Goal: Task Accomplishment & Management: Manage account settings

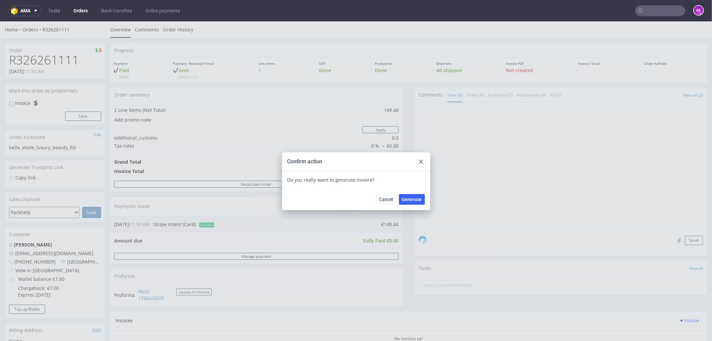
scroll to position [185, 0]
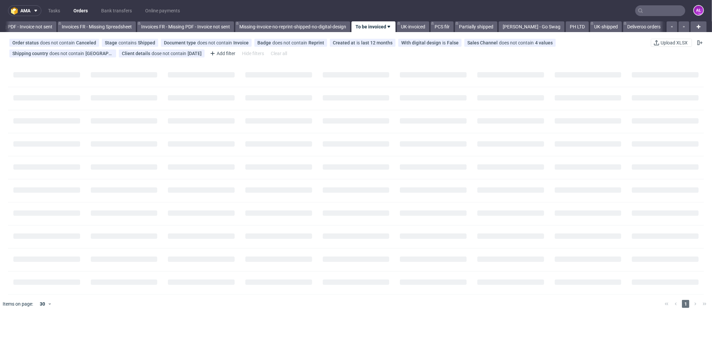
scroll to position [0, 1000]
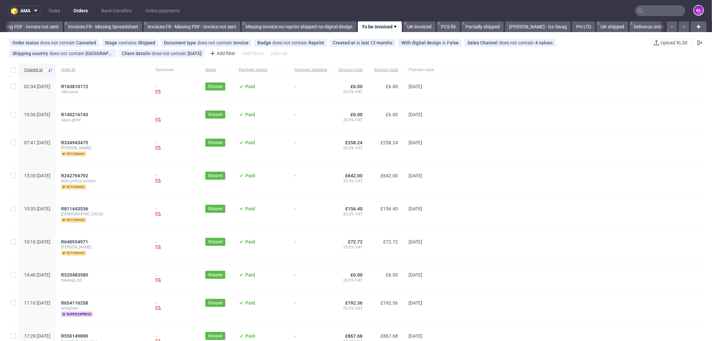
scroll to position [0, 1000]
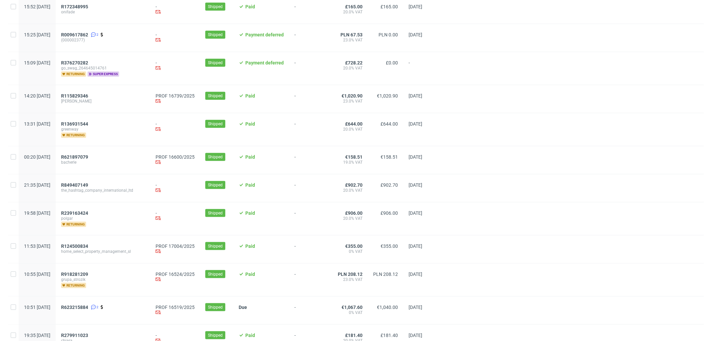
scroll to position [593, 0]
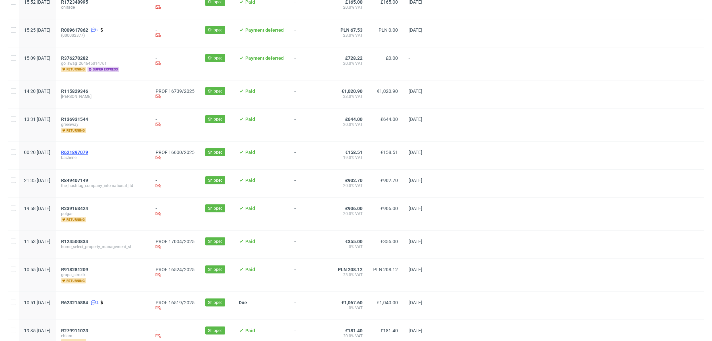
click at [88, 151] on span "R621897079" at bounding box center [74, 151] width 27 height 5
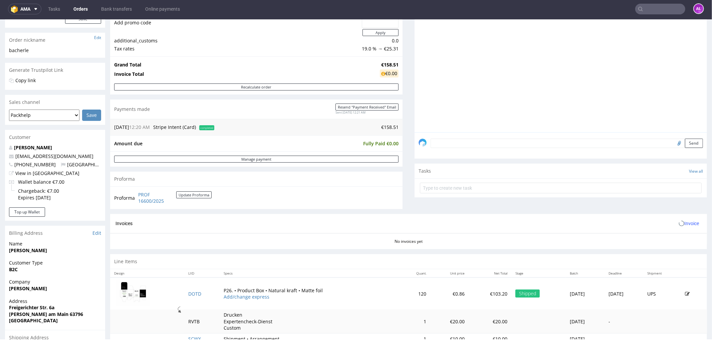
scroll to position [185, 0]
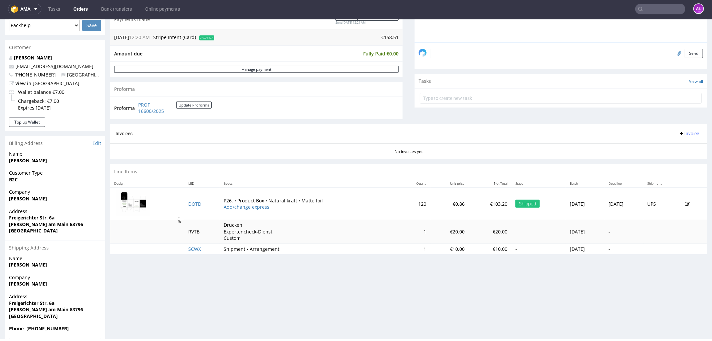
click at [684, 133] on span "Invoice" at bounding box center [689, 132] width 20 height 5
drag, startPoint x: 684, startPoint y: 137, endPoint x: 683, endPoint y: 146, distance: 8.8
click at [683, 146] on span "Generate" at bounding box center [677, 147] width 32 height 7
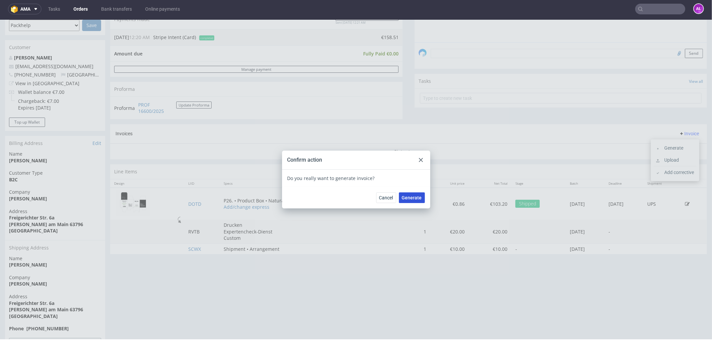
click at [414, 197] on span "Generate" at bounding box center [412, 197] width 20 height 5
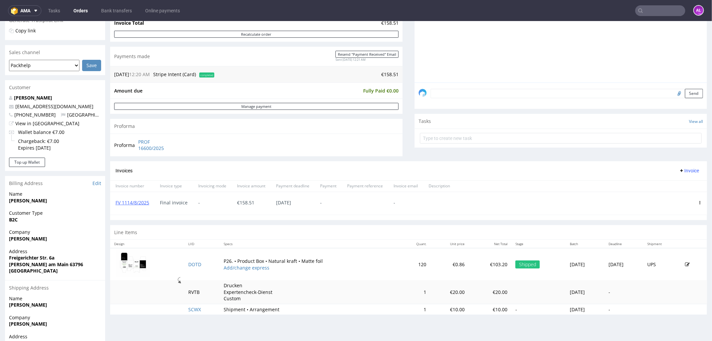
scroll to position [148, 0]
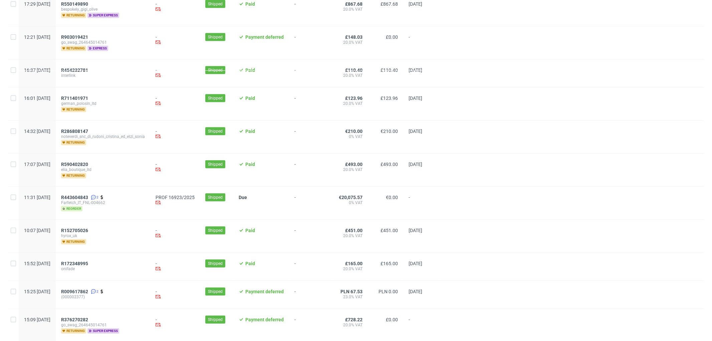
scroll to position [334, 0]
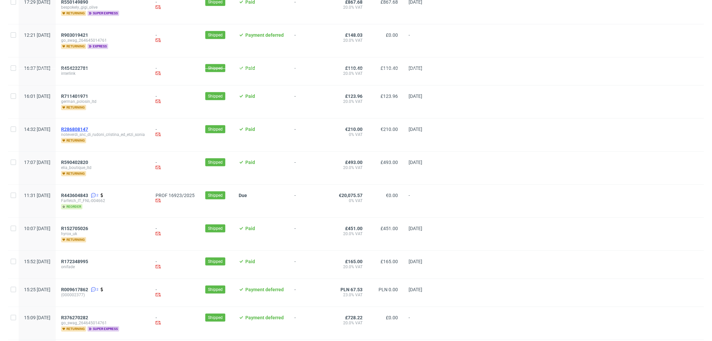
click at [88, 126] on span "R286808147" at bounding box center [74, 128] width 27 height 5
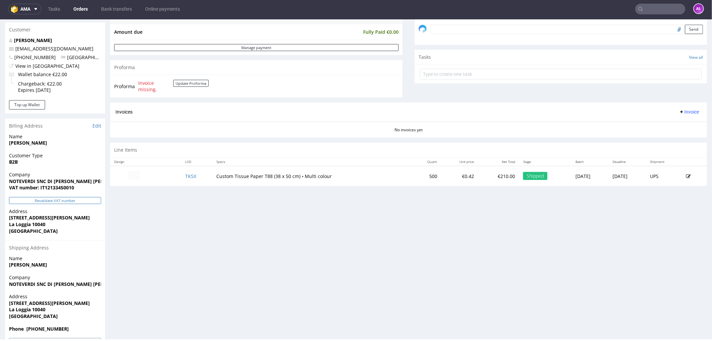
scroll to position [222, 0]
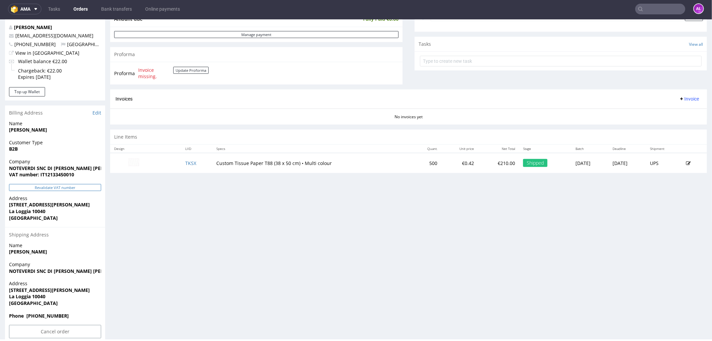
click at [87, 186] on button "Revalidate VAT number" at bounding box center [55, 186] width 92 height 7
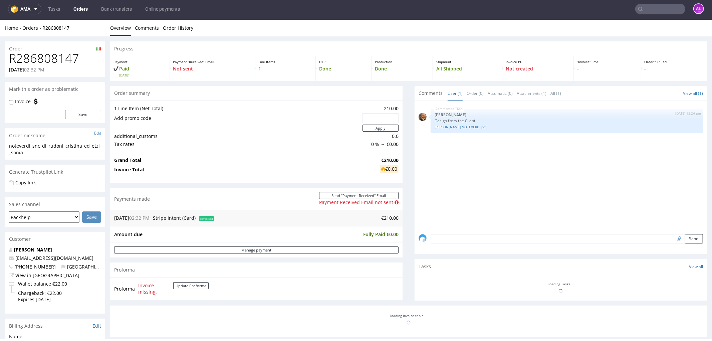
scroll to position [217, 0]
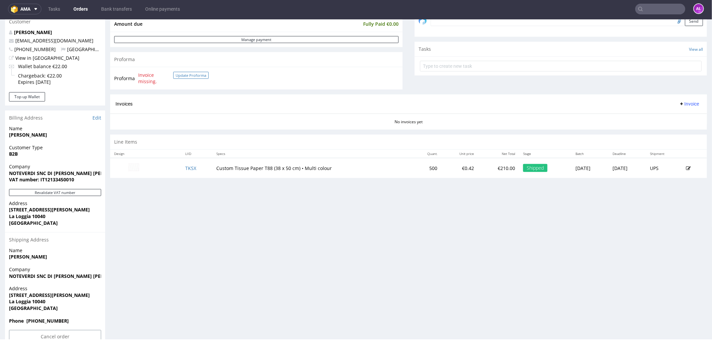
click at [191, 76] on button "Update Proforma" at bounding box center [190, 74] width 35 height 7
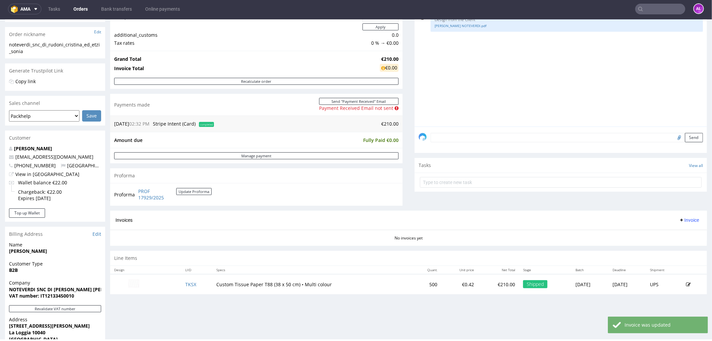
scroll to position [148, 0]
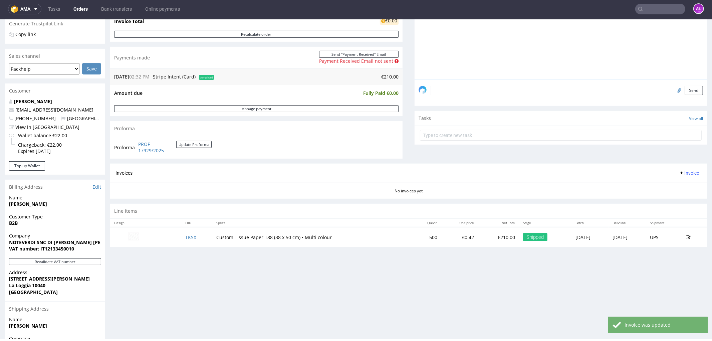
click at [679, 176] on button "Invoice" at bounding box center [688, 172] width 25 height 8
click at [682, 193] on li "Upload" at bounding box center [674, 199] width 43 height 12
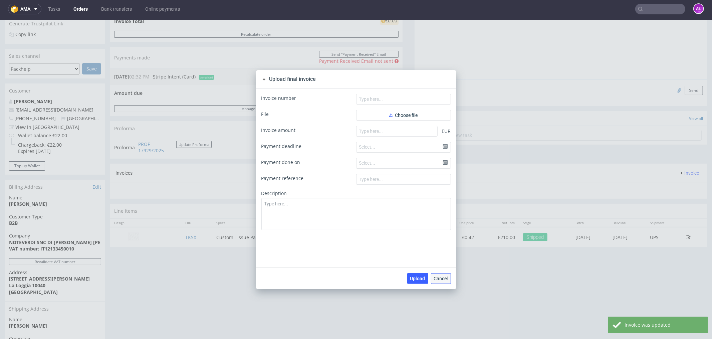
click at [440, 279] on span "Cancel" at bounding box center [441, 278] width 14 height 5
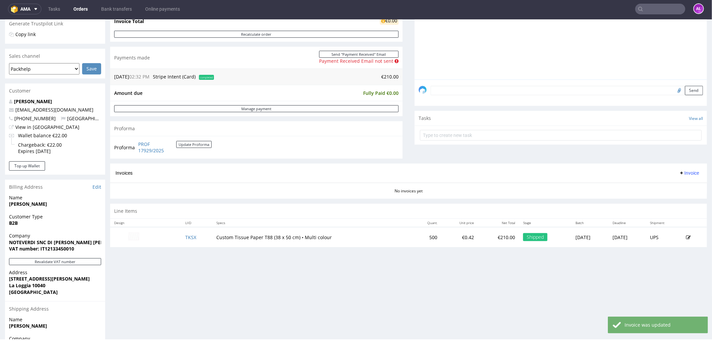
click at [684, 170] on span "Invoice" at bounding box center [689, 172] width 20 height 5
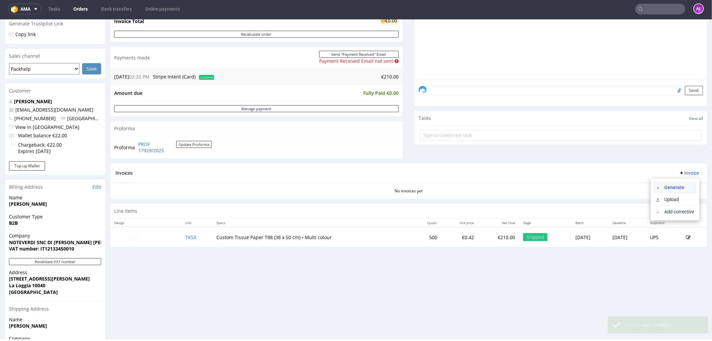
click at [681, 186] on span "Generate" at bounding box center [677, 186] width 32 height 7
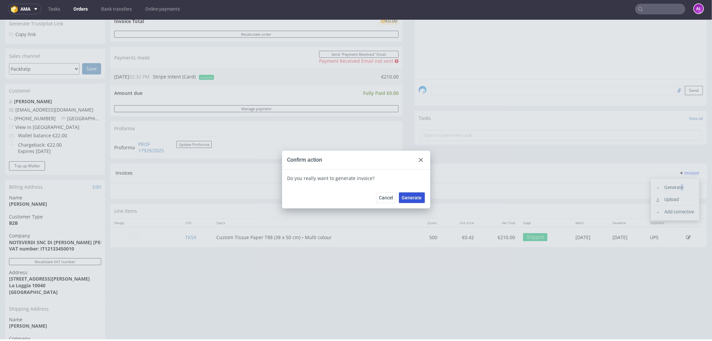
click at [411, 197] on span "Generate" at bounding box center [412, 197] width 20 height 5
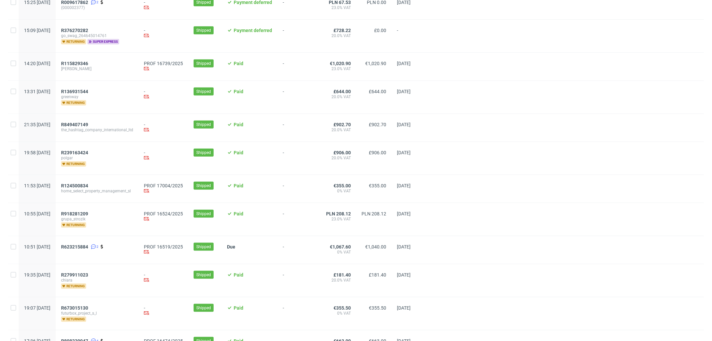
scroll to position [593, 0]
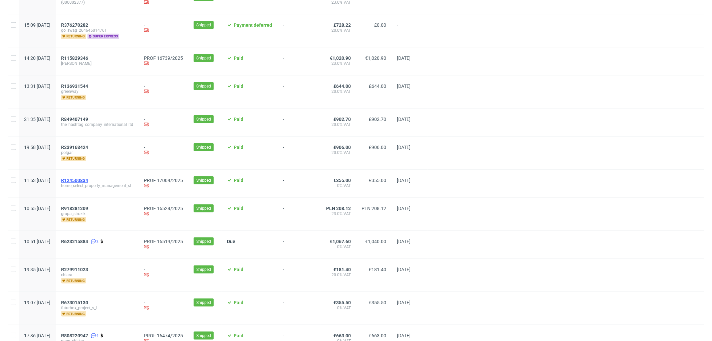
click at [88, 177] on span "R124500834" at bounding box center [74, 179] width 27 height 5
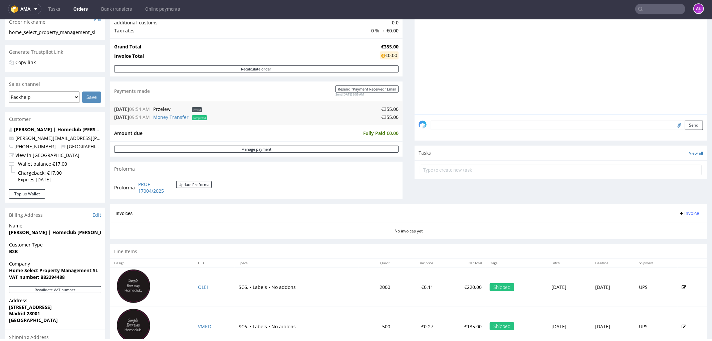
scroll to position [185, 0]
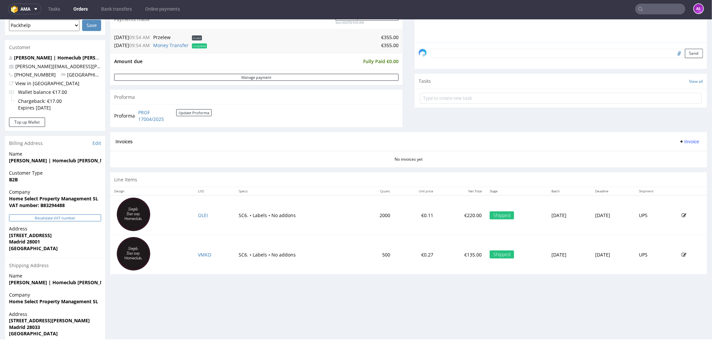
click at [81, 219] on button "Revalidate VAT number" at bounding box center [55, 217] width 92 height 7
drag, startPoint x: 678, startPoint y: 140, endPoint x: 679, endPoint y: 144, distance: 4.4
click at [679, 140] on span "Invoice" at bounding box center [689, 140] width 20 height 5
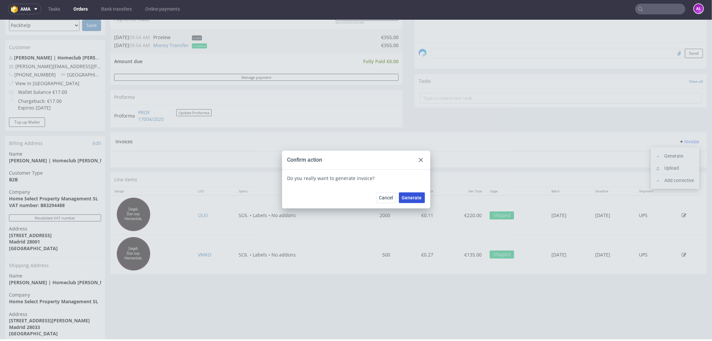
click at [408, 195] on span "Generate" at bounding box center [412, 197] width 20 height 5
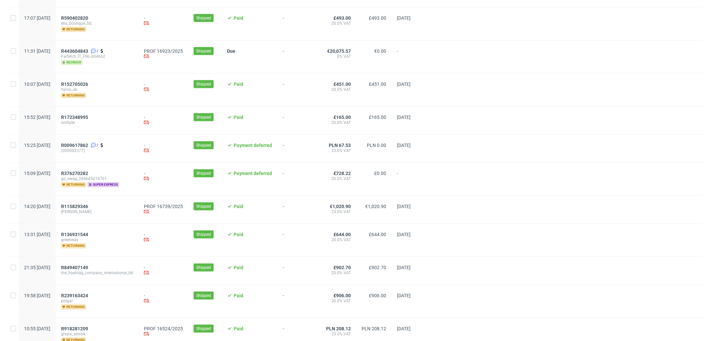
scroll to position [593, 0]
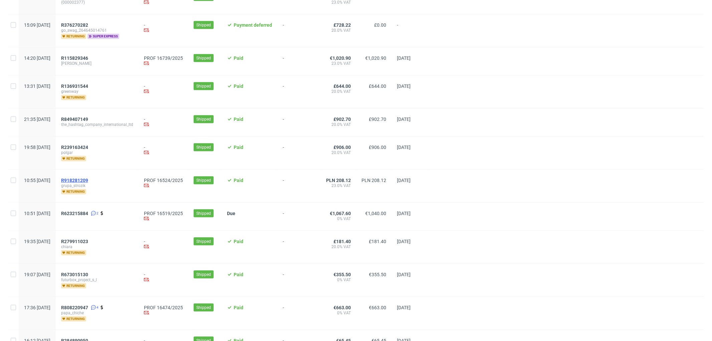
click at [88, 178] on span "R918281209" at bounding box center [74, 179] width 27 height 5
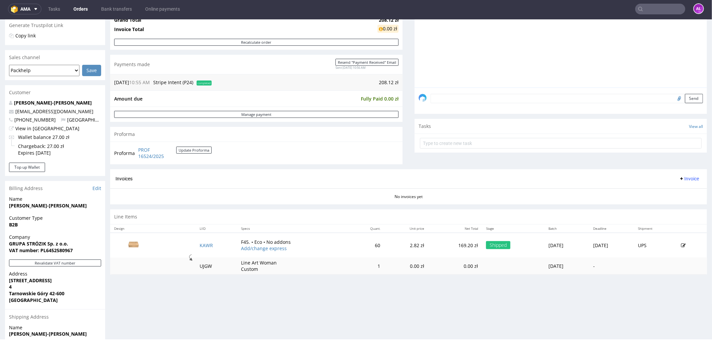
scroll to position [185, 0]
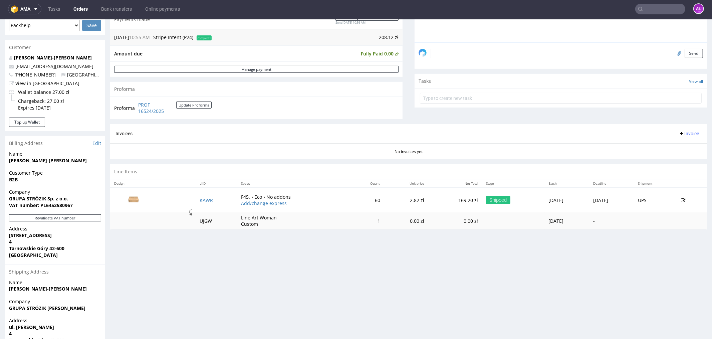
click at [680, 135] on span "Invoice" at bounding box center [689, 132] width 20 height 5
click at [685, 153] on li "Generate" at bounding box center [674, 147] width 43 height 12
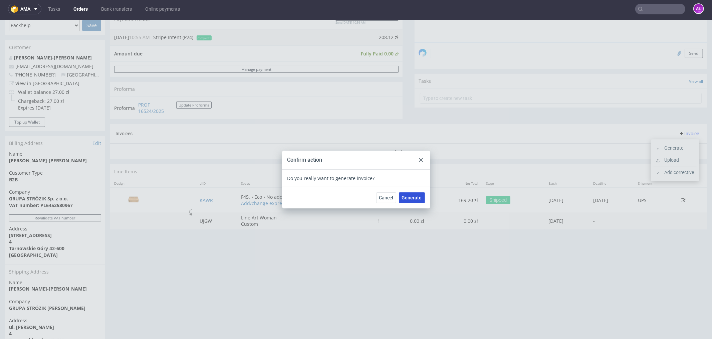
click at [414, 195] on span "Generate" at bounding box center [412, 197] width 20 height 5
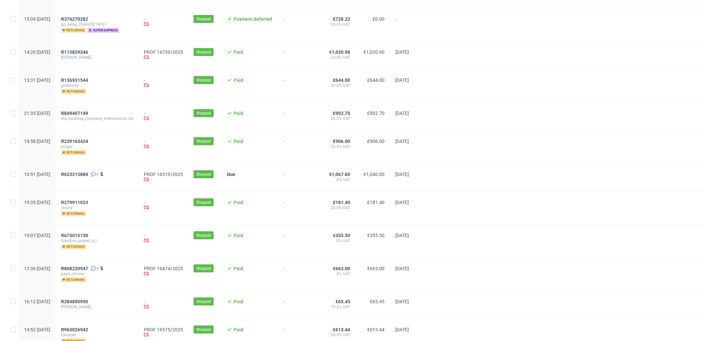
scroll to position [667, 0]
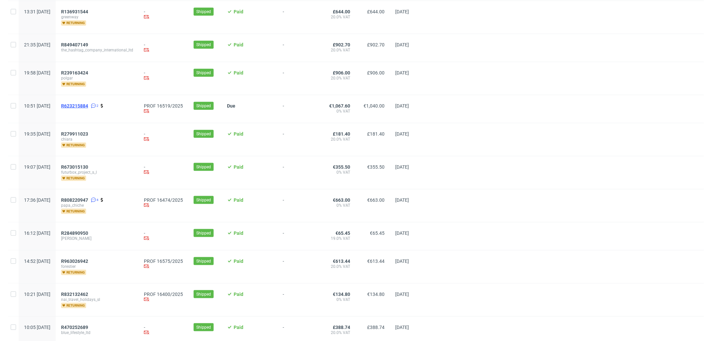
click at [88, 106] on span "R623215884" at bounding box center [74, 105] width 27 height 5
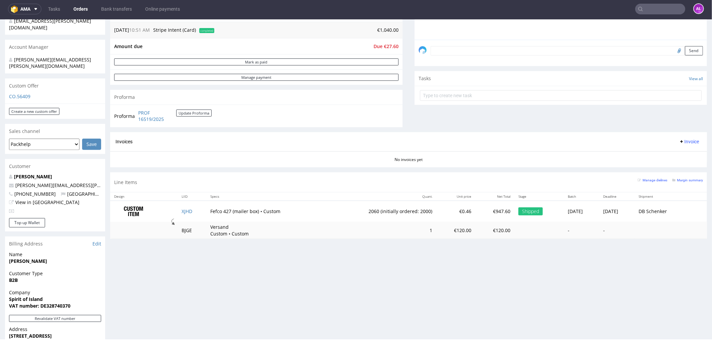
scroll to position [185, 0]
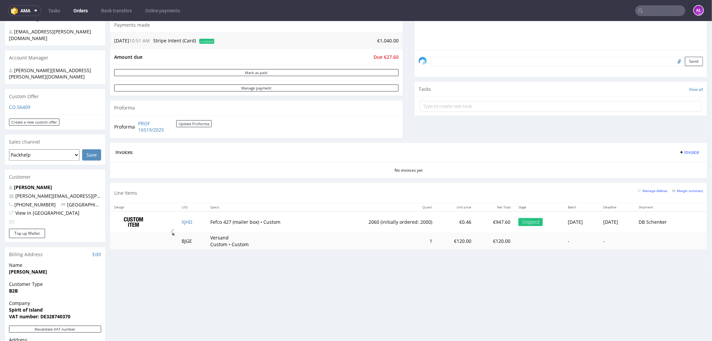
scroll to position [222, 0]
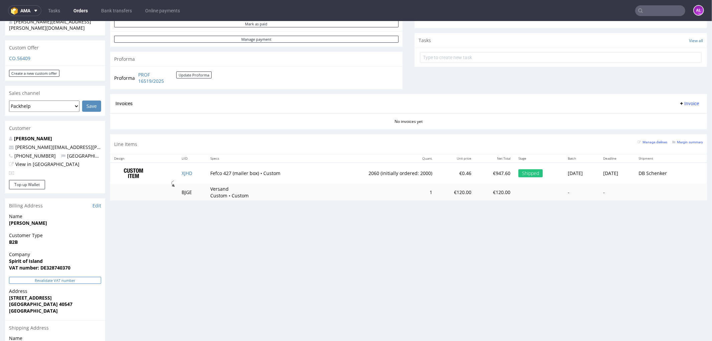
click at [79, 276] on button "Revalidate VAT number" at bounding box center [55, 279] width 92 height 7
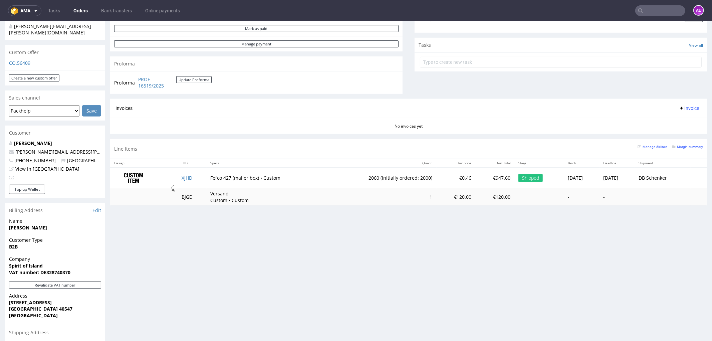
scroll to position [185, 0]
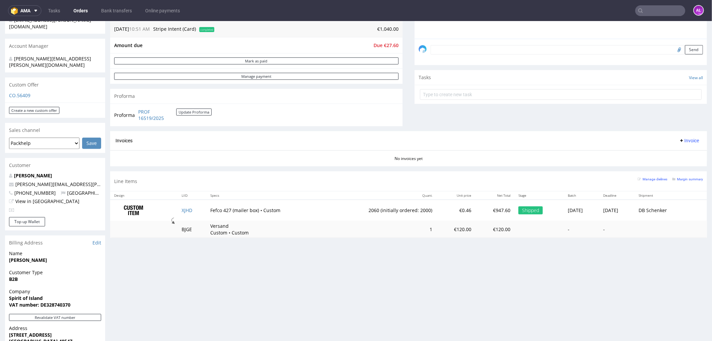
click at [189, 107] on div "Proforma PROF 16519/2025 Update Proforma" at bounding box center [256, 114] width 292 height 23
click at [192, 113] on button "Update Proforma" at bounding box center [193, 111] width 35 height 7
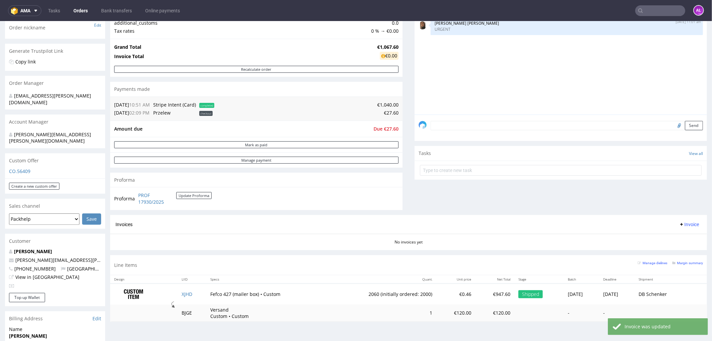
scroll to position [111, 0]
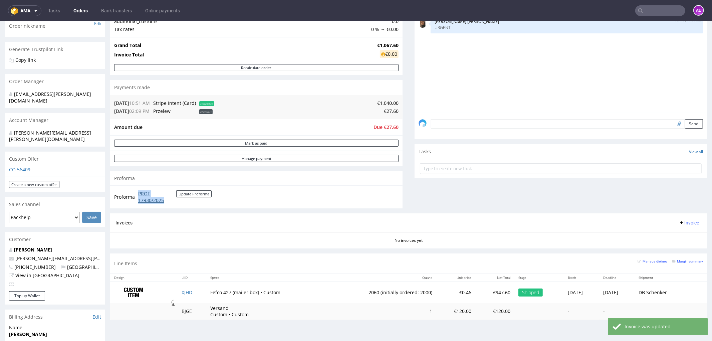
drag, startPoint x: 136, startPoint y: 194, endPoint x: 167, endPoint y: 201, distance: 32.1
click at [167, 201] on td "PROF 17930/2025 Update Proforma" at bounding box center [173, 196] width 75 height 14
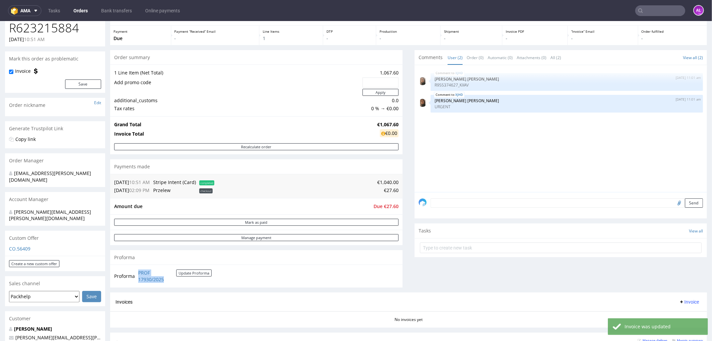
scroll to position [0, 0]
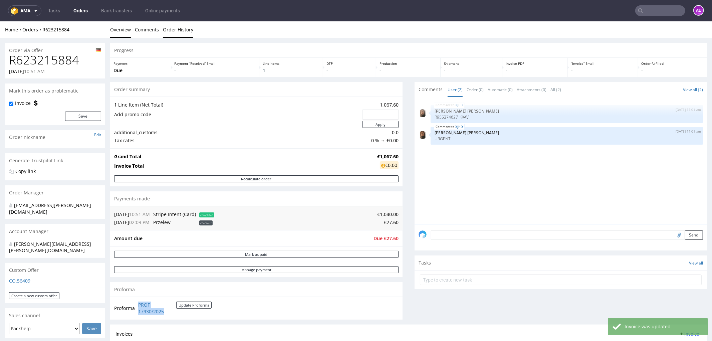
click at [182, 32] on link "Order History" at bounding box center [178, 29] width 30 height 16
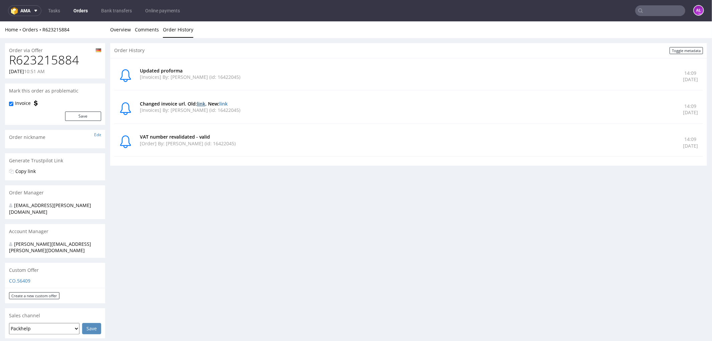
click at [202, 103] on link "link" at bounding box center [201, 103] width 8 height 6
click at [228, 103] on link "link" at bounding box center [223, 103] width 8 height 6
click at [122, 32] on link "Overview" at bounding box center [120, 29] width 21 height 16
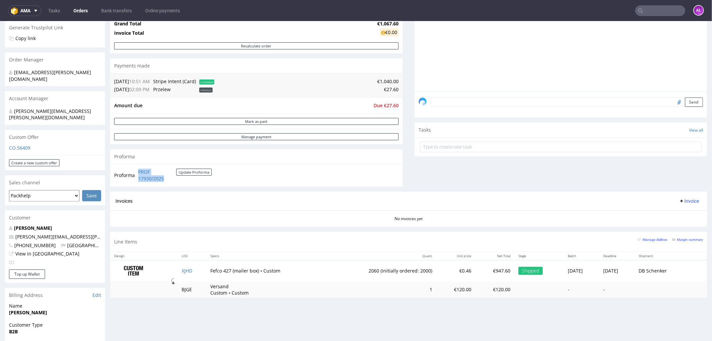
scroll to position [148, 0]
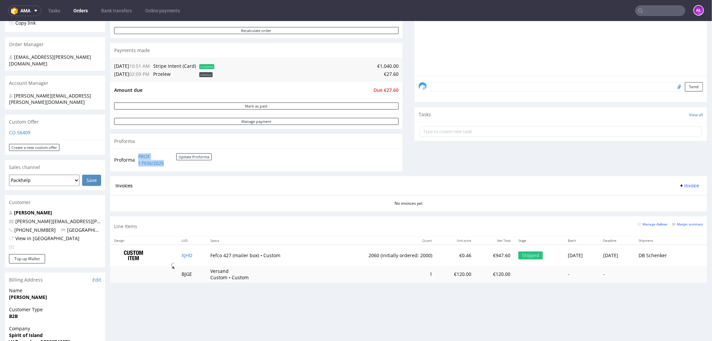
click at [679, 182] on span "Invoice" at bounding box center [689, 184] width 20 height 5
click at [682, 209] on span "Upload" at bounding box center [677, 211] width 32 height 7
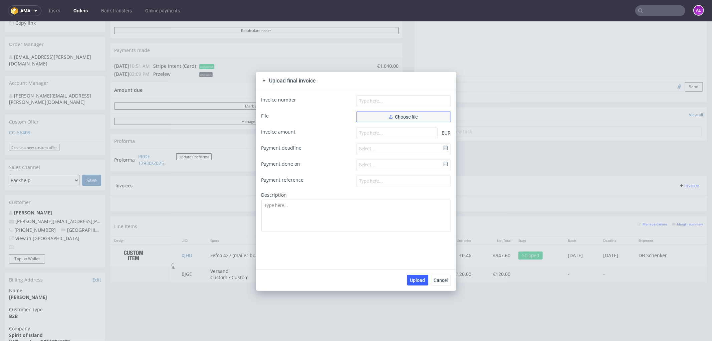
click at [409, 117] on span "Choose file" at bounding box center [403, 116] width 29 height 5
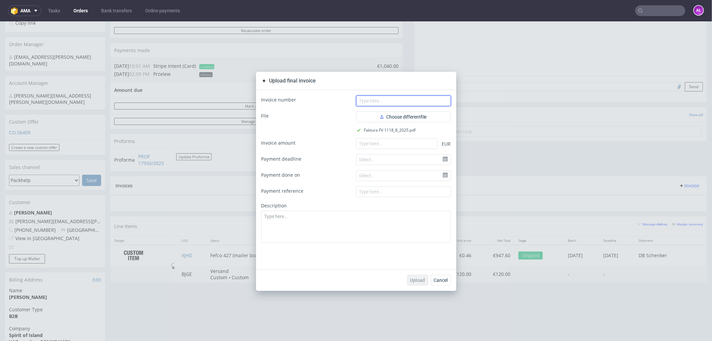
click at [429, 97] on input "text" at bounding box center [403, 100] width 95 height 11
paste input "FV 1118/8/2025"
type input "FV 1118/8/2025"
drag, startPoint x: 429, startPoint y: 146, endPoint x: 425, endPoint y: 191, distance: 44.9
click at [429, 146] on input "number" at bounding box center [396, 143] width 81 height 11
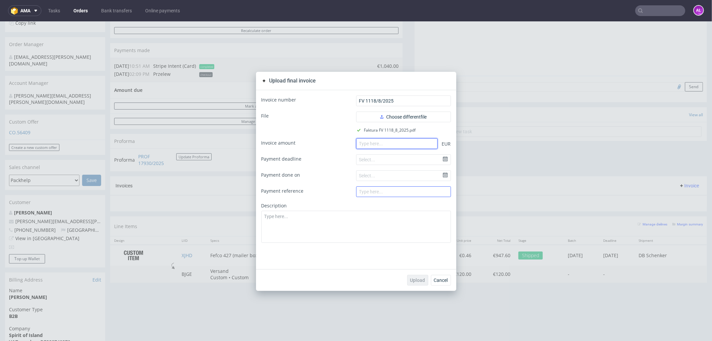
paste input "1040.00"
type input "1040.00"
click at [419, 277] on span "Upload" at bounding box center [417, 279] width 15 height 5
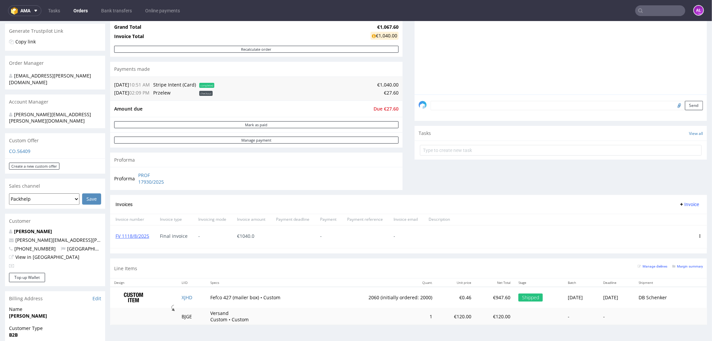
scroll to position [148, 0]
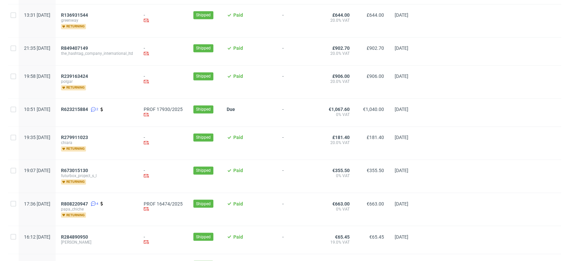
scroll to position [704, 0]
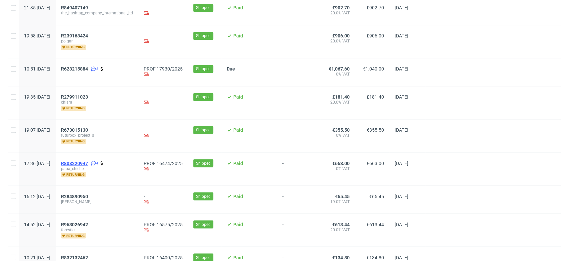
click at [88, 160] on span "R808220947" at bounding box center [74, 162] width 27 height 5
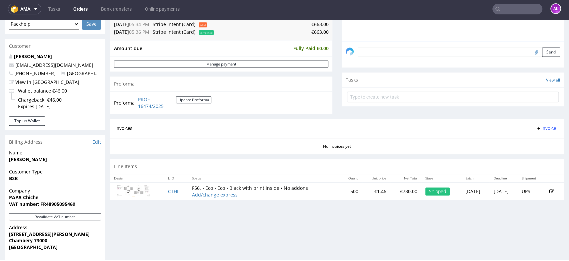
scroll to position [222, 0]
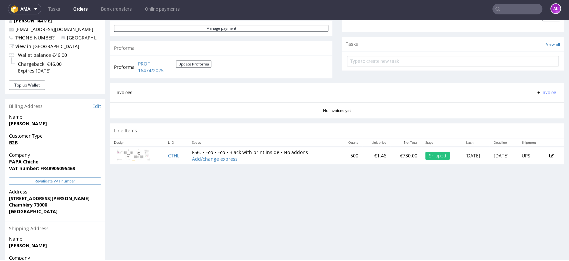
click at [86, 182] on button "Revalidate VAT number" at bounding box center [55, 180] width 92 height 7
click at [541, 91] on span "Invoice" at bounding box center [546, 92] width 20 height 5
click at [539, 104] on span "Generate" at bounding box center [535, 106] width 32 height 7
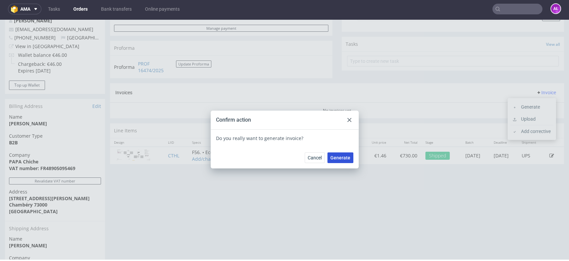
click at [339, 156] on span "Generate" at bounding box center [341, 157] width 20 height 5
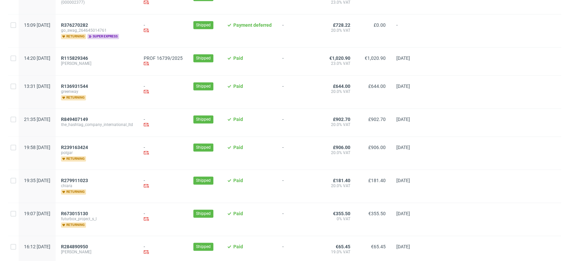
scroll to position [667, 0]
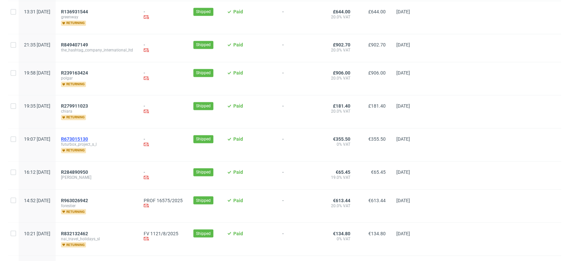
click at [88, 137] on span "R673015130" at bounding box center [74, 138] width 27 height 5
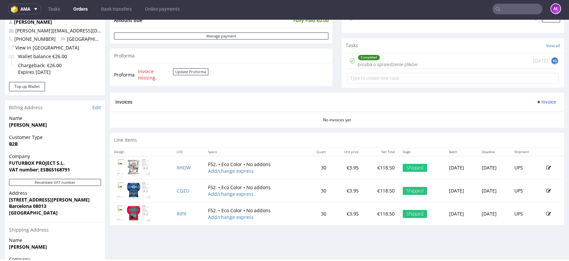
scroll to position [296, 0]
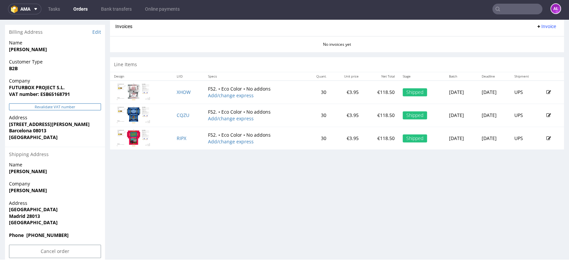
click at [89, 106] on button "Revalidate VAT number" at bounding box center [55, 106] width 92 height 7
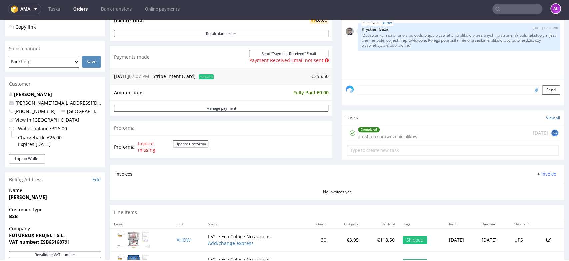
scroll to position [148, 0]
click at [188, 142] on button "Update Proforma" at bounding box center [190, 144] width 35 height 7
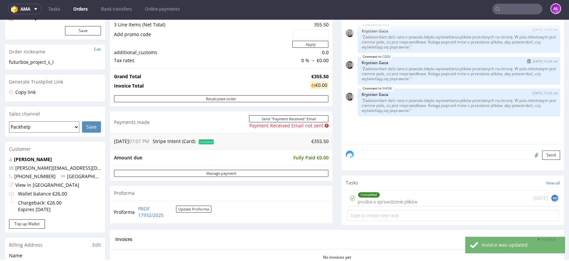
scroll to position [185, 0]
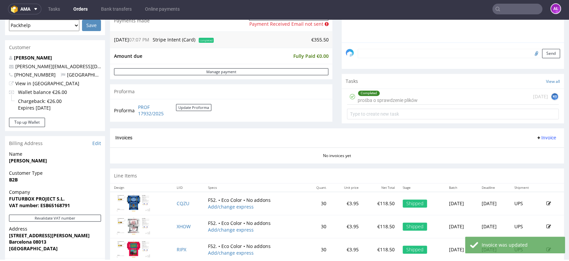
click at [538, 138] on span "Invoice" at bounding box center [546, 137] width 20 height 5
click at [538, 150] on span "Generate" at bounding box center [535, 151] width 32 height 7
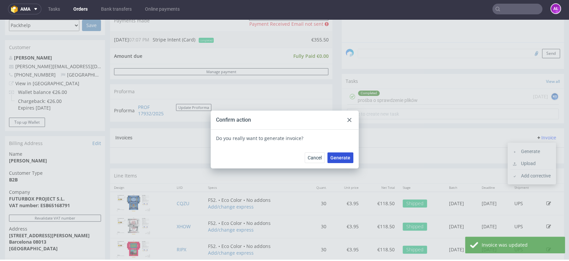
click at [342, 158] on span "Generate" at bounding box center [341, 157] width 20 height 5
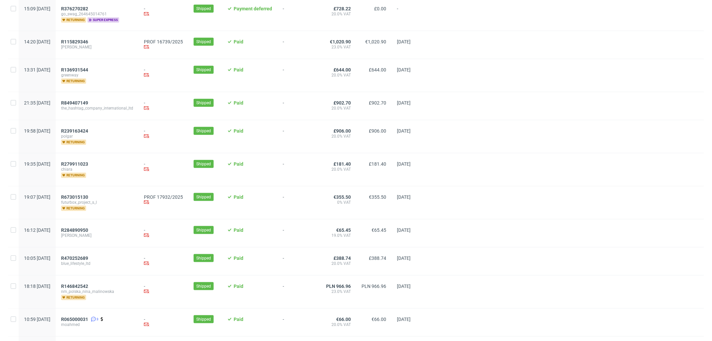
scroll to position [687, 0]
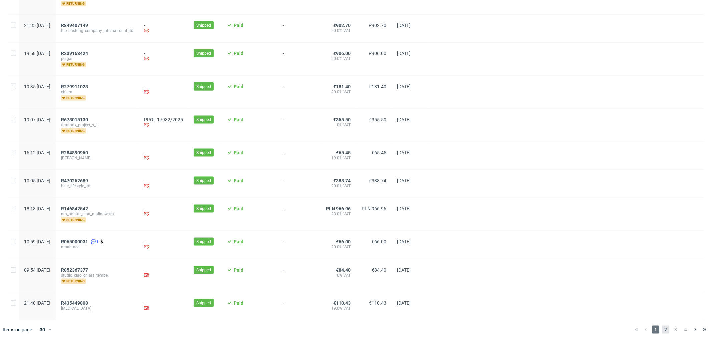
click at [662, 328] on span "2" at bounding box center [665, 329] width 7 height 8
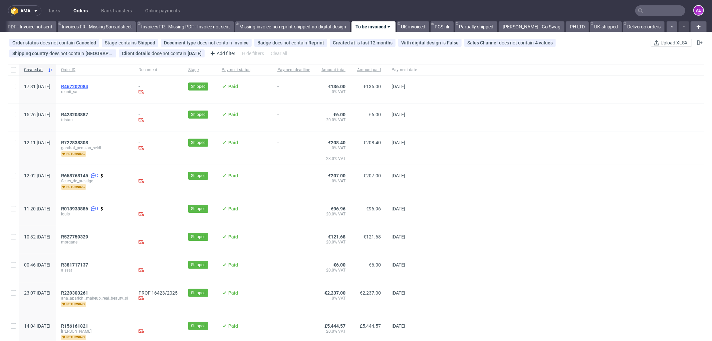
click at [88, 86] on span "R467202084" at bounding box center [74, 86] width 27 height 5
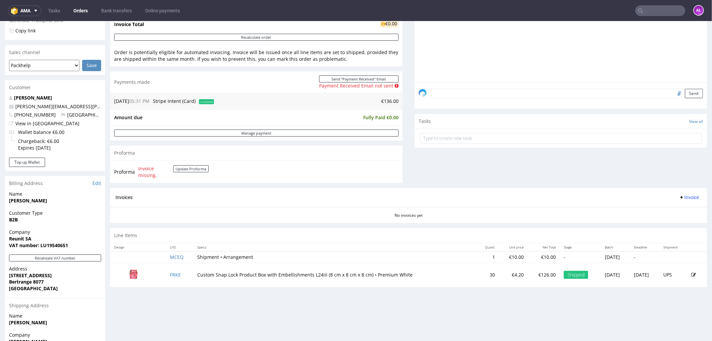
scroll to position [222, 0]
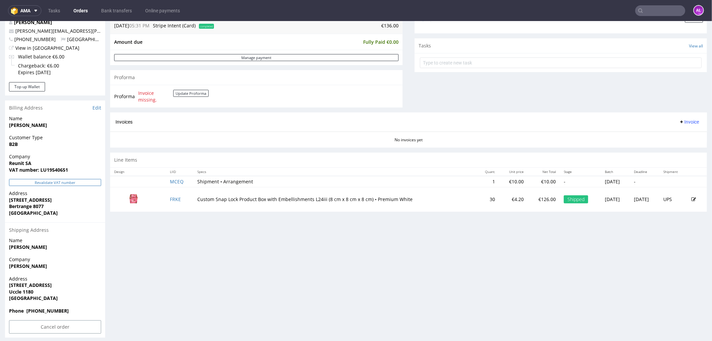
click at [93, 179] on button "Revalidate VAT number" at bounding box center [55, 181] width 92 height 7
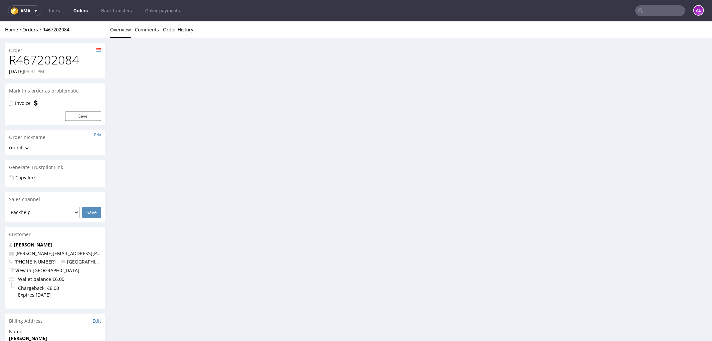
scroll to position [211, 0]
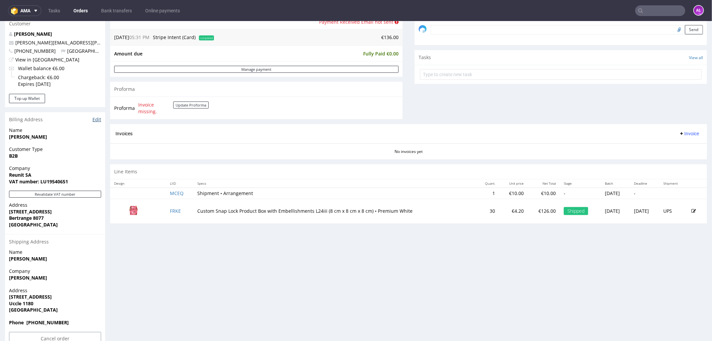
click at [98, 118] on link "Edit" at bounding box center [96, 119] width 9 height 7
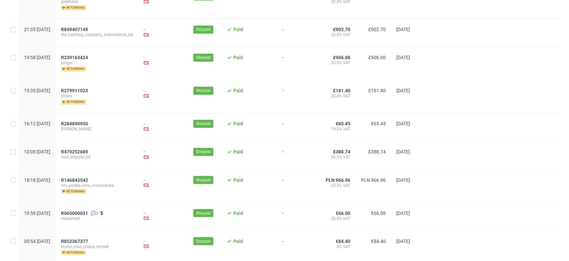
scroll to position [760, 0]
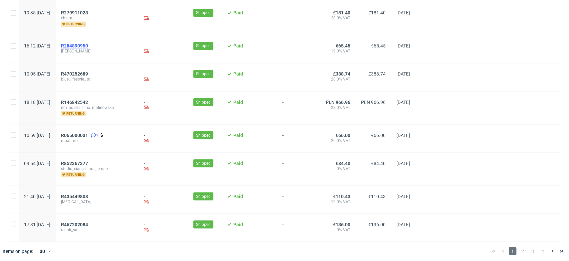
click at [88, 43] on span "R284890950" at bounding box center [74, 45] width 27 height 5
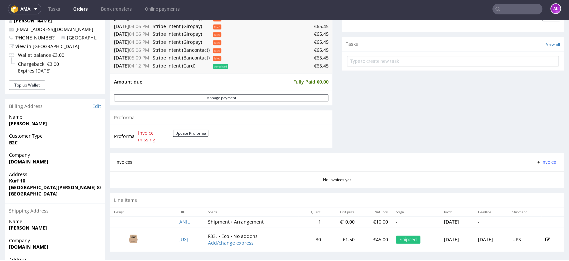
scroll to position [296, 0]
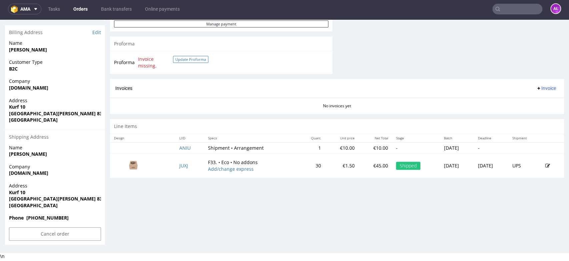
click at [189, 59] on button "Update Proforma" at bounding box center [190, 59] width 35 height 7
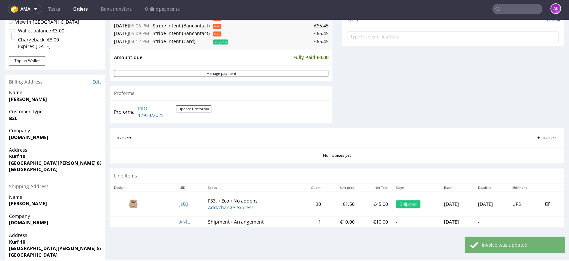
scroll to position [259, 0]
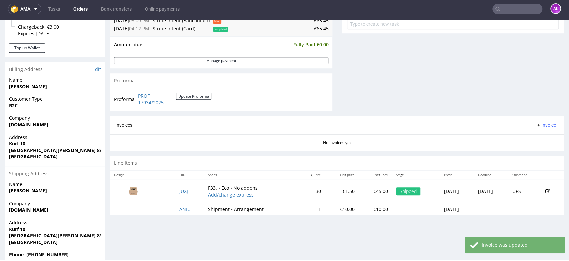
click at [536, 126] on icon at bounding box center [538, 124] width 5 height 5
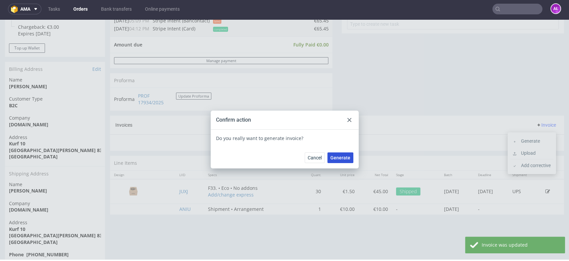
click at [332, 158] on span "Generate" at bounding box center [341, 157] width 20 height 5
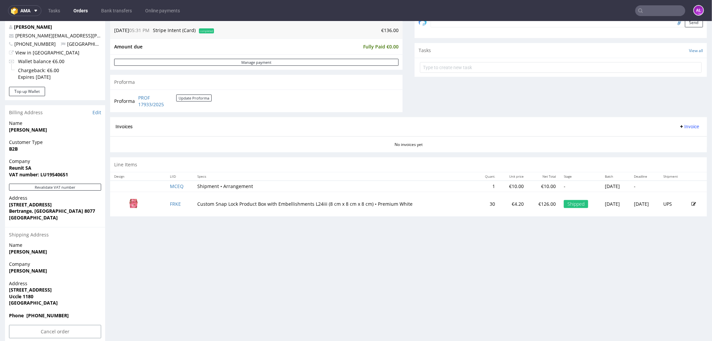
scroll to position [222, 0]
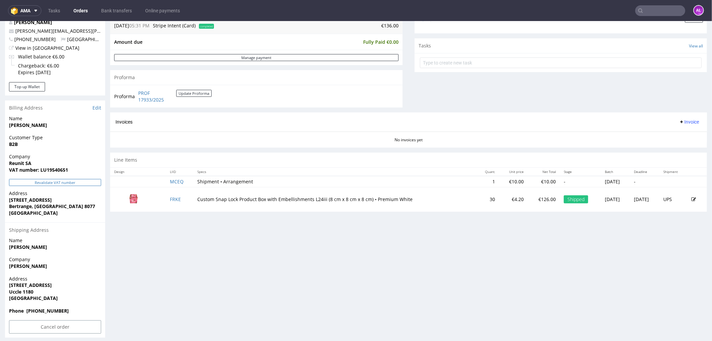
click at [81, 185] on button "Revalidate VAT number" at bounding box center [55, 181] width 92 height 7
click at [679, 121] on span "Invoice" at bounding box center [689, 121] width 20 height 5
click at [678, 132] on span "Generate" at bounding box center [677, 135] width 32 height 7
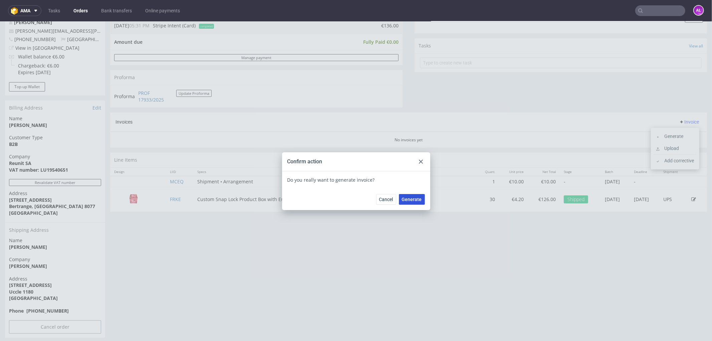
click at [416, 194] on button "Generate" at bounding box center [412, 198] width 26 height 11
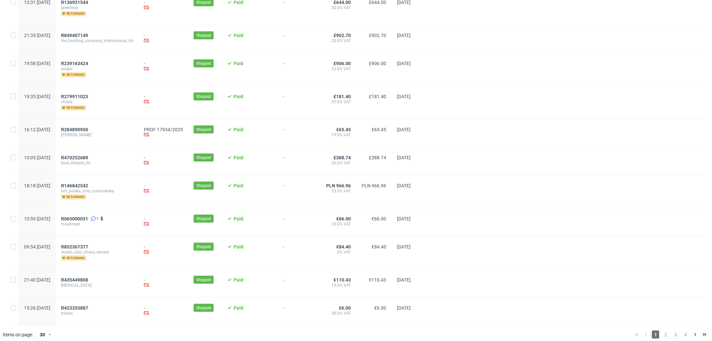
scroll to position [682, 0]
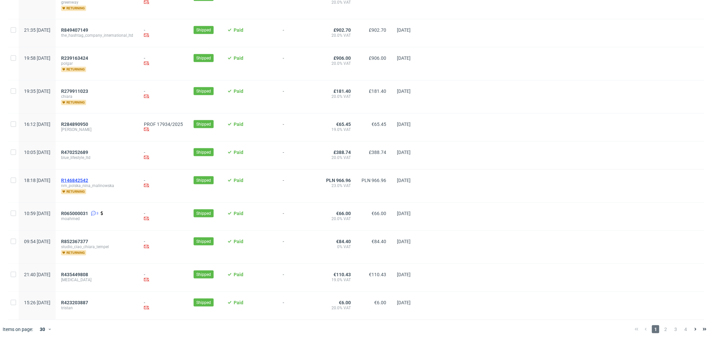
click at [88, 180] on span "R146842542" at bounding box center [74, 179] width 27 height 5
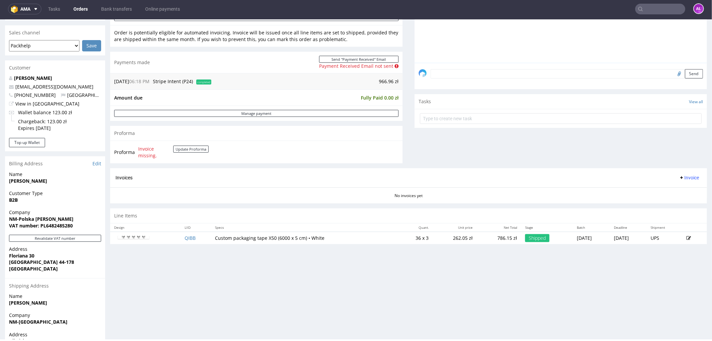
scroll to position [222, 0]
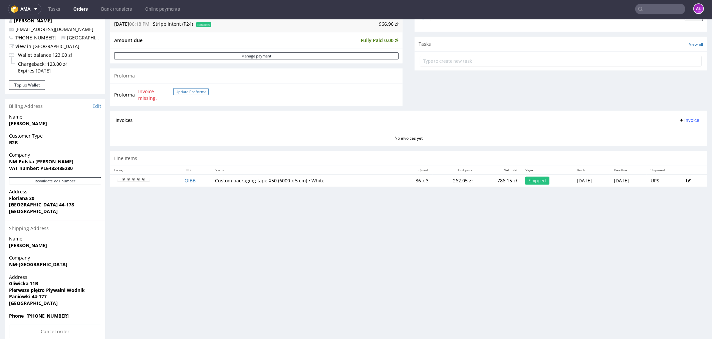
click at [189, 92] on button "Update Proforma" at bounding box center [190, 91] width 35 height 7
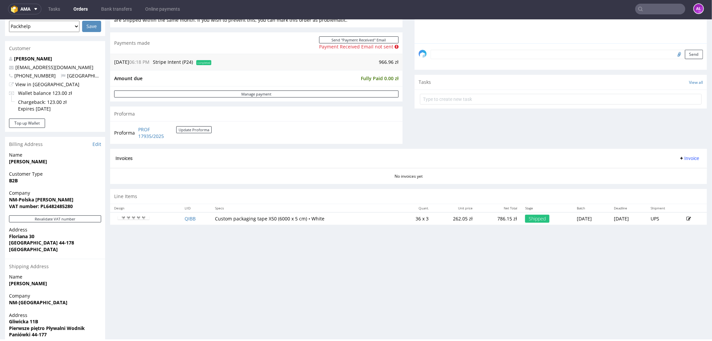
scroll to position [185, 0]
click at [679, 156] on span "Invoice" at bounding box center [689, 156] width 20 height 5
click at [676, 170] on span "Generate" at bounding box center [677, 171] width 32 height 7
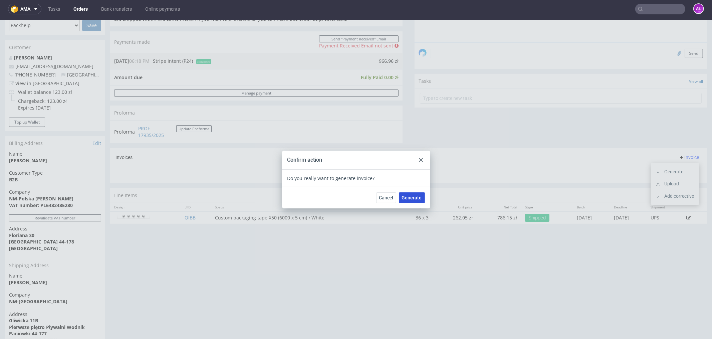
click at [409, 193] on button "Generate" at bounding box center [412, 197] width 26 height 11
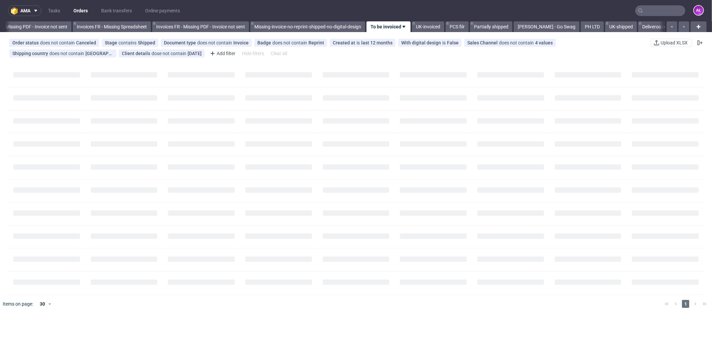
scroll to position [0, 1000]
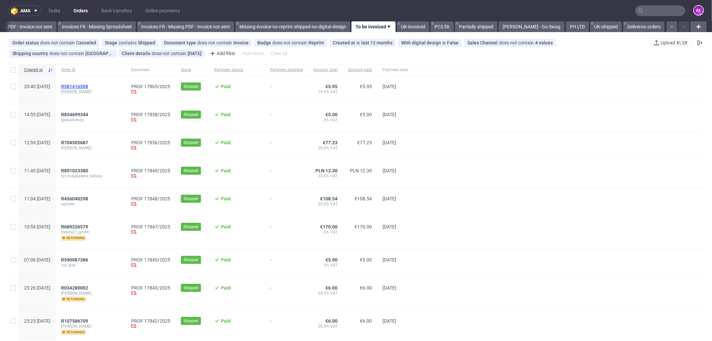
click at [88, 85] on span "R581416508" at bounding box center [74, 86] width 27 height 5
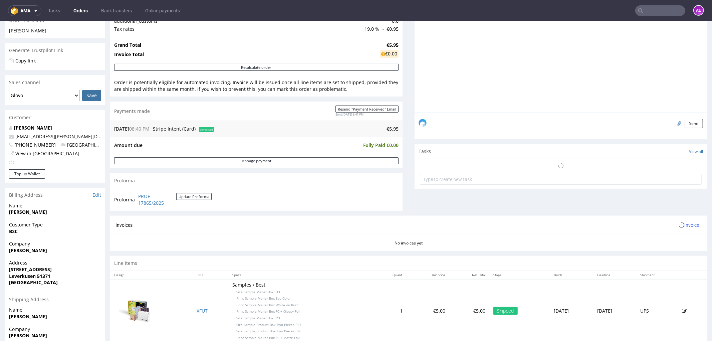
scroll to position [185, 0]
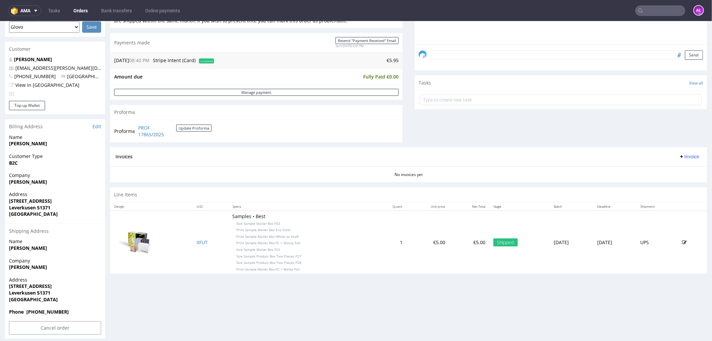
click at [679, 158] on span "Invoice" at bounding box center [689, 155] width 20 height 5
click at [681, 167] on li "Generate" at bounding box center [674, 171] width 43 height 12
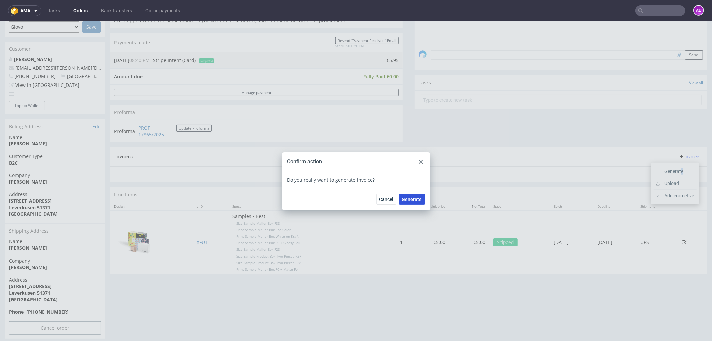
click at [409, 197] on span "Generate" at bounding box center [412, 199] width 20 height 5
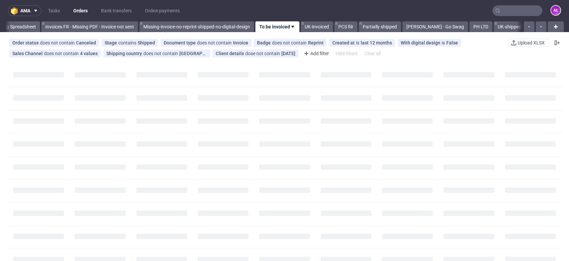
scroll to position [0, 1118]
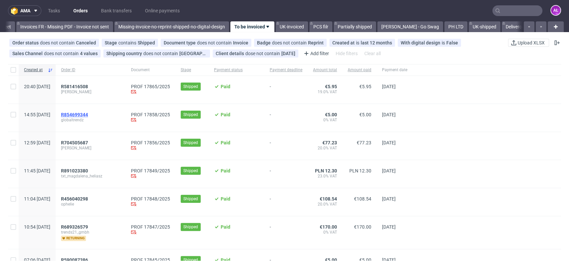
click at [88, 116] on span "R854699344" at bounding box center [74, 114] width 27 height 5
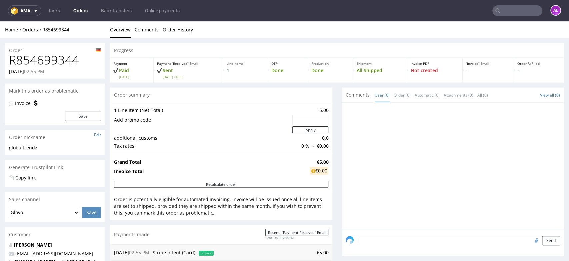
scroll to position [185, 0]
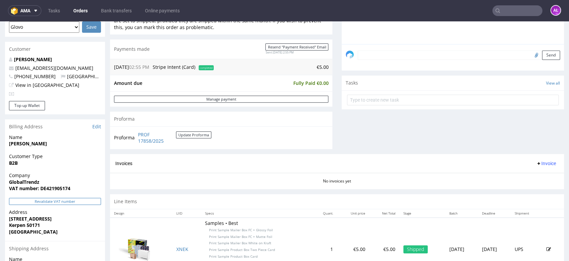
click at [91, 200] on button "Revalidate VAT number" at bounding box center [55, 201] width 92 height 7
click at [536, 164] on span "Invoice" at bounding box center [546, 162] width 20 height 5
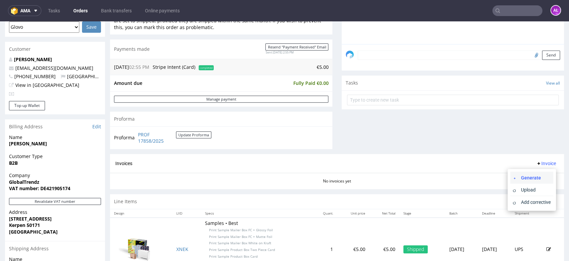
click at [539, 175] on span "Generate" at bounding box center [535, 177] width 32 height 7
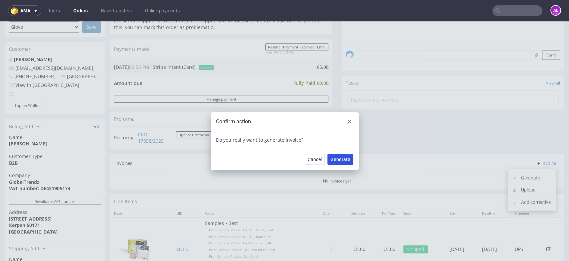
click at [336, 158] on span "Generate" at bounding box center [341, 159] width 20 height 5
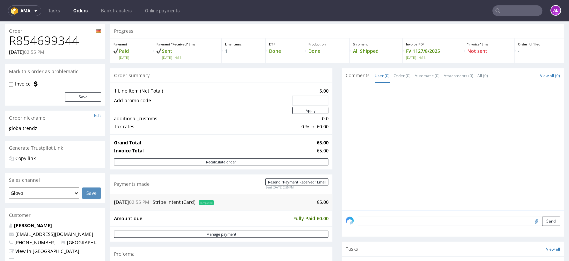
scroll to position [37, 0]
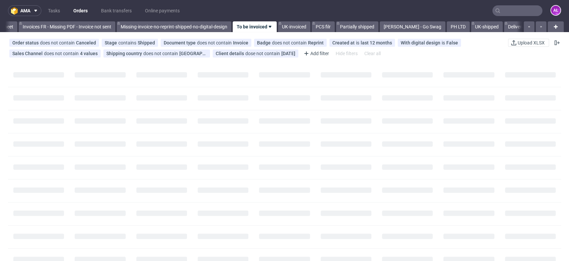
scroll to position [0, 1118]
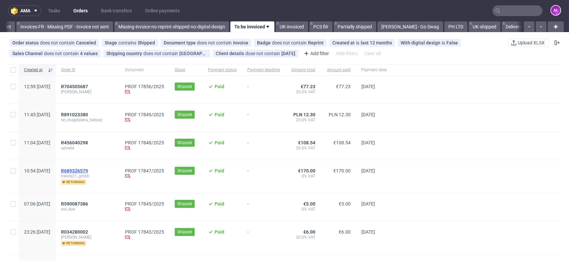
drag, startPoint x: 99, startPoint y: 175, endPoint x: 97, endPoint y: 171, distance: 4.0
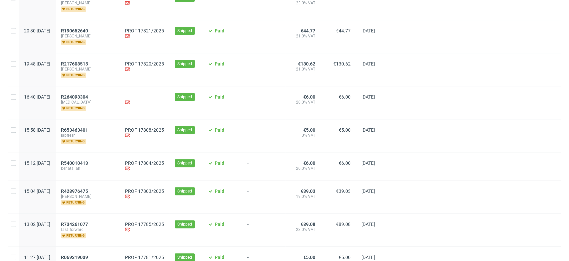
scroll to position [278, 0]
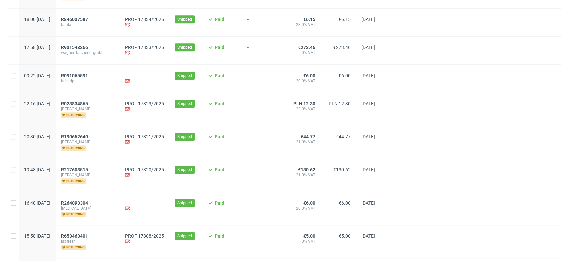
click at [10, 103] on div at bounding box center [13, 109] width 11 height 33
checkbox input "true"
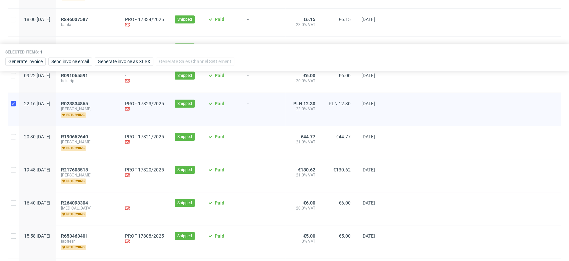
click at [10, 103] on div at bounding box center [13, 109] width 11 height 33
checkbox input "false"
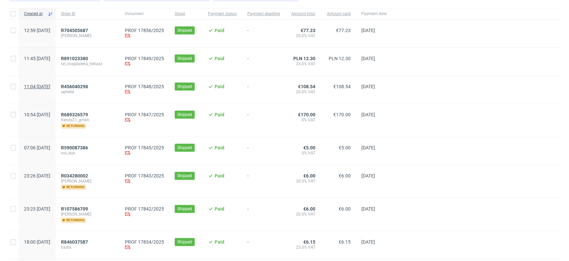
scroll to position [0, 0]
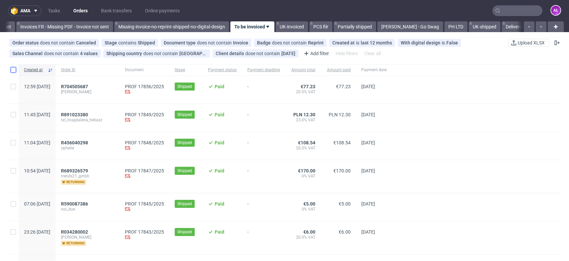
click at [13, 70] on input "checkbox" at bounding box center [13, 69] width 5 height 5
checkbox input "true"
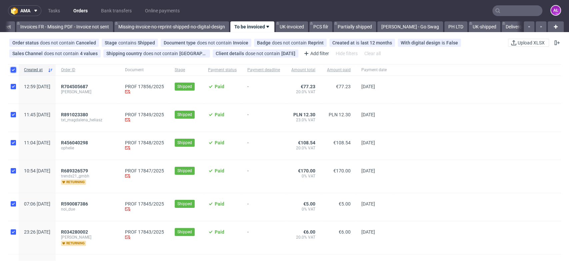
checkbox input "true"
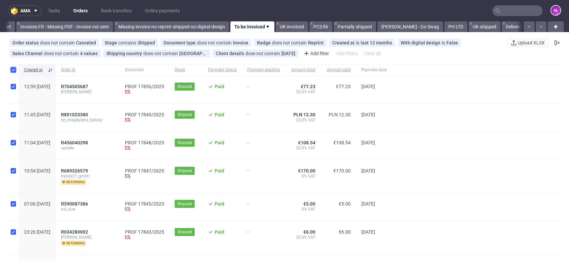
checkbox input "true"
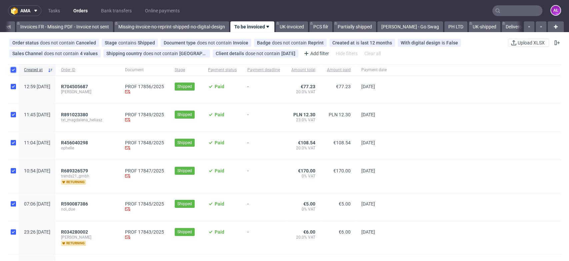
checkbox input "true"
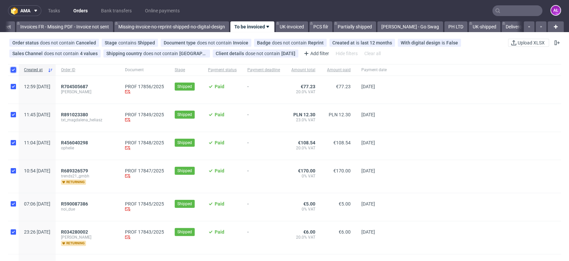
checkbox input "true"
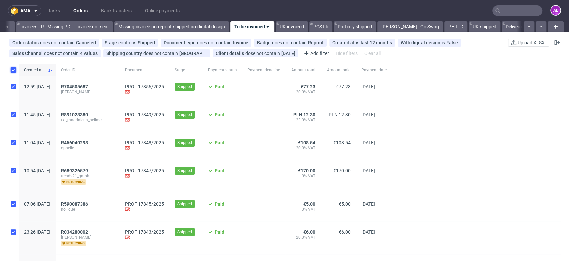
checkbox input "true"
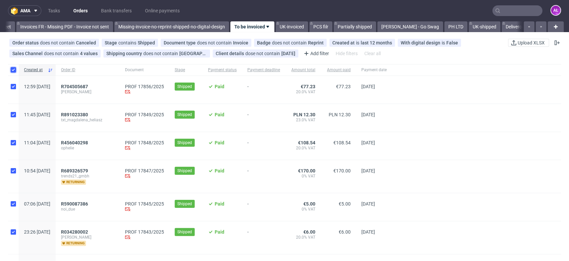
checkbox input "true"
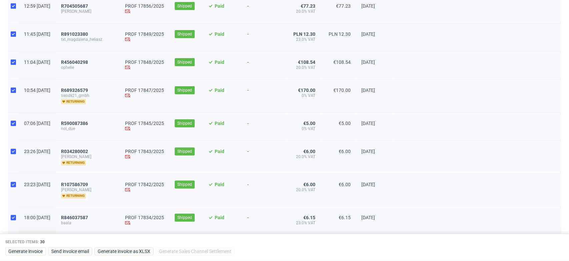
scroll to position [37, 0]
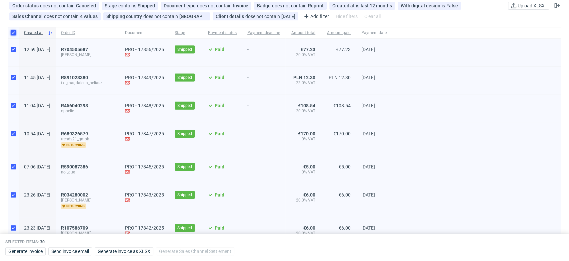
drag, startPoint x: 14, startPoint y: 31, endPoint x: 15, endPoint y: 52, distance: 20.4
click at [13, 31] on input "checkbox" at bounding box center [13, 32] width 5 height 5
checkbox input "false"
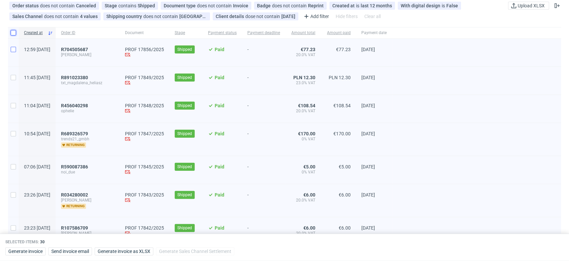
checkbox input "false"
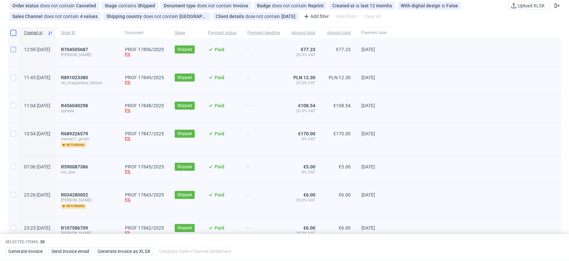
checkbox input "false"
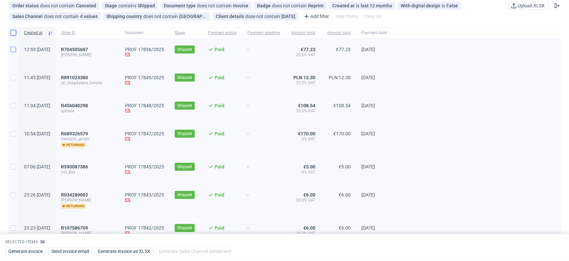
checkbox input "false"
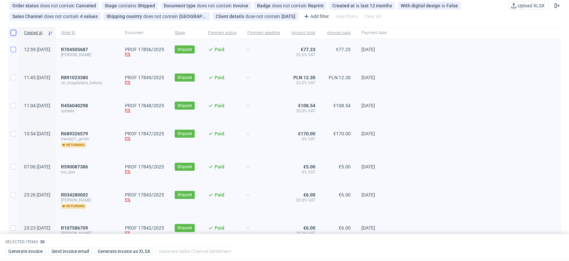
checkbox input "false"
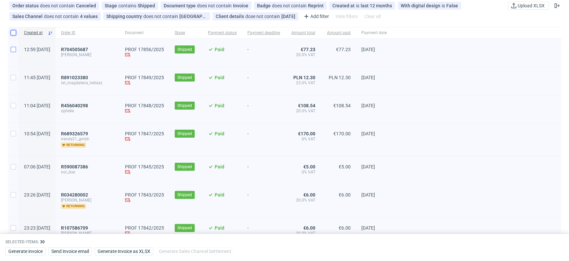
checkbox input "false"
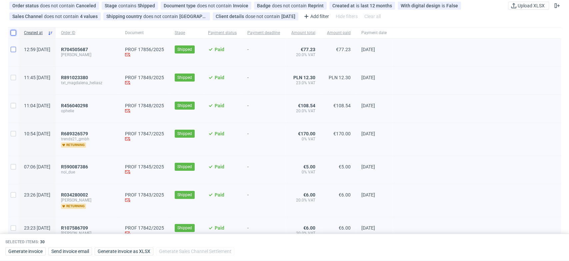
checkbox input "false"
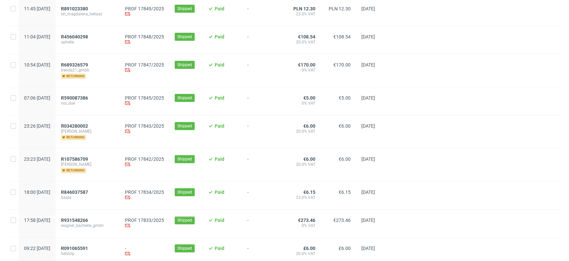
scroll to position [185, 0]
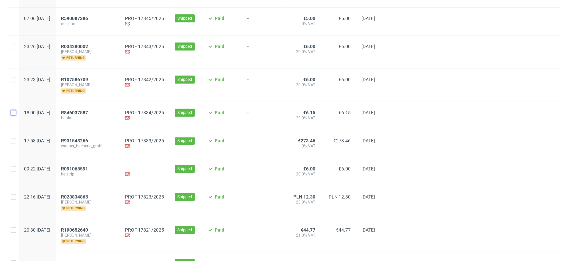
click at [13, 111] on input "checkbox" at bounding box center [13, 112] width 5 height 5
checkbox input "true"
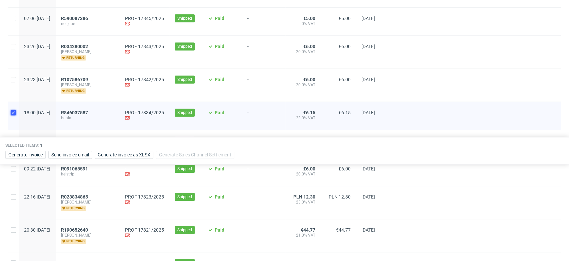
click at [13, 111] on input "checkbox" at bounding box center [13, 112] width 5 height 5
checkbox input "false"
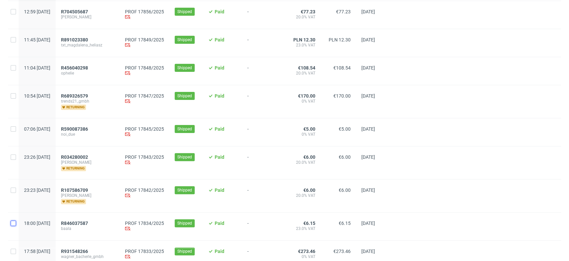
scroll to position [0, 0]
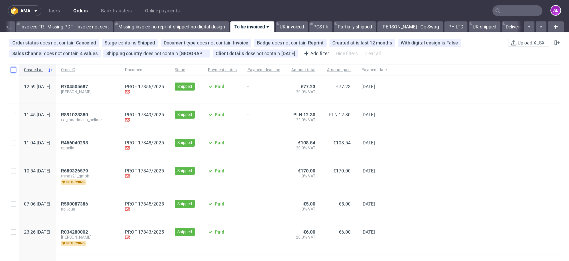
click at [12, 70] on input "checkbox" at bounding box center [13, 69] width 5 height 5
checkbox input "true"
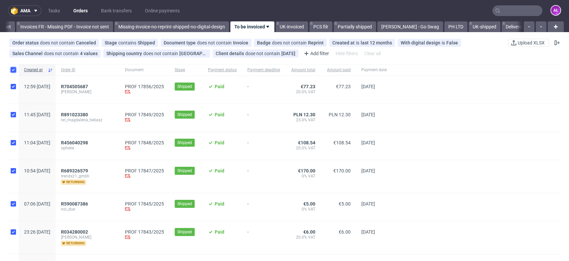
checkbox input "true"
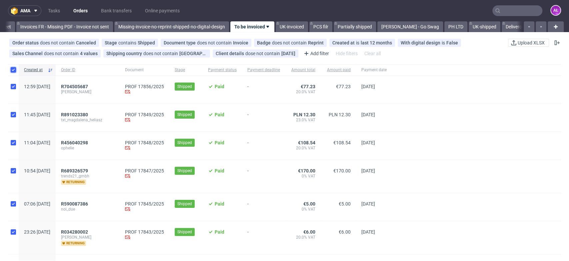
checkbox input "true"
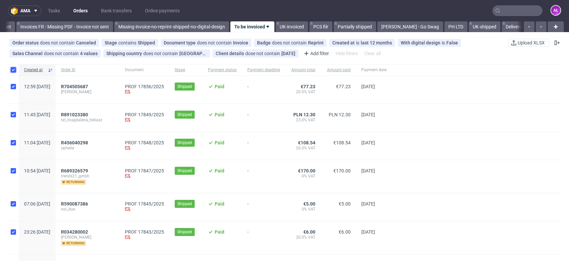
checkbox input "true"
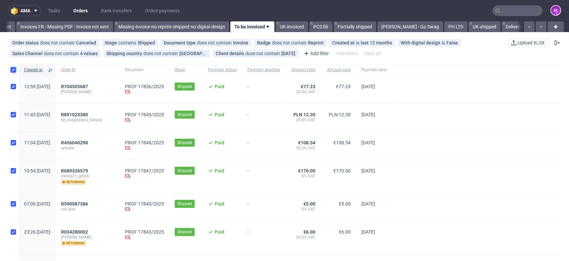
checkbox input "true"
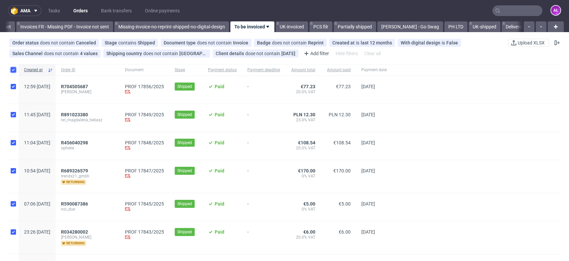
checkbox input "true"
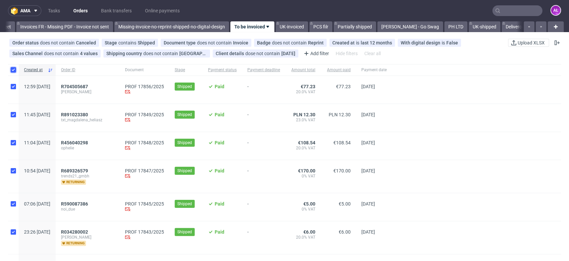
checkbox input "true"
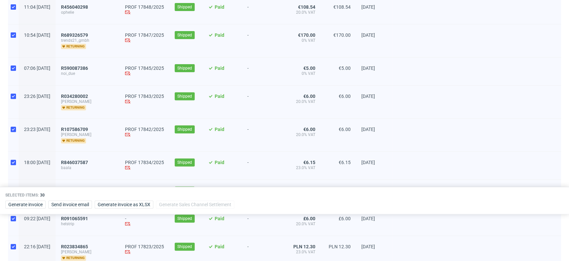
scroll to position [148, 0]
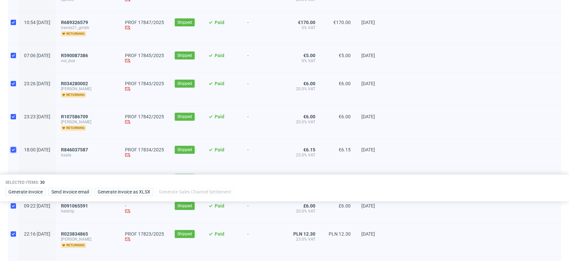
click at [13, 147] on input "checkbox" at bounding box center [13, 149] width 5 height 5
checkbox input "false"
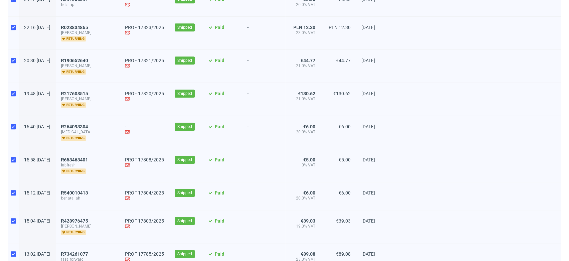
scroll to position [371, 0]
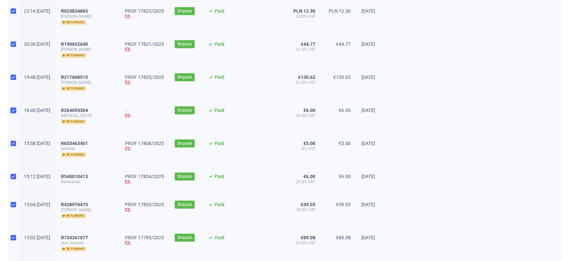
click at [14, 108] on input "checkbox" at bounding box center [13, 109] width 5 height 5
checkbox input "false"
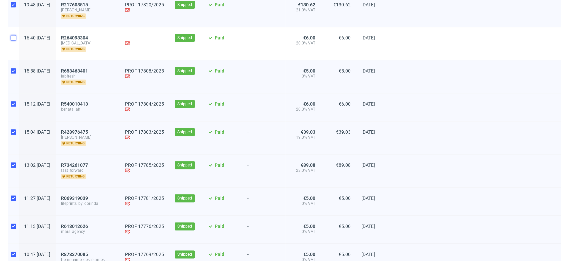
scroll to position [445, 0]
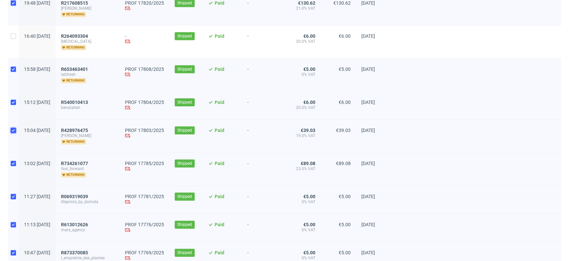
click at [12, 129] on input "checkbox" at bounding box center [13, 129] width 5 height 5
checkbox input "false"
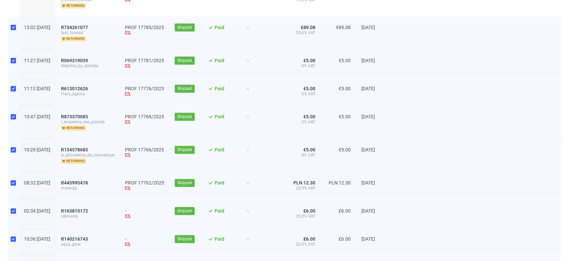
scroll to position [630, 0]
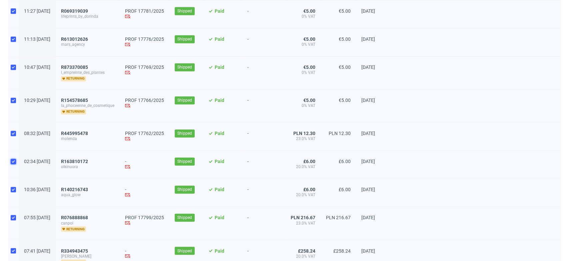
click at [13, 161] on input "checkbox" at bounding box center [13, 160] width 5 height 5
checkbox input "false"
click at [13, 185] on div at bounding box center [13, 192] width 11 height 28
checkbox input "false"
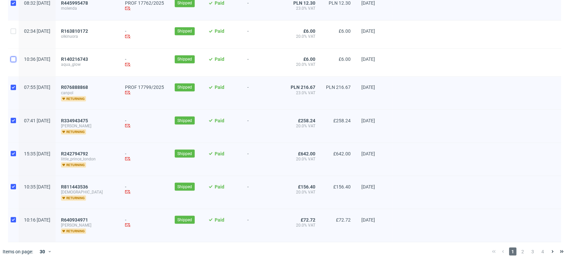
scroll to position [760, 0]
click at [13, 119] on input "checkbox" at bounding box center [13, 119] width 5 height 5
checkbox input "false"
click at [11, 150] on input "checkbox" at bounding box center [13, 152] width 5 height 5
checkbox input "false"
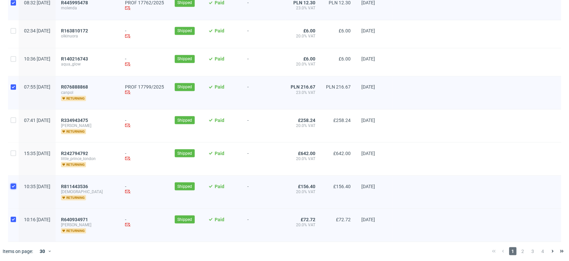
click at [12, 185] on input "checkbox" at bounding box center [13, 185] width 5 height 5
checkbox input "false"
click at [12, 216] on input "checkbox" at bounding box center [13, 218] width 5 height 5
checkbox input "false"
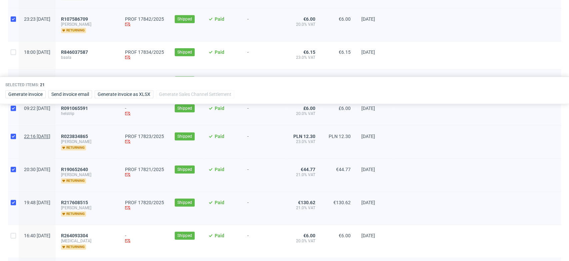
scroll to position [241, 0]
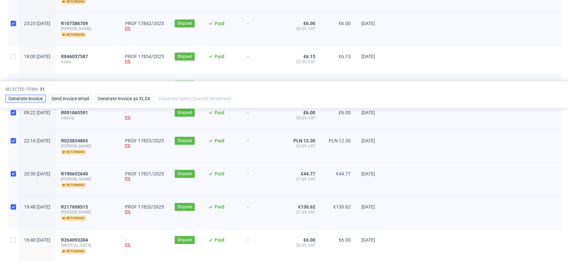
click at [36, 101] on button "Generate invoice" at bounding box center [25, 98] width 40 height 8
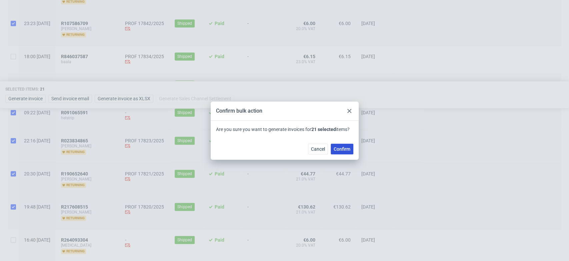
click at [337, 149] on span "Confirm" at bounding box center [342, 148] width 17 height 5
checkbox input "false"
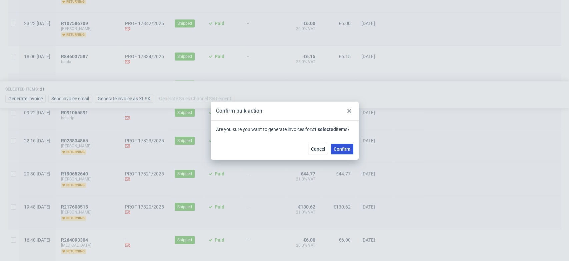
checkbox input "false"
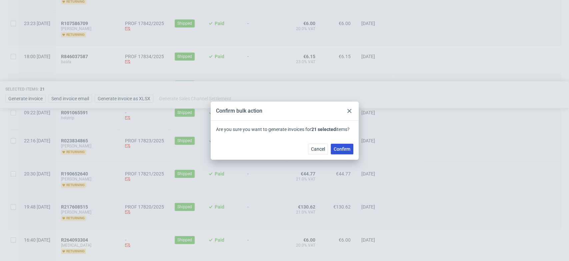
checkbox input "false"
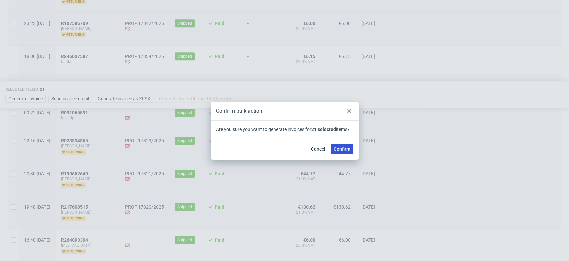
checkbox input "false"
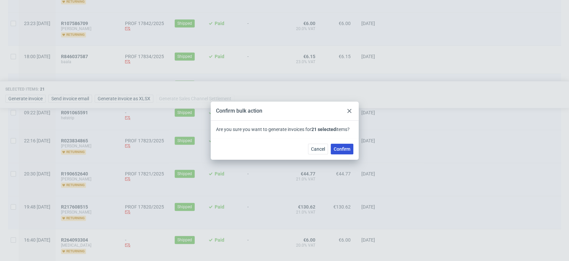
checkbox input "false"
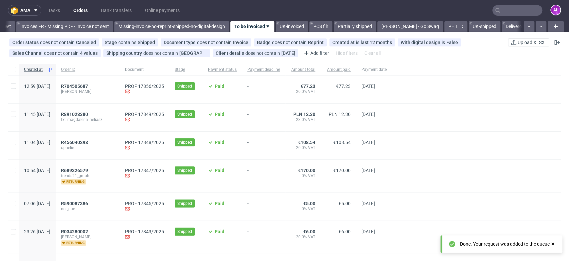
scroll to position [0, 0]
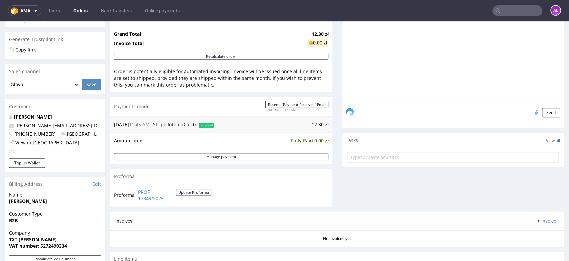
scroll to position [222, 0]
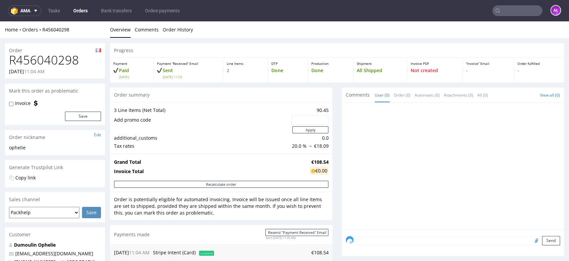
scroll to position [222, 0]
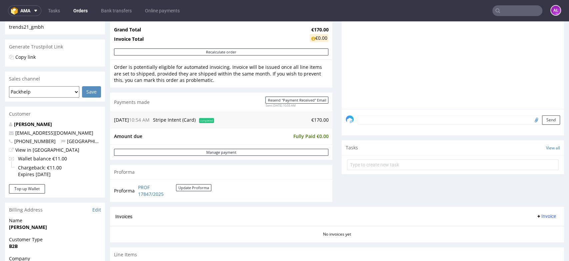
scroll to position [259, 0]
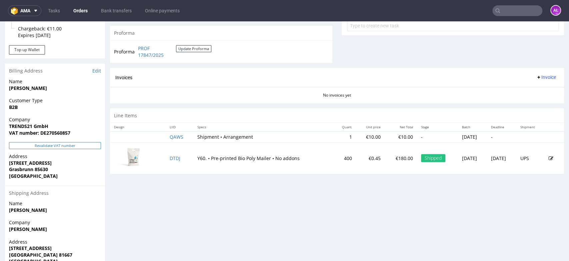
click at [76, 145] on button "Revalidate VAT number" at bounding box center [55, 145] width 92 height 7
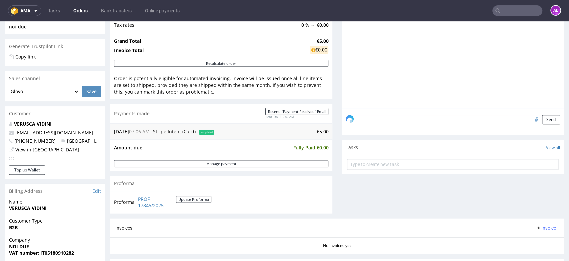
scroll to position [222, 0]
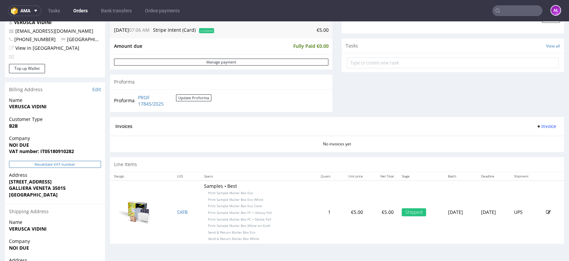
click at [85, 163] on button "Revalidate VAT number" at bounding box center [55, 163] width 92 height 7
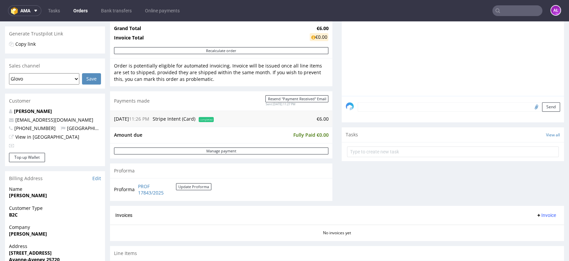
scroll to position [222, 0]
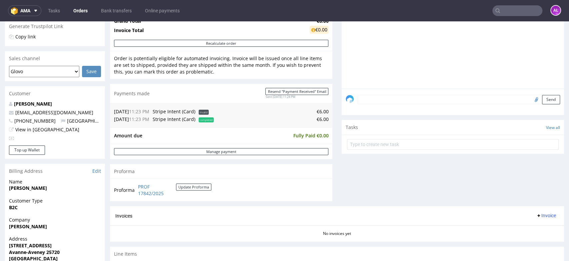
scroll to position [222, 0]
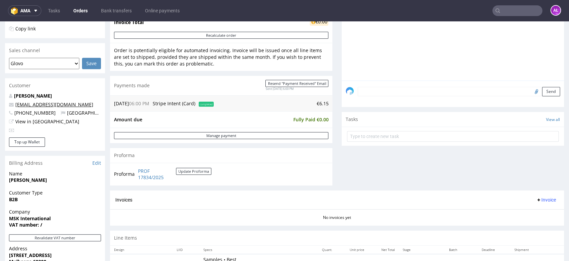
scroll to position [148, 0]
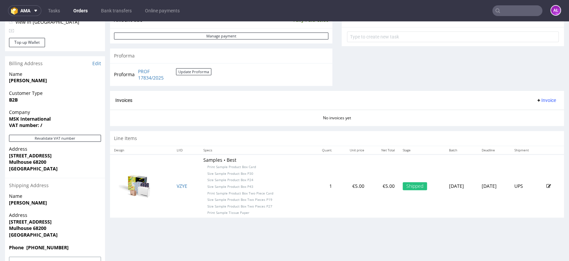
scroll to position [259, 0]
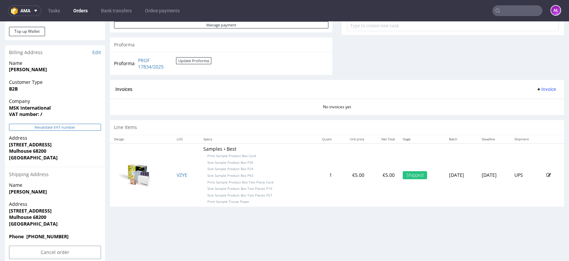
click at [77, 127] on button "Revalidate VAT number" at bounding box center [55, 126] width 92 height 7
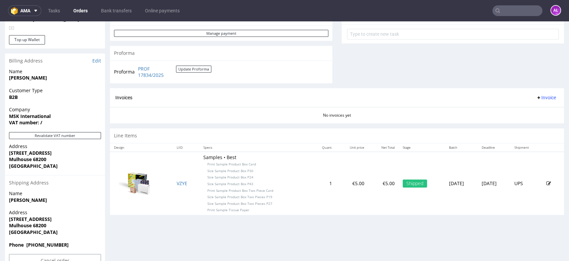
scroll to position [253, 0]
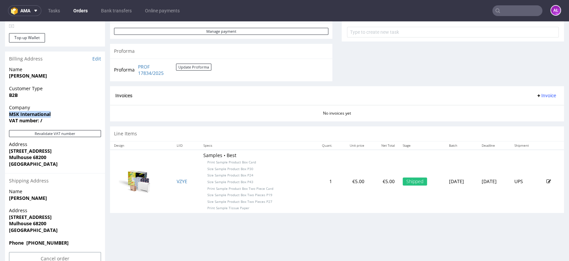
drag, startPoint x: 55, startPoint y: 114, endPoint x: 8, endPoint y: 115, distance: 46.7
click at [8, 115] on div "Company MSK International VAT number: /" at bounding box center [55, 117] width 100 height 26
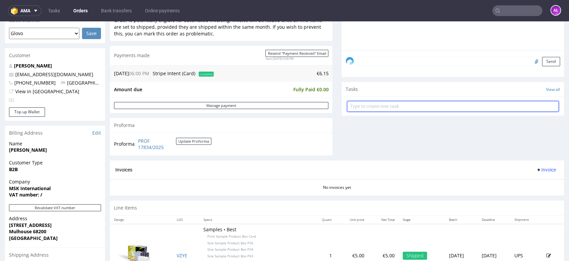
click at [424, 106] on input "text" at bounding box center [453, 106] width 212 height 11
type input "9"
type input "Invoice"
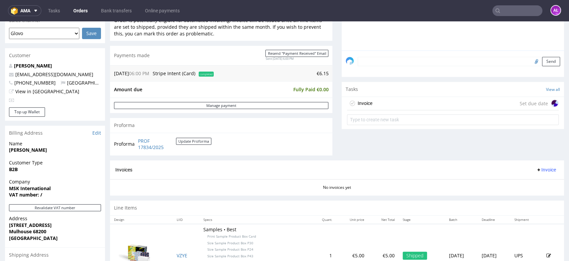
drag, startPoint x: 472, startPoint y: 98, endPoint x: 475, endPoint y: 124, distance: 25.8
click at [472, 98] on div "Invoice Set due date" at bounding box center [453, 103] width 212 height 13
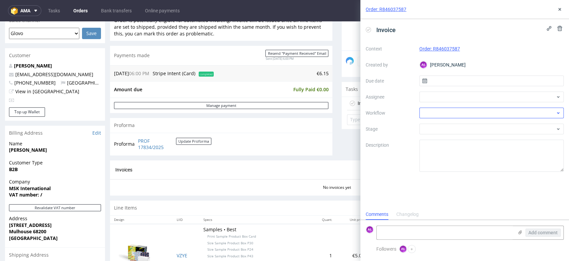
scroll to position [5, 0]
click at [461, 116] on div at bounding box center [492, 112] width 145 height 11
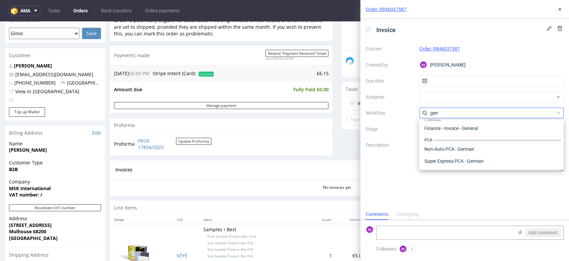
scroll to position [0, 0]
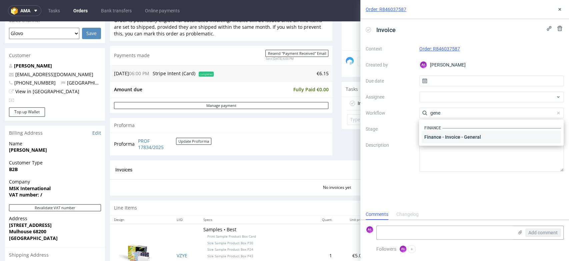
type input "gene"
click at [459, 136] on div "Finance - Invoice - General" at bounding box center [491, 137] width 139 height 12
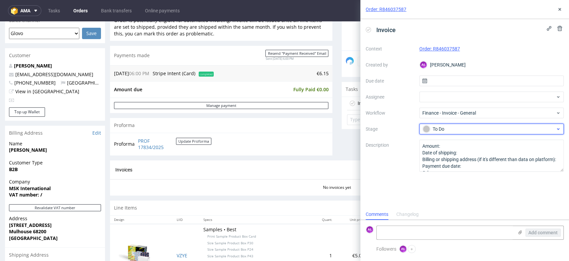
click at [451, 130] on div "To Do" at bounding box center [489, 128] width 133 height 7
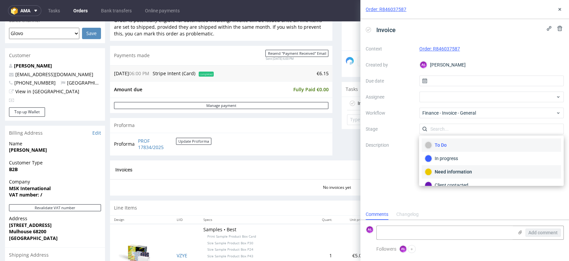
click at [458, 170] on div "Need information" at bounding box center [491, 171] width 133 height 7
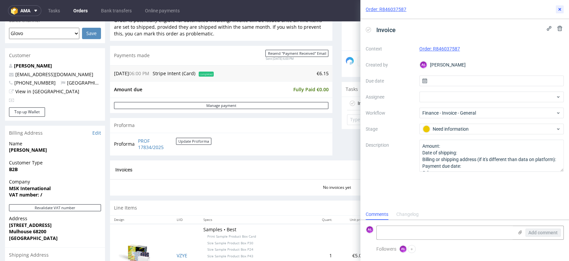
drag, startPoint x: 560, startPoint y: 10, endPoint x: 554, endPoint y: 15, distance: 7.6
click at [560, 10] on icon at bounding box center [559, 9] width 5 height 5
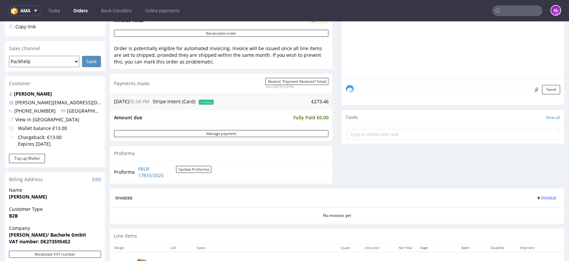
scroll to position [185, 0]
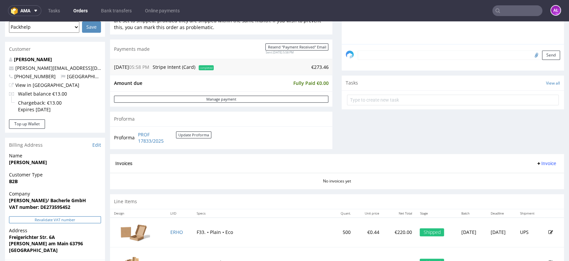
click at [73, 218] on button "Revalidate VAT number" at bounding box center [55, 219] width 92 height 7
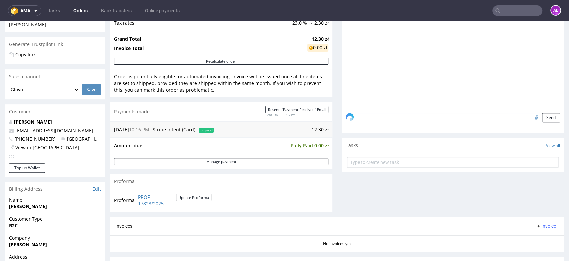
scroll to position [222, 0]
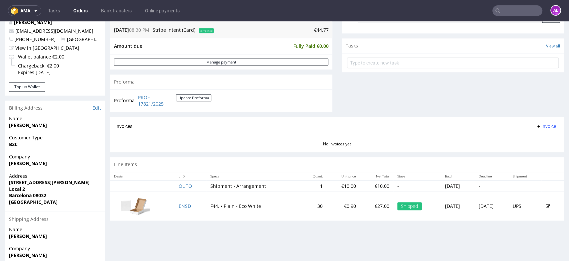
scroll to position [148, 0]
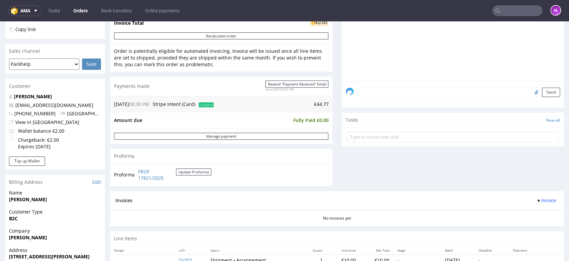
click at [55, 95] on p "Alejandra Portillo" at bounding box center [55, 96] width 92 height 7
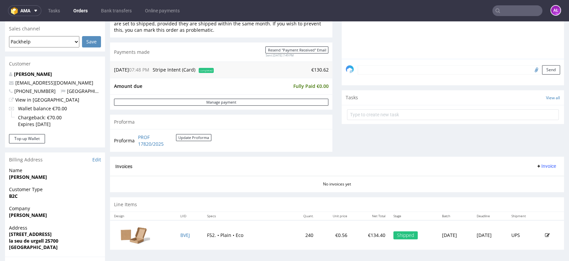
scroll to position [111, 0]
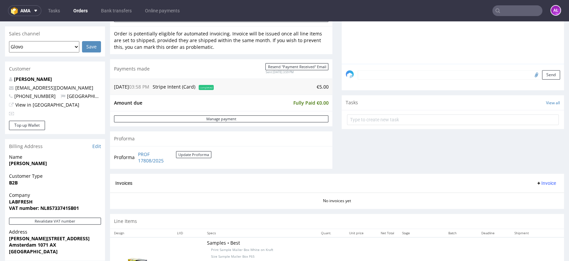
scroll to position [222, 0]
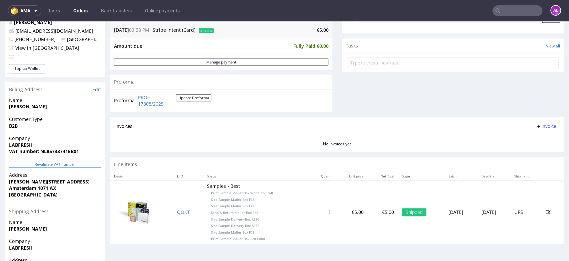
click at [72, 161] on button "Revalidate VAT number" at bounding box center [55, 163] width 92 height 7
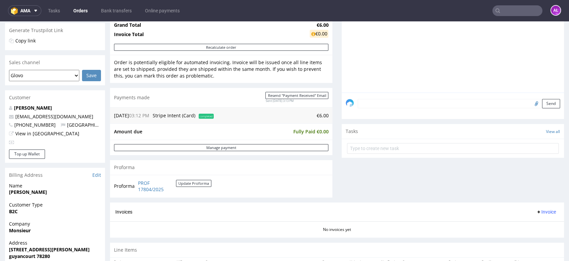
scroll to position [222, 0]
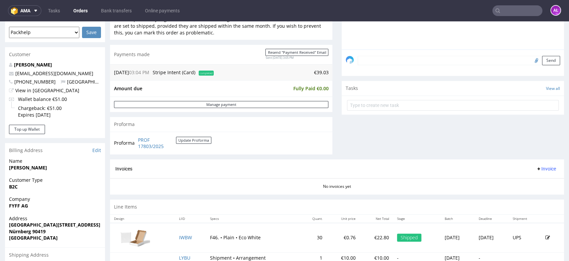
scroll to position [148, 0]
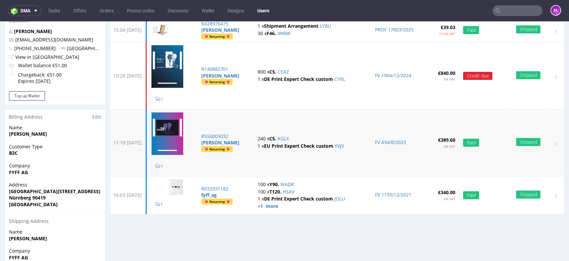
scroll to position [74, 0]
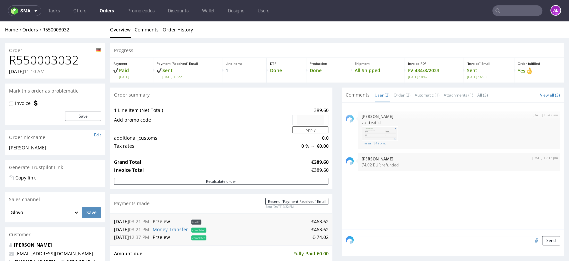
scroll to position [185, 0]
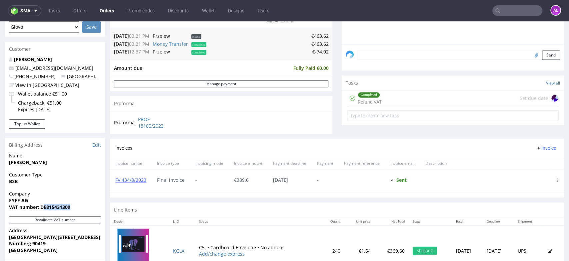
drag, startPoint x: 77, startPoint y: 205, endPoint x: 43, endPoint y: 209, distance: 34.7
click at [43, 209] on span "VAT number: DE815431309" at bounding box center [55, 207] width 92 height 7
drag, startPoint x: 51, startPoint y: 206, endPoint x: 77, endPoint y: 205, distance: 26.7
click at [77, 205] on span "VAT number: DE815431309" at bounding box center [55, 207] width 92 height 7
copy strong "DE815431309"
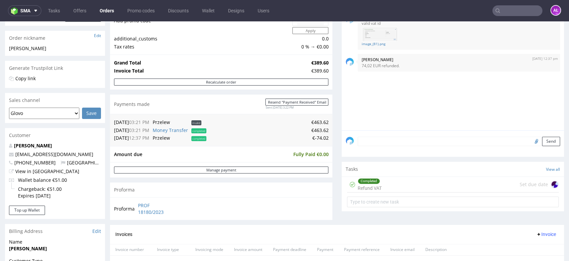
scroll to position [37, 0]
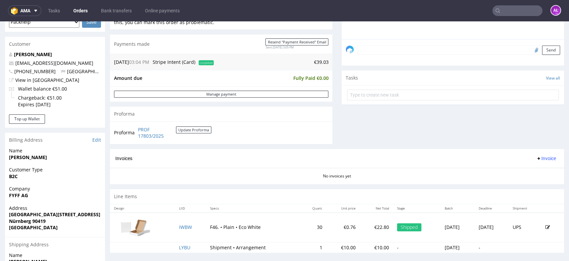
scroll to position [222, 0]
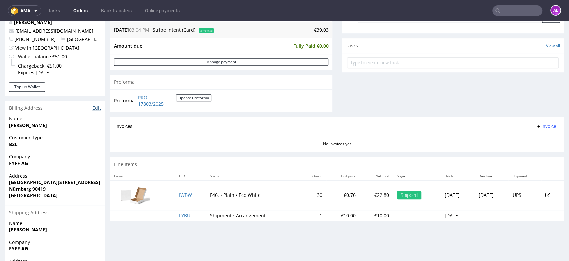
click at [96, 109] on link "Edit" at bounding box center [96, 107] width 9 height 7
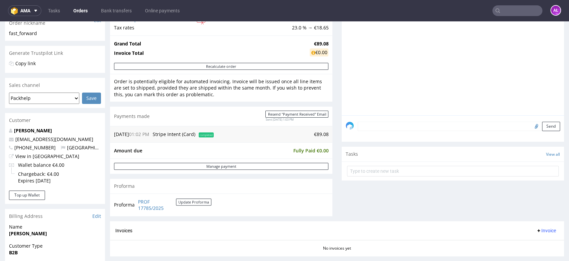
scroll to position [185, 0]
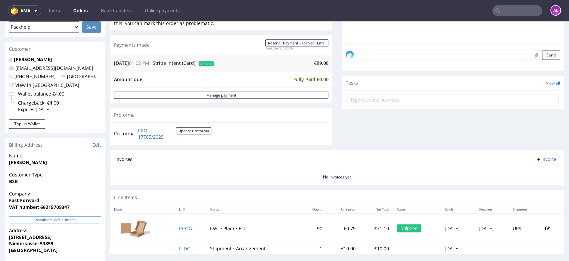
click at [89, 218] on button "Revalidate VAT number" at bounding box center [55, 219] width 92 height 7
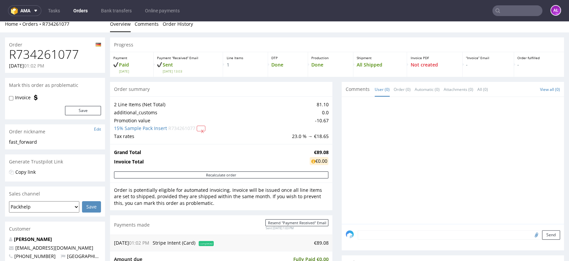
scroll to position [0, 0]
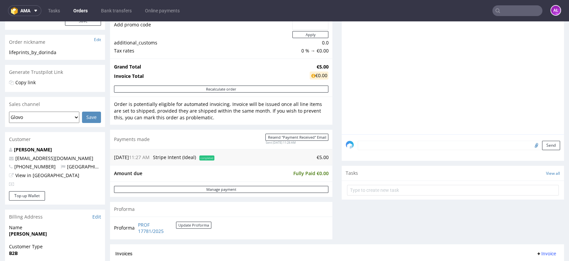
scroll to position [185, 0]
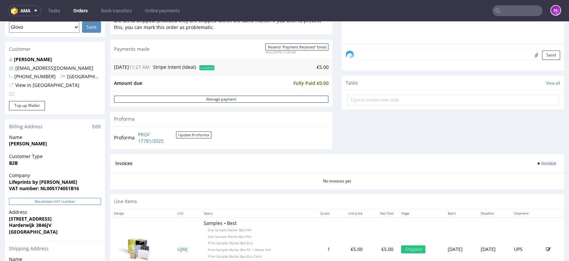
click at [74, 198] on button "Revalidate VAT number" at bounding box center [55, 201] width 92 height 7
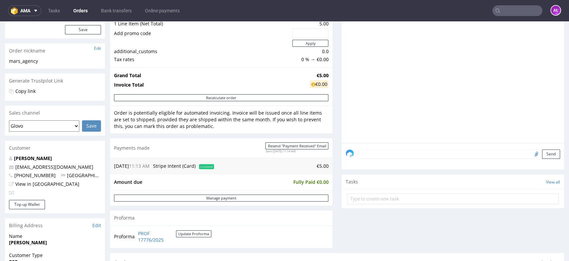
scroll to position [222, 0]
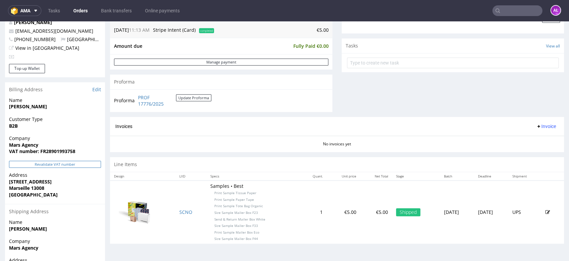
click at [85, 163] on button "Revalidate VAT number" at bounding box center [55, 163] width 92 height 7
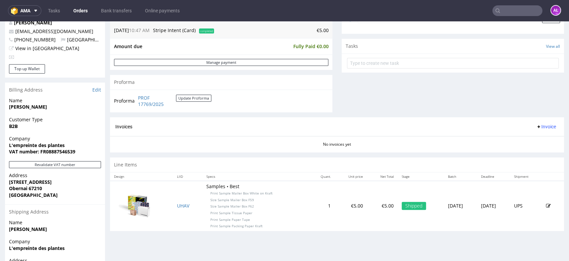
scroll to position [222, 0]
click at [79, 161] on button "Revalidate VAT number" at bounding box center [55, 163] width 92 height 7
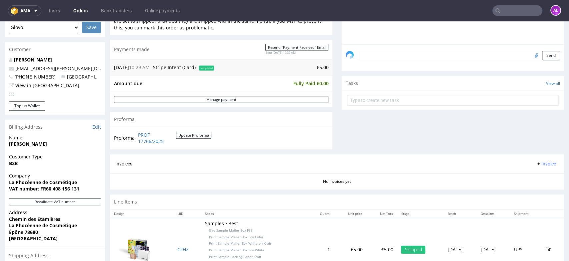
scroll to position [185, 0]
click at [88, 200] on button "Revalidate VAT number" at bounding box center [55, 201] width 92 height 7
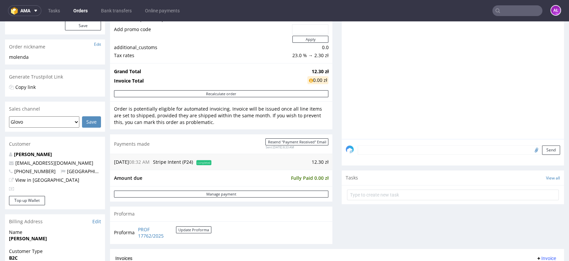
scroll to position [74, 0]
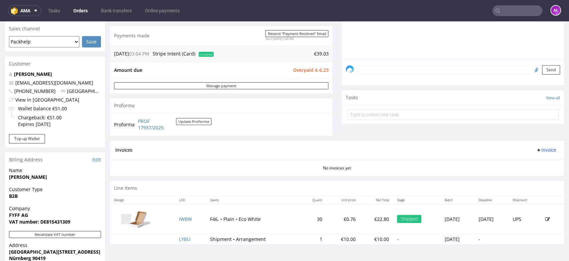
scroll to position [185, 0]
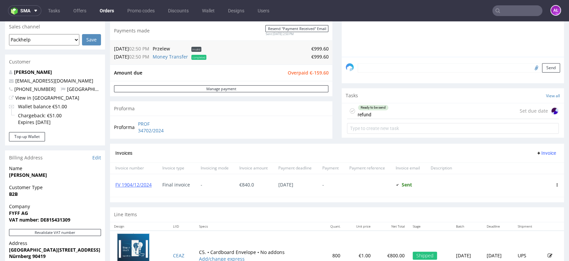
scroll to position [185, 0]
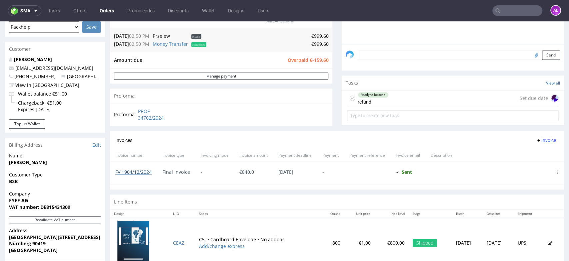
click at [142, 172] on link "FV 1904/12/2024" at bounding box center [133, 171] width 36 height 6
drag, startPoint x: 360, startPoint y: 98, endPoint x: 374, endPoint y: 169, distance: 72.3
click at [360, 98] on div "Ready to be send refund" at bounding box center [373, 97] width 31 height 15
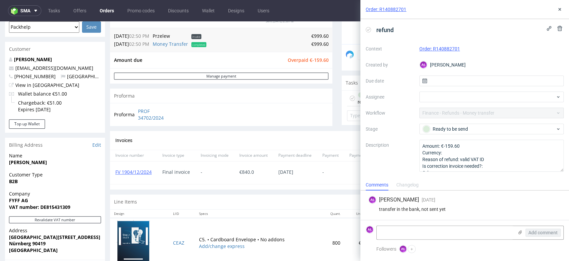
click at [368, 28] on icon at bounding box center [368, 29] width 5 height 5
click at [558, 9] on icon at bounding box center [559, 9] width 5 height 5
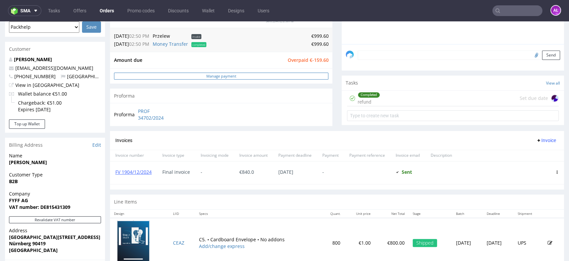
click at [317, 77] on link "Manage payment" at bounding box center [221, 75] width 215 height 7
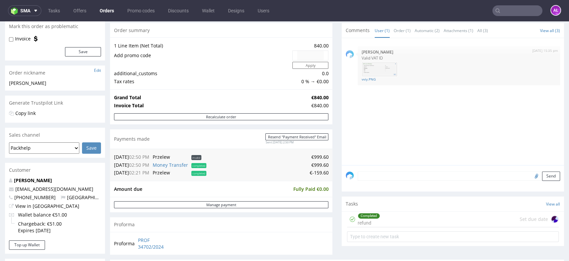
scroll to position [185, 0]
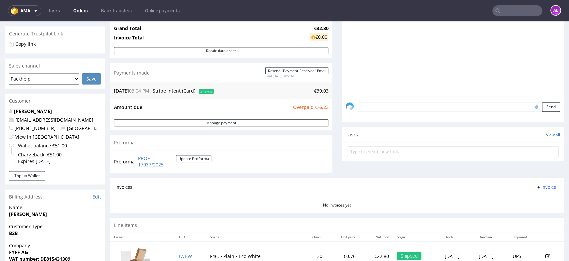
scroll to position [74, 0]
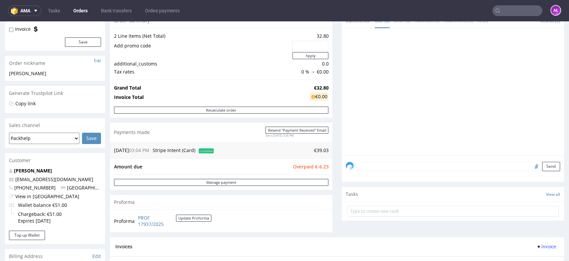
click at [420, 164] on textarea at bounding box center [459, 165] width 203 height 9
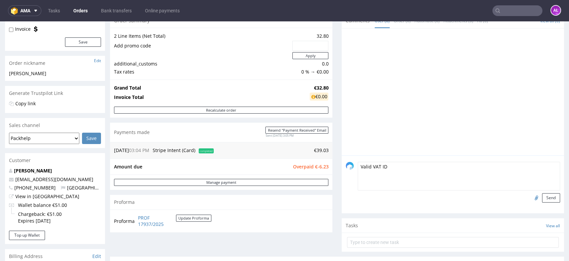
type textarea "Valid VAT ID"
click at [531, 197] on input "file" at bounding box center [535, 197] width 9 height 9
type input "C:\fakepath\vvi0.PNG"
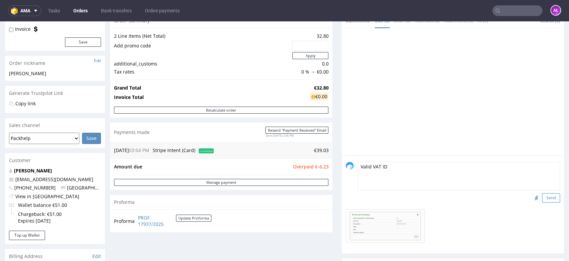
click at [542, 197] on button "Send" at bounding box center [551, 197] width 18 height 9
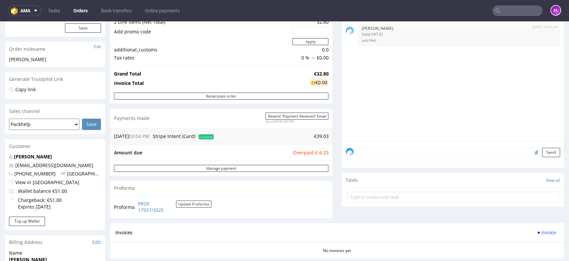
scroll to position [185, 0]
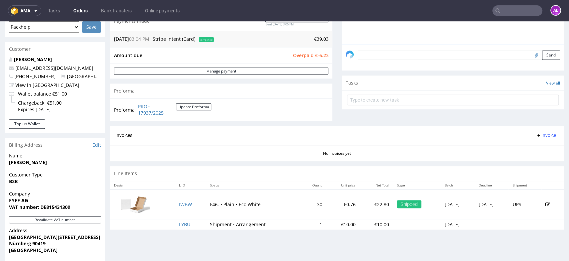
click at [536, 134] on span "Invoice" at bounding box center [546, 134] width 20 height 5
click at [536, 150] on span "Generate" at bounding box center [535, 149] width 32 height 7
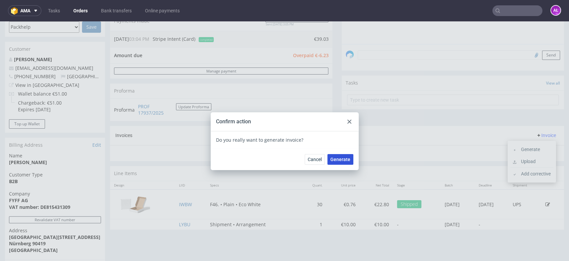
click at [340, 158] on span "Generate" at bounding box center [341, 159] width 20 height 5
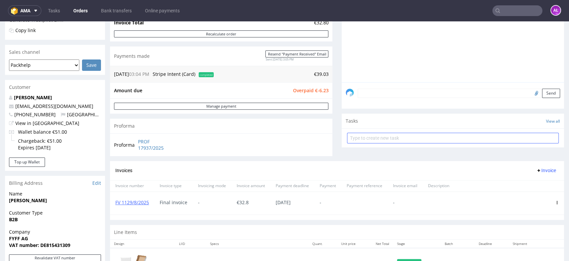
scroll to position [148, 0]
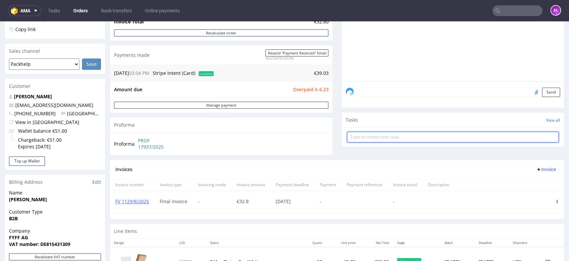
click at [388, 135] on input "text" at bounding box center [453, 136] width 212 height 11
type input "refund"
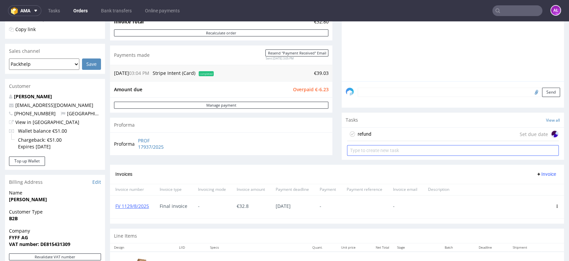
click at [383, 135] on div "refund Set due date" at bounding box center [453, 133] width 212 height 13
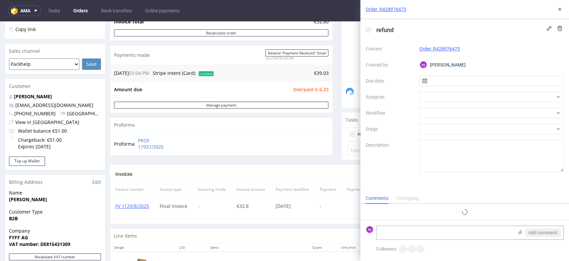
scroll to position [5, 0]
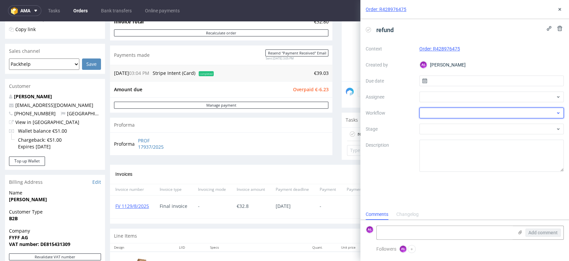
click at [456, 111] on div at bounding box center [492, 112] width 145 height 11
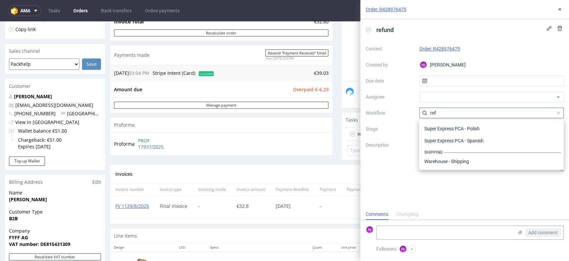
scroll to position [36, 0]
type input "ref"
drag, startPoint x: 480, startPoint y: 149, endPoint x: 366, endPoint y: 106, distance: 122.6
click at [480, 148] on div "Finance - Refunds - Stripe" at bounding box center [491, 149] width 139 height 12
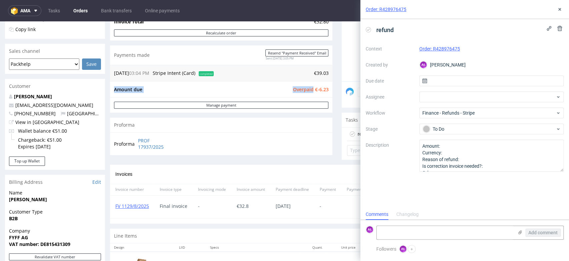
drag, startPoint x: 325, startPoint y: 92, endPoint x: 332, endPoint y: 95, distance: 7.5
click at [329, 93] on div "Progress Payment Owed €-6.23 Payment “Received” Email - Line Items 1 DTP - Prod…" at bounding box center [337, 96] width 454 height 402
copy tbody "Amount due Overpaid"
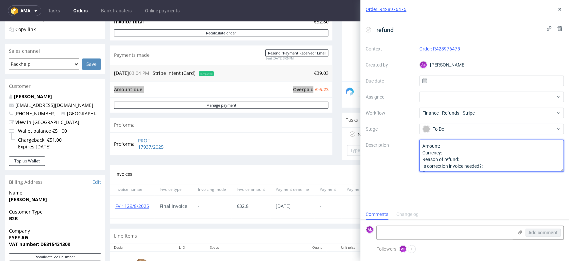
click at [447, 149] on textarea "Amount: Currency: Reason of refund: Is correction invoice needed?: Other:" at bounding box center [492, 155] width 145 height 32
paste textarea "€-6.23"
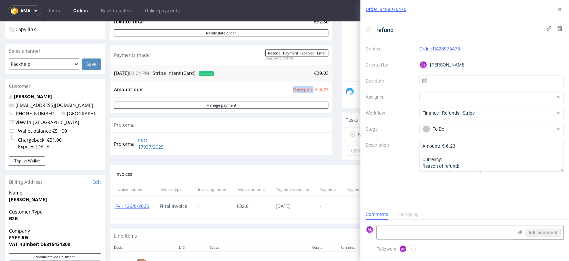
drag, startPoint x: 288, startPoint y: 91, endPoint x: 308, endPoint y: 92, distance: 19.4
click at [308, 92] on span "Overpaid €-6.23" at bounding box center [311, 89] width 36 height 6
copy span "Overpaid"
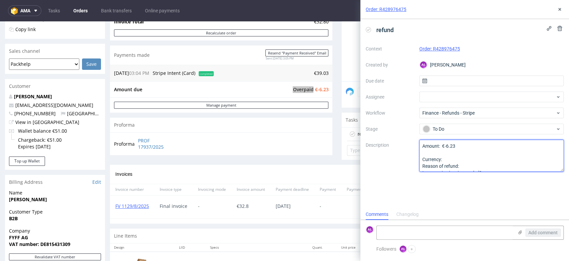
click at [479, 163] on textarea "Amount: €-6.23 Currency: Reason of refund: Is correction invoice needed?: Other:" at bounding box center [492, 155] width 145 height 32
paste textarea "Overpaid"
click at [443, 151] on textarea "Amount: €-6.23 Currency: Reason of refund: Is correction invoice needed?: Other:" at bounding box center [492, 155] width 145 height 32
type textarea "Amount: €-6.23 Currency: Reason of refund: Overpaid Is correction invoice neede…"
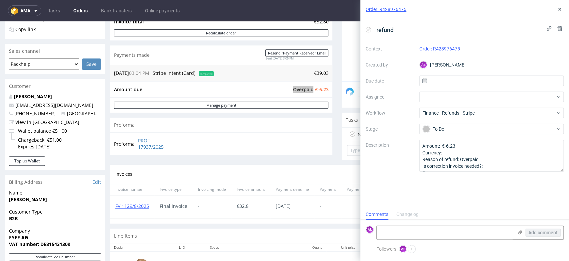
click at [386, 179] on div "refund Context Order: R428976475 Created by AŁ Aleksandra Łętowska Due date Ass…" at bounding box center [465, 113] width 209 height 189
click at [561, 9] on icon at bounding box center [559, 9] width 5 height 5
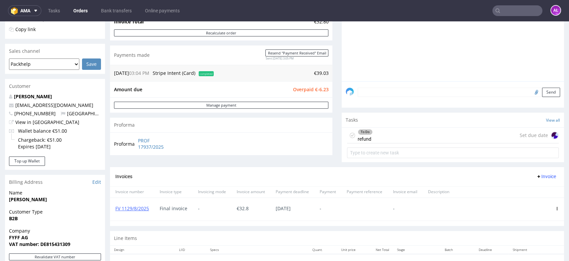
click at [342, 165] on div "Comments User (1) Order (1) Automatic (0) Attachments (1) All (1) View all (1) …" at bounding box center [453, 53] width 223 height 228
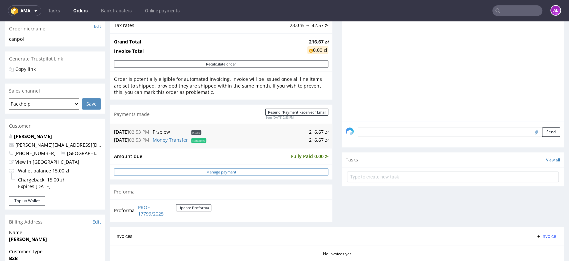
scroll to position [185, 0]
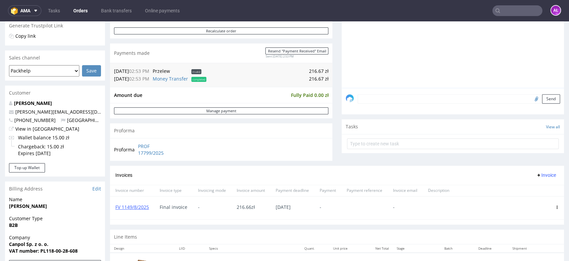
scroll to position [148, 0]
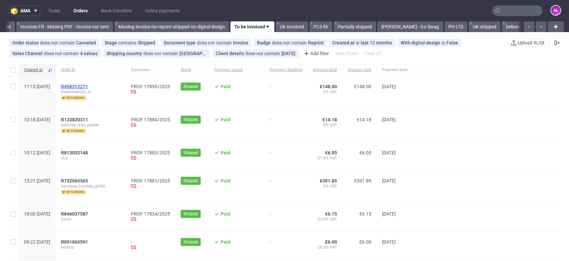
click at [88, 85] on span "R458312271" at bounding box center [74, 86] width 27 height 5
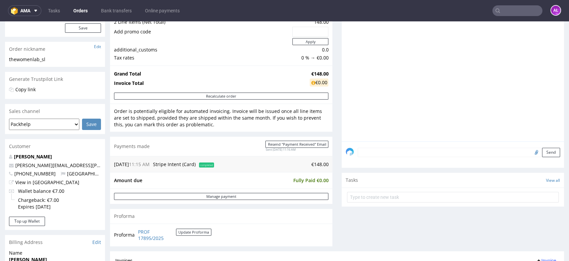
scroll to position [222, 0]
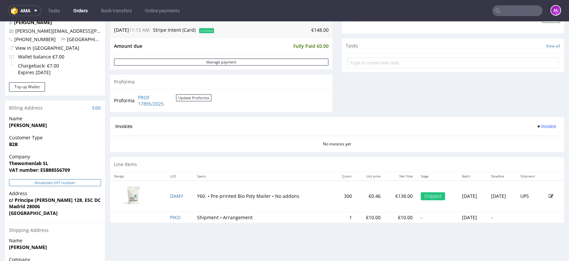
click at [80, 183] on button "Revalidate VAT number" at bounding box center [55, 182] width 92 height 7
click at [542, 126] on span "Invoice" at bounding box center [546, 125] width 20 height 5
click at [541, 137] on span "Generate" at bounding box center [535, 140] width 32 height 7
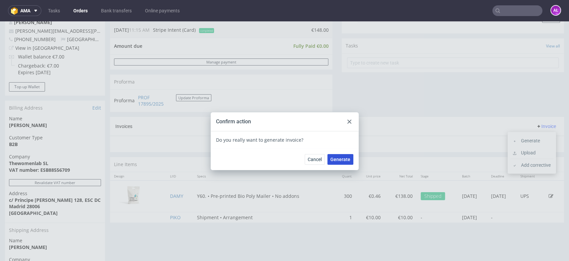
click at [337, 158] on span "Generate" at bounding box center [341, 159] width 20 height 5
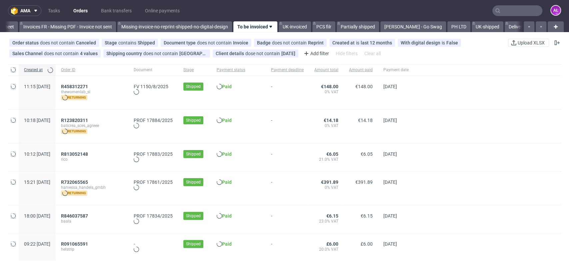
scroll to position [0, 1118]
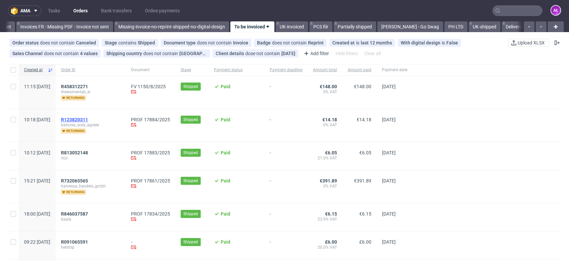
click at [88, 117] on span "R123820311" at bounding box center [74, 119] width 27 height 5
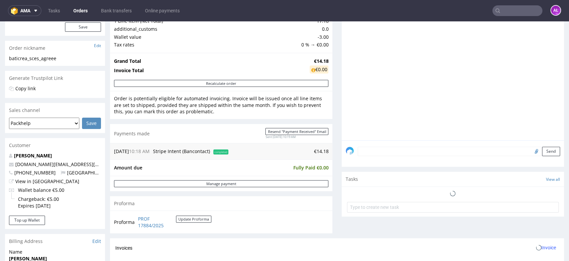
scroll to position [185, 0]
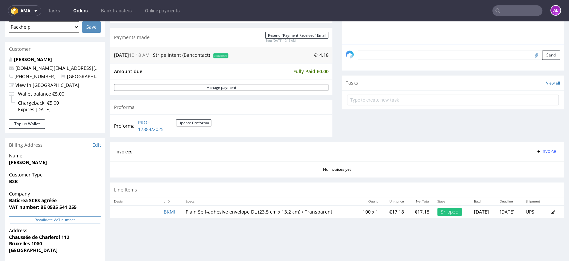
click at [85, 219] on button "Revalidate VAT number" at bounding box center [55, 219] width 92 height 7
drag, startPoint x: 534, startPoint y: 146, endPoint x: 536, endPoint y: 151, distance: 4.9
click at [535, 147] on div "Invoice" at bounding box center [546, 151] width 25 height 8
click at [537, 151] on span "Invoice" at bounding box center [546, 150] width 20 height 5
click at [538, 160] on li "Generate" at bounding box center [532, 165] width 43 height 12
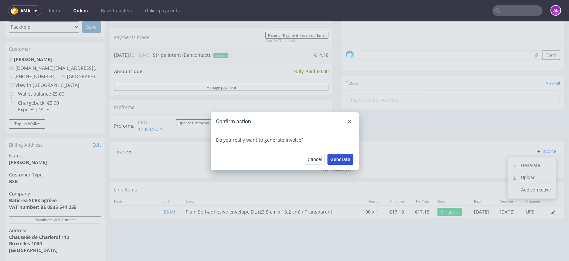
click at [341, 157] on span "Generate" at bounding box center [341, 159] width 20 height 5
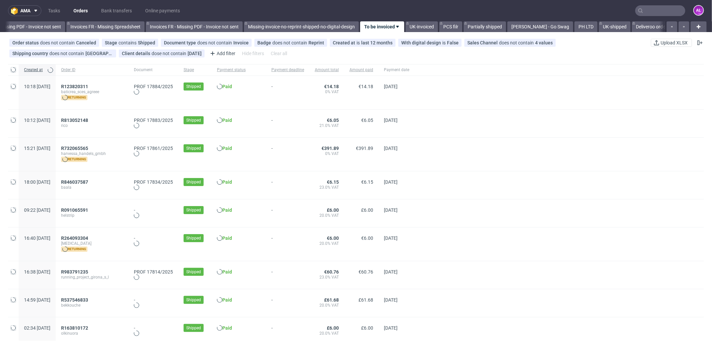
scroll to position [0, 1000]
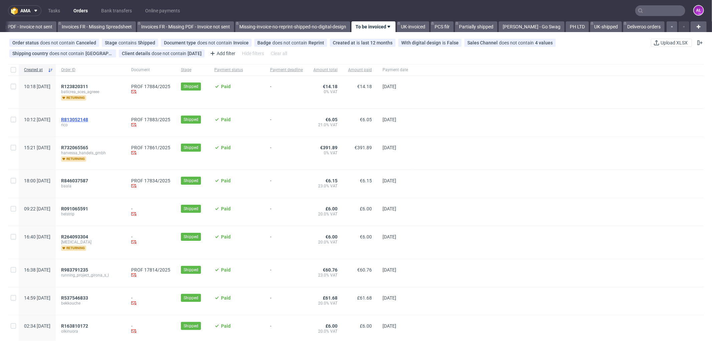
click at [88, 120] on span "R813052148" at bounding box center [74, 119] width 27 height 5
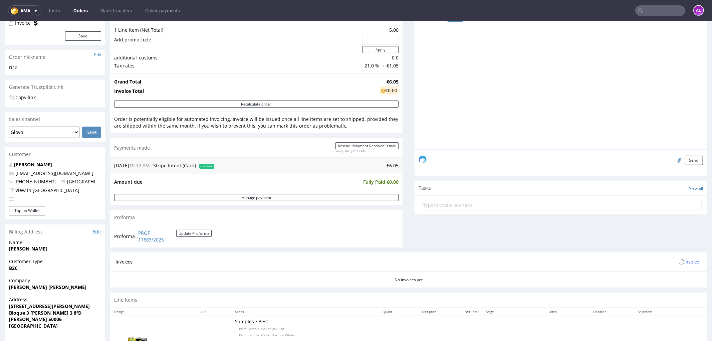
scroll to position [204, 0]
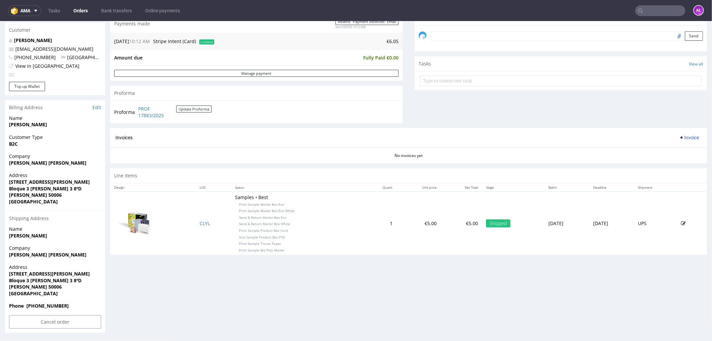
click at [683, 137] on span "Invoice" at bounding box center [689, 136] width 20 height 5
click at [685, 148] on span "Generate" at bounding box center [677, 151] width 32 height 7
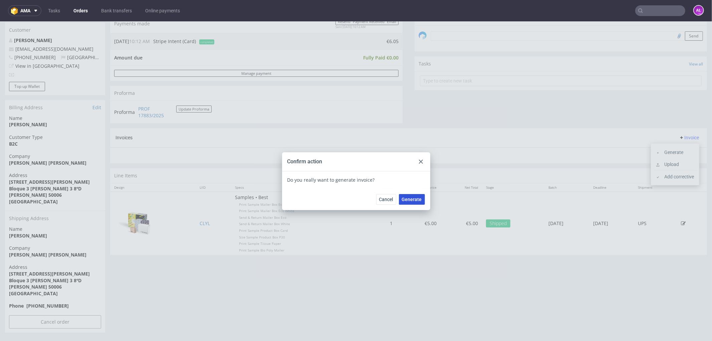
click at [415, 201] on span "Generate" at bounding box center [412, 199] width 20 height 5
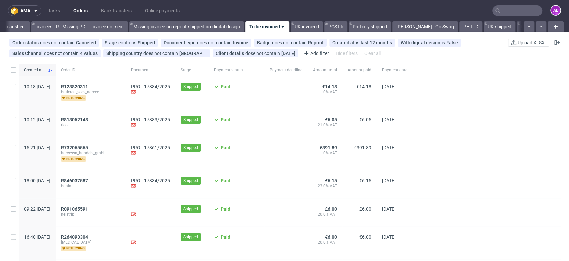
scroll to position [0, 1118]
click at [88, 178] on span "R846037587" at bounding box center [74, 180] width 27 height 5
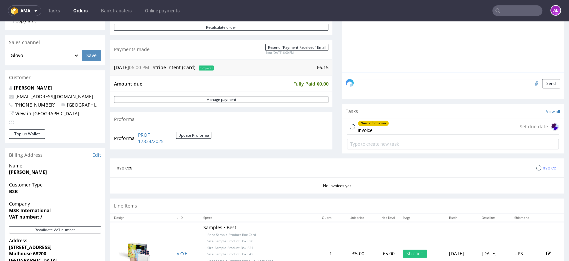
scroll to position [222, 0]
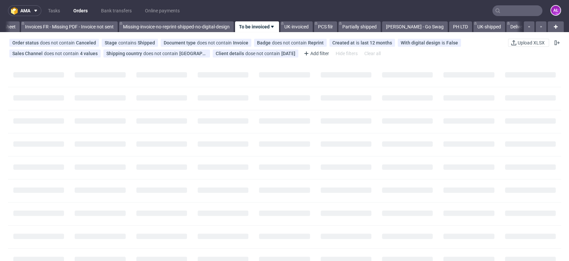
scroll to position [0, 1118]
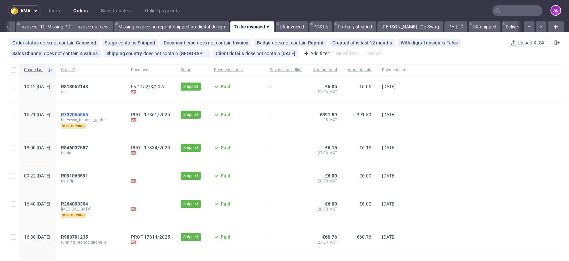
click at [88, 114] on span "R732065565" at bounding box center [74, 114] width 27 height 5
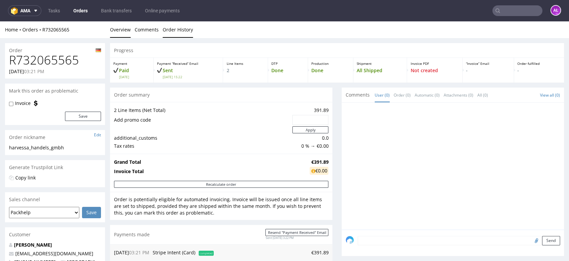
click at [181, 32] on link "Order History" at bounding box center [178, 29] width 30 height 16
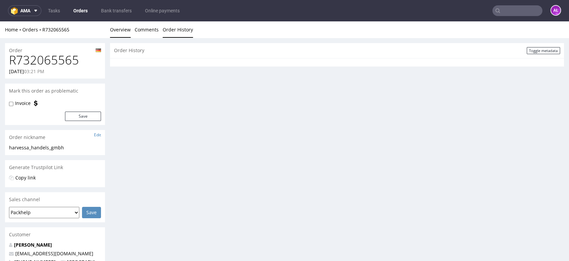
drag, startPoint x: 124, startPoint y: 32, endPoint x: 72, endPoint y: 125, distance: 106.8
click at [124, 32] on link "Overview" at bounding box center [120, 29] width 21 height 16
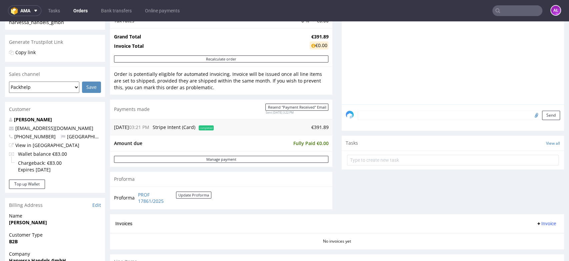
scroll to position [185, 0]
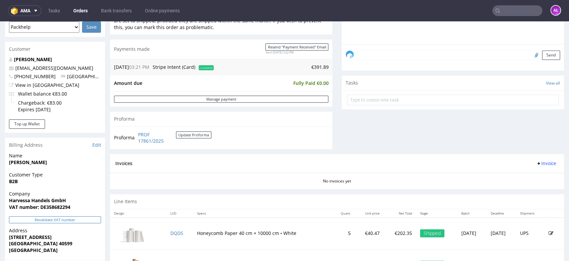
click at [84, 218] on button "Revalidate VAT number" at bounding box center [55, 219] width 92 height 7
drag, startPoint x: 537, startPoint y: 164, endPoint x: 537, endPoint y: 168, distance: 4.0
click at [537, 164] on span "Invoice" at bounding box center [546, 162] width 20 height 5
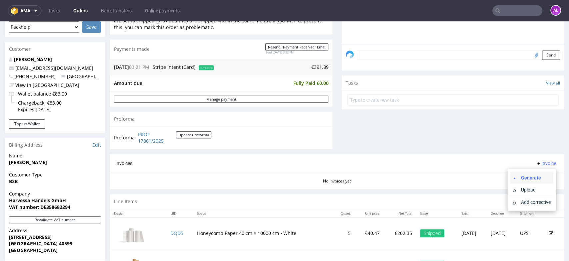
click at [536, 174] on span "Generate" at bounding box center [535, 177] width 32 height 7
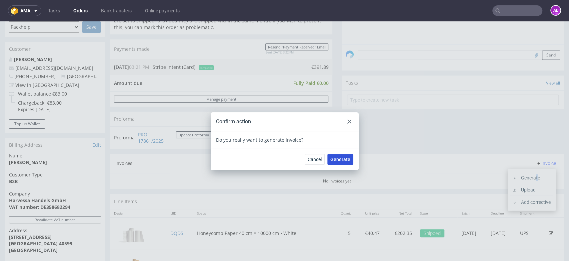
click at [340, 159] on span "Generate" at bounding box center [341, 159] width 20 height 5
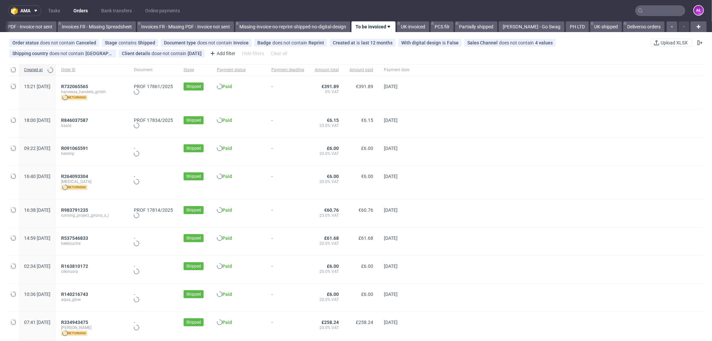
scroll to position [0, 1000]
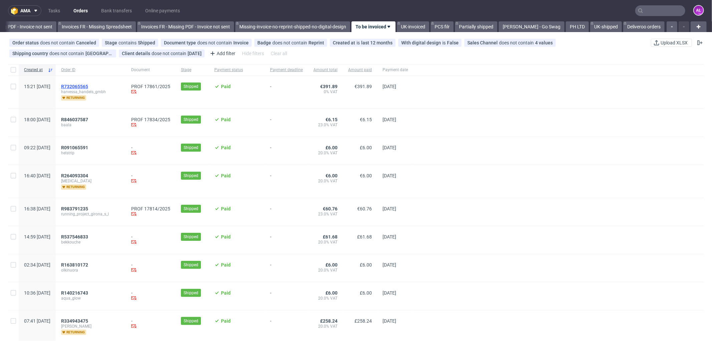
click at [88, 85] on span "R732065565" at bounding box center [74, 86] width 27 height 5
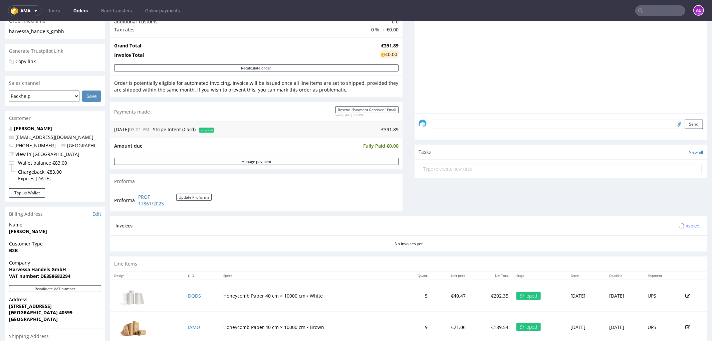
scroll to position [185, 0]
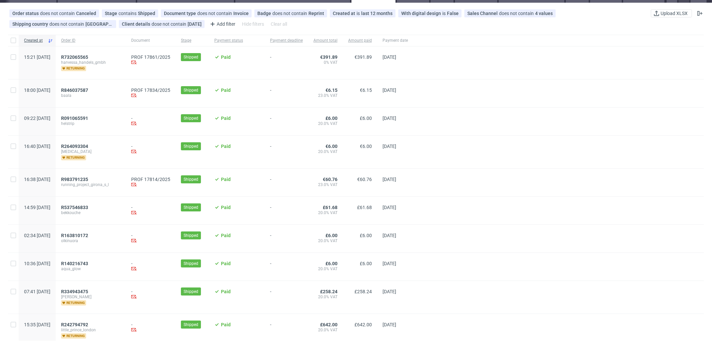
scroll to position [74, 0]
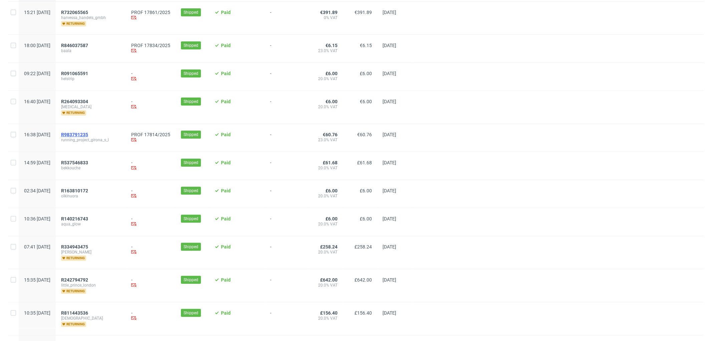
click at [88, 134] on span "R983791235" at bounding box center [74, 134] width 27 height 5
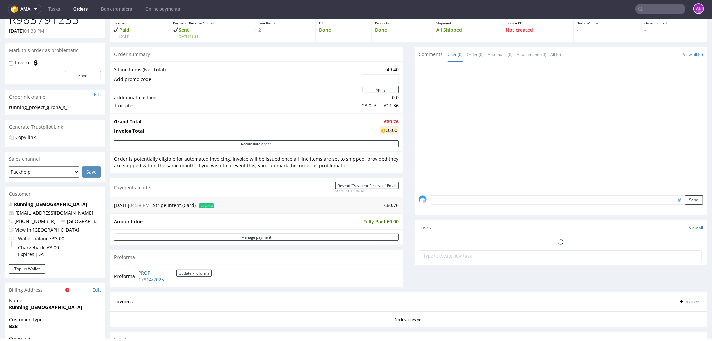
scroll to position [148, 0]
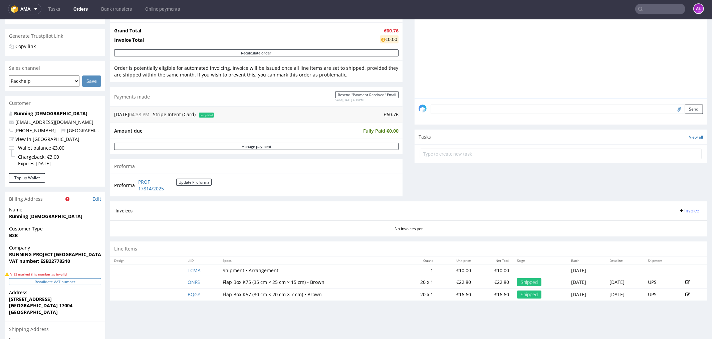
click at [84, 282] on button "Revalidate VAT number" at bounding box center [55, 281] width 92 height 7
click at [682, 209] on span "Invoice" at bounding box center [689, 210] width 20 height 5
click at [682, 221] on span "Generate" at bounding box center [677, 224] width 32 height 7
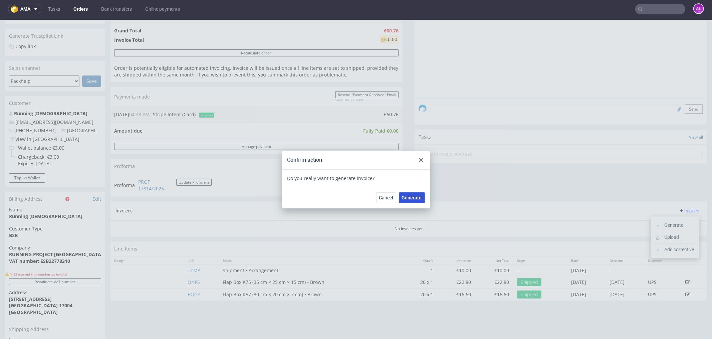
click at [408, 195] on span "Generate" at bounding box center [412, 197] width 20 height 5
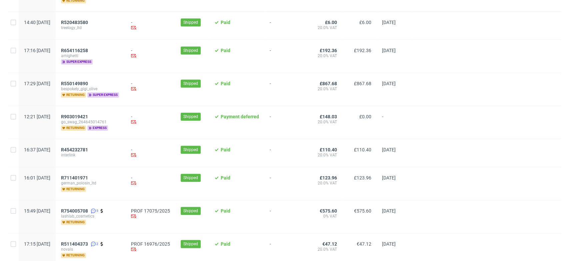
scroll to position [445, 0]
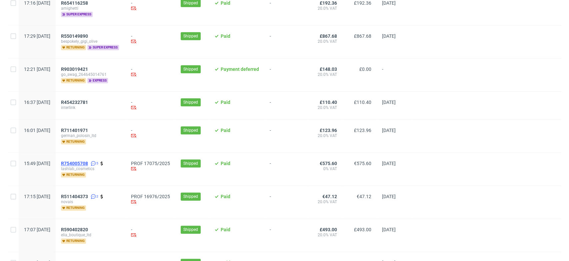
click at [88, 161] on span "R754005708" at bounding box center [74, 162] width 27 height 5
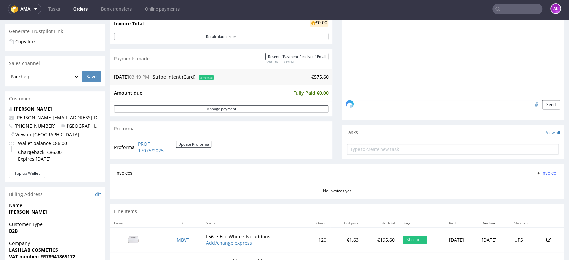
scroll to position [185, 0]
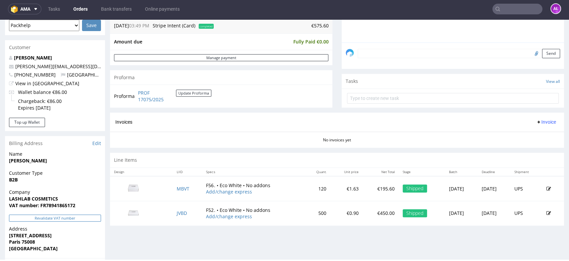
click at [87, 215] on button "Revalidate VAT number" at bounding box center [55, 217] width 92 height 7
click at [536, 121] on span "Invoice" at bounding box center [546, 121] width 20 height 5
click at [533, 136] on span "Generate" at bounding box center [535, 135] width 32 height 7
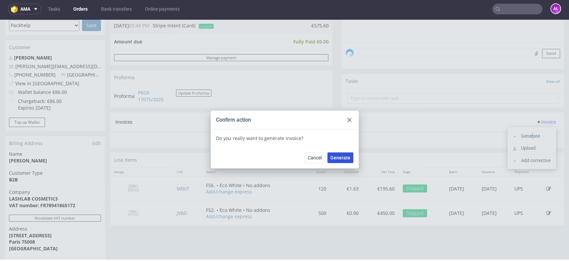
click at [340, 158] on span "Generate" at bounding box center [341, 157] width 20 height 5
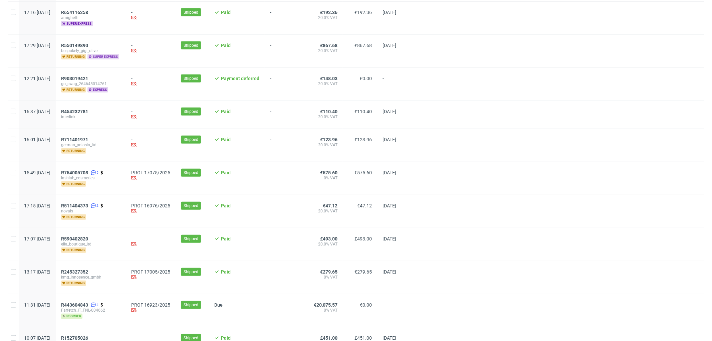
scroll to position [408, 0]
click at [88, 206] on span "R511404373" at bounding box center [74, 205] width 27 height 5
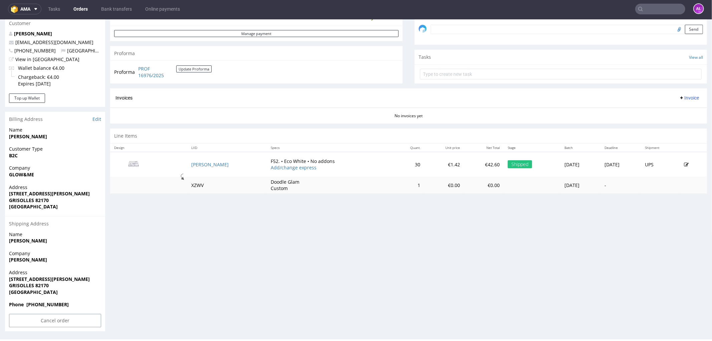
scroll to position [135, 0]
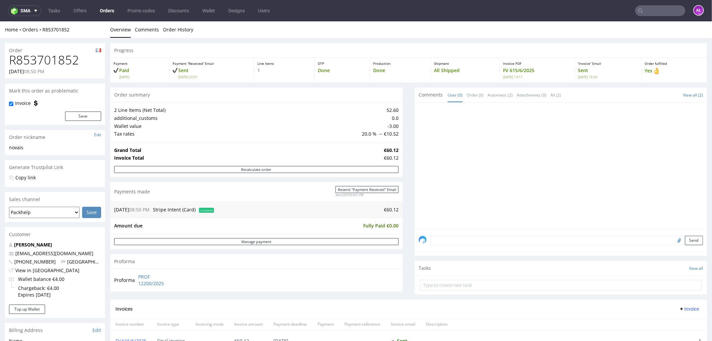
scroll to position [209, 0]
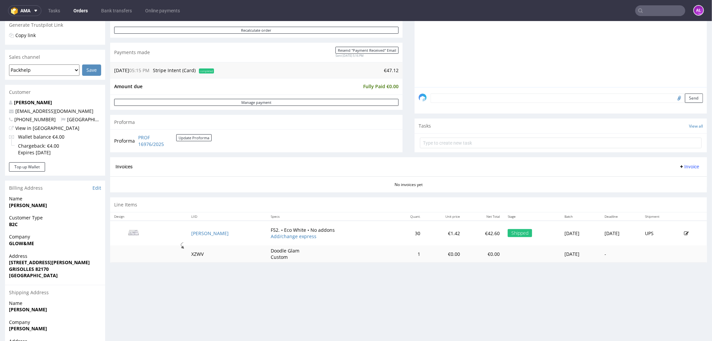
scroll to position [209, 0]
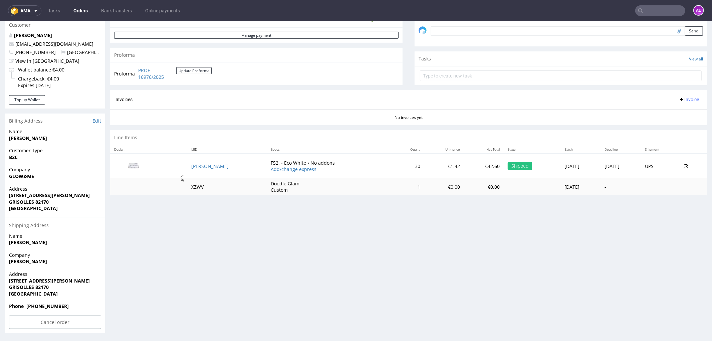
click at [679, 99] on span "Invoice" at bounding box center [689, 98] width 20 height 5
click at [682, 108] on li "Generate" at bounding box center [674, 113] width 43 height 12
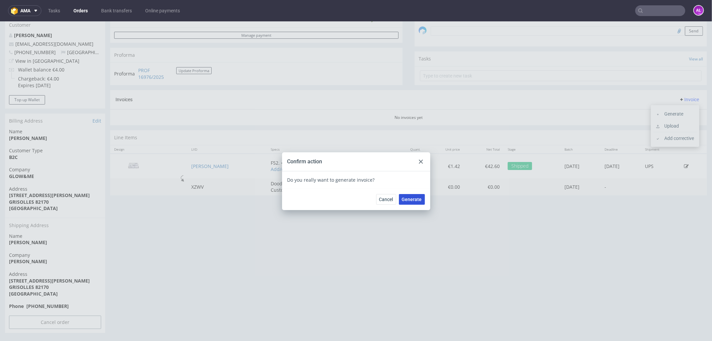
click at [415, 200] on span "Generate" at bounding box center [412, 199] width 20 height 5
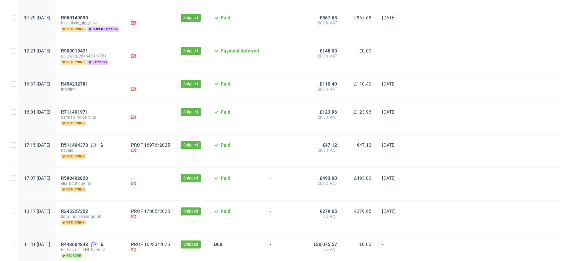
scroll to position [445, 0]
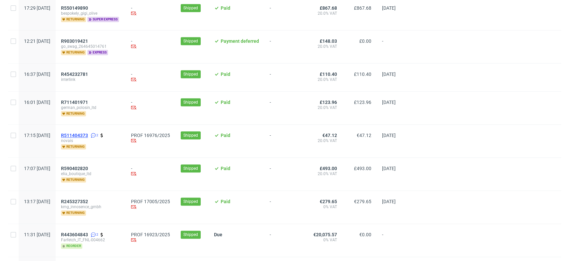
click at [88, 134] on span "R511404373" at bounding box center [74, 134] width 27 height 5
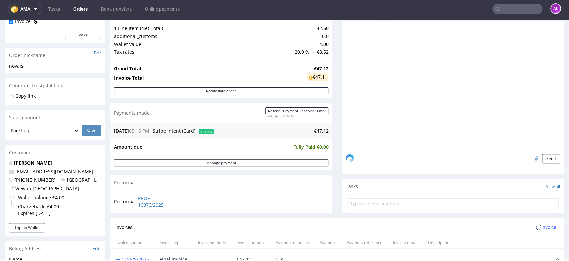
scroll to position [185, 0]
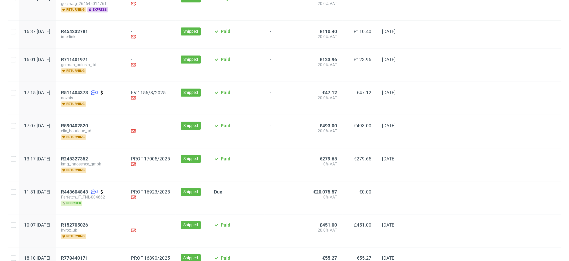
scroll to position [519, 0]
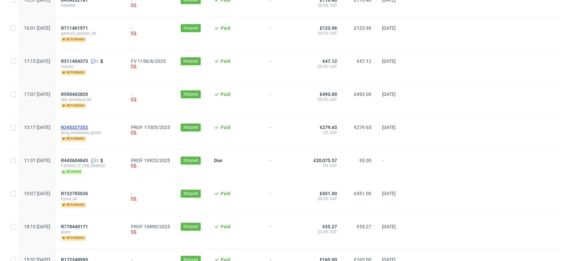
click at [88, 124] on span "R245327352" at bounding box center [74, 126] width 27 height 5
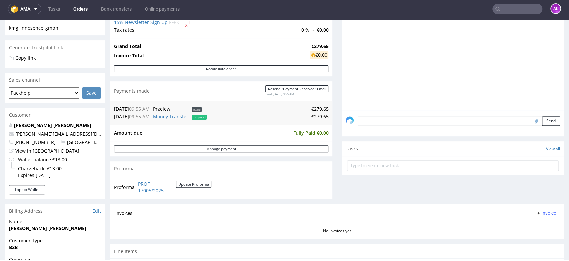
scroll to position [222, 0]
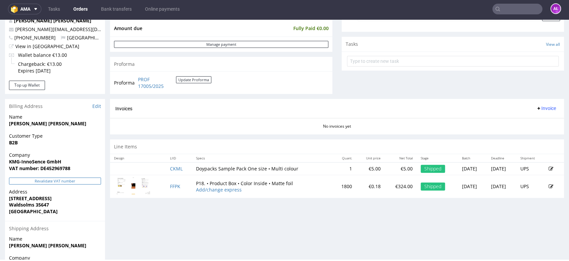
click at [79, 179] on button "Revalidate VAT number" at bounding box center [55, 180] width 92 height 7
click at [536, 108] on icon at bounding box center [538, 107] width 5 height 5
click at [534, 118] on li "Generate" at bounding box center [532, 122] width 43 height 12
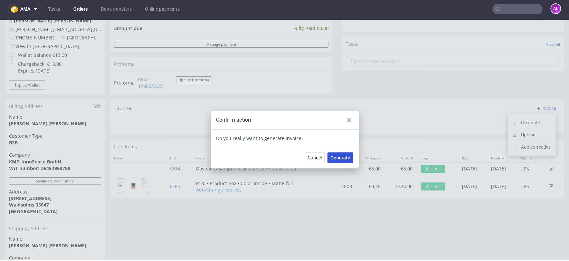
click at [334, 156] on span "Generate" at bounding box center [341, 157] width 20 height 5
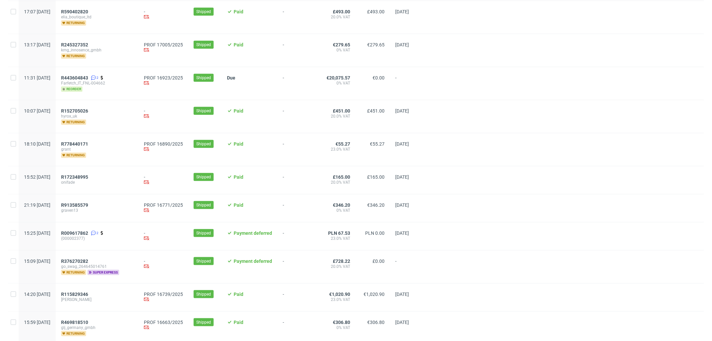
scroll to position [667, 0]
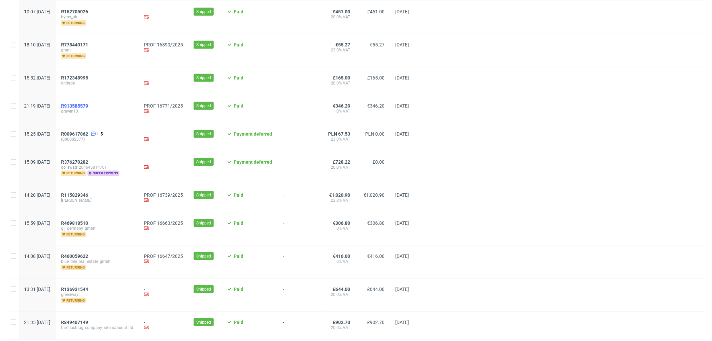
click at [88, 104] on span "R913585579" at bounding box center [74, 105] width 27 height 5
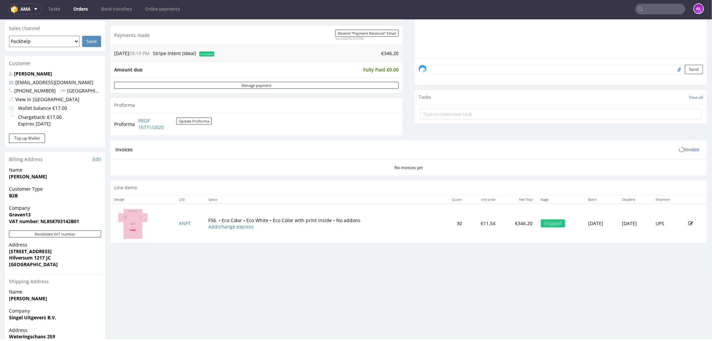
scroll to position [227, 0]
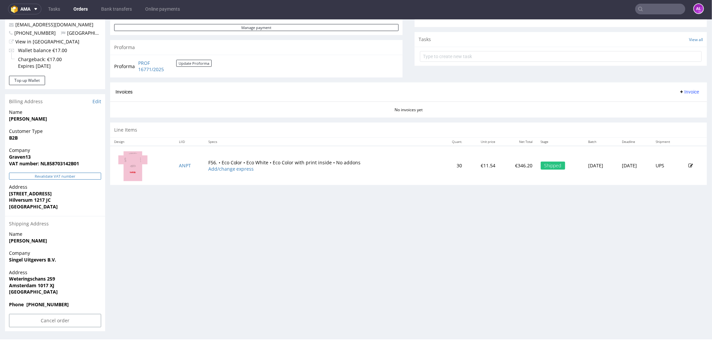
click at [83, 176] on button "Revalidate VAT number" at bounding box center [55, 175] width 92 height 7
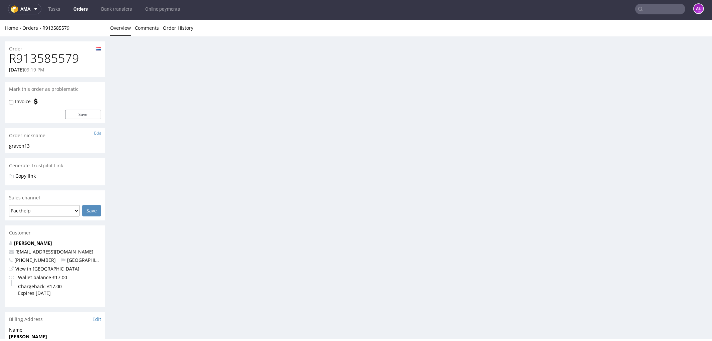
scroll to position [211, 0]
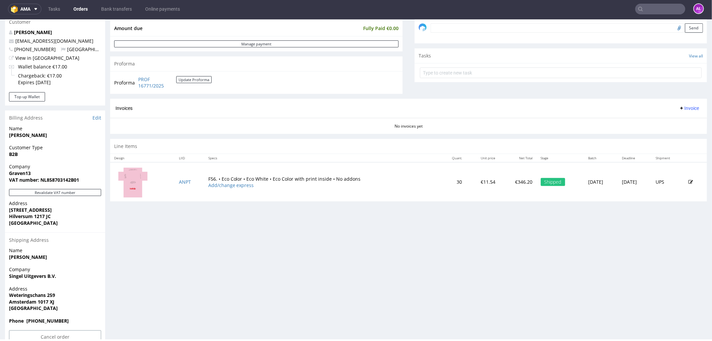
click at [679, 107] on span "Invoice" at bounding box center [689, 107] width 20 height 5
click at [679, 119] on span "Generate" at bounding box center [677, 122] width 32 height 7
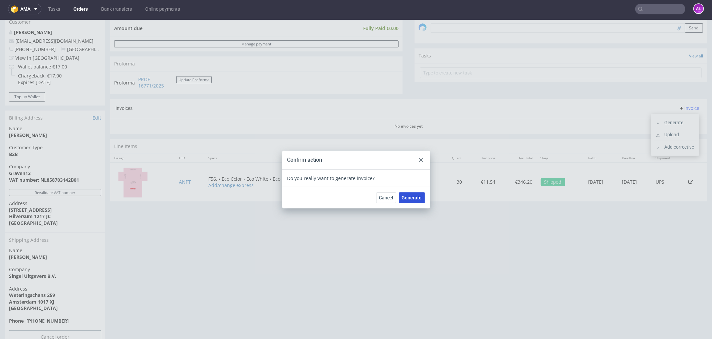
click at [412, 197] on span "Generate" at bounding box center [412, 197] width 20 height 5
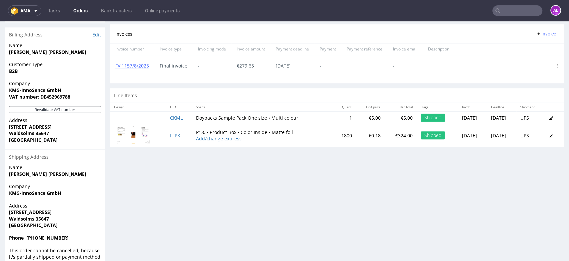
scroll to position [296, 0]
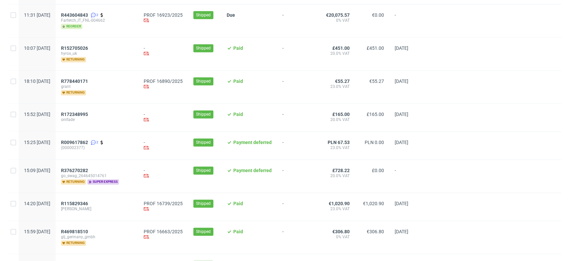
scroll to position [667, 0]
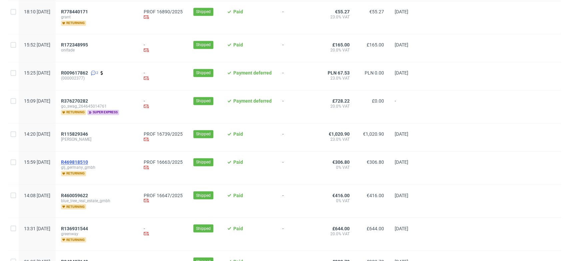
click at [88, 159] on span "R469818510" at bounding box center [74, 161] width 27 height 5
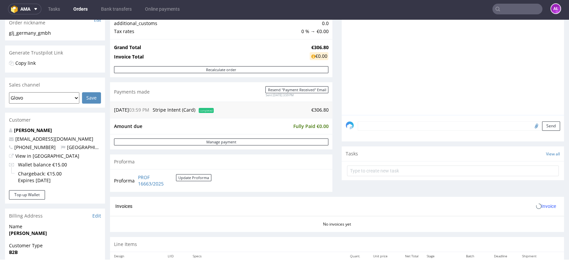
scroll to position [222, 0]
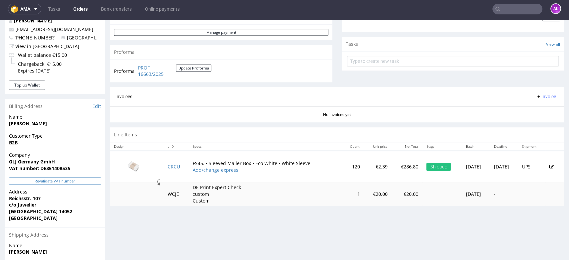
click at [71, 180] on button "Revalidate VAT number" at bounding box center [55, 180] width 92 height 7
click at [537, 97] on span "Invoice" at bounding box center [546, 96] width 20 height 5
drag, startPoint x: 538, startPoint y: 100, endPoint x: 539, endPoint y: 111, distance: 10.7
click at [539, 111] on span "Generate" at bounding box center [535, 110] width 32 height 7
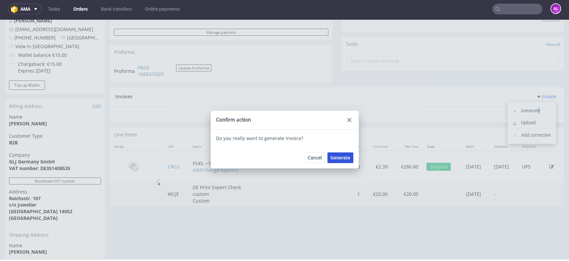
click at [338, 156] on span "Generate" at bounding box center [341, 157] width 20 height 5
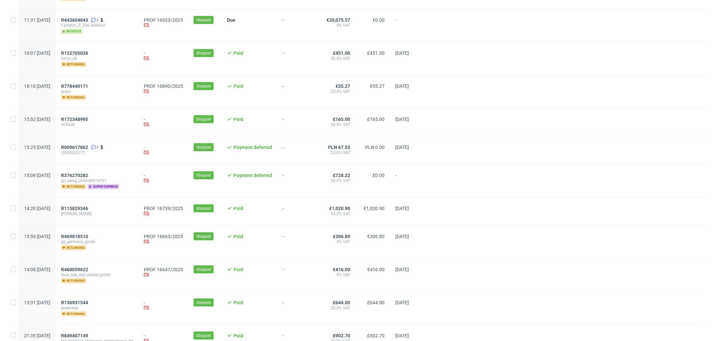
scroll to position [630, 0]
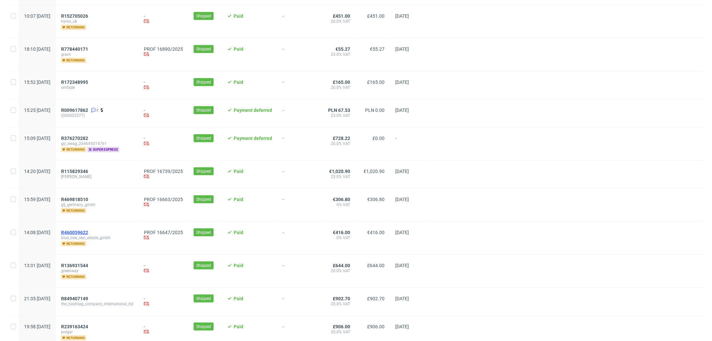
click at [88, 231] on span "R460059622" at bounding box center [74, 232] width 27 height 5
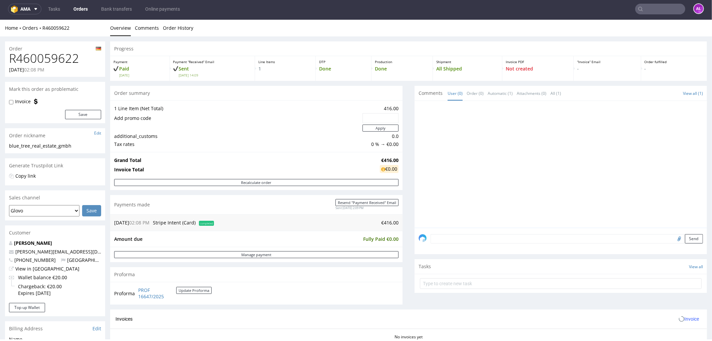
scroll to position [185, 0]
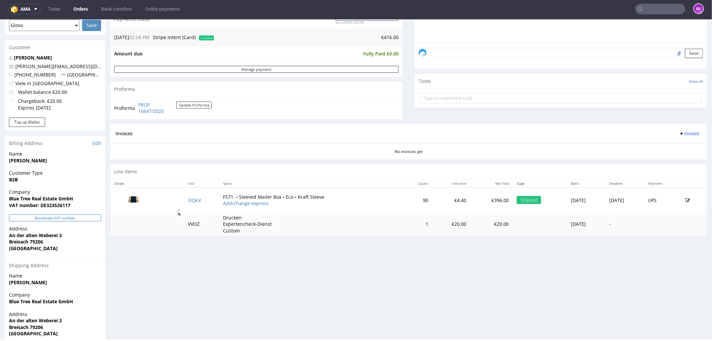
click at [96, 219] on button "Revalidate VAT number" at bounding box center [55, 217] width 92 height 7
click at [685, 130] on span "Invoice" at bounding box center [689, 132] width 20 height 5
click at [686, 144] on span "Generate" at bounding box center [677, 147] width 32 height 7
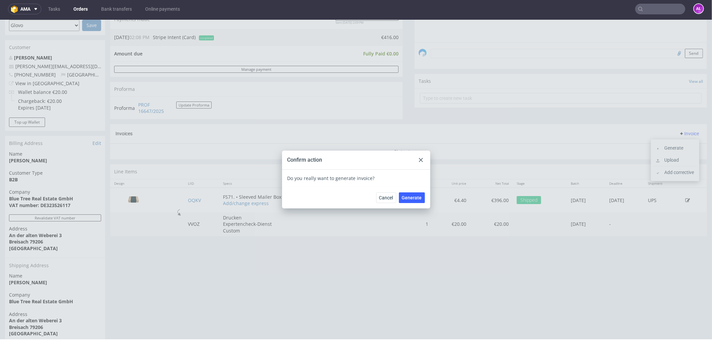
drag, startPoint x: 416, startPoint y: 195, endPoint x: 676, endPoint y: 81, distance: 283.4
click at [418, 193] on button "Generate" at bounding box center [412, 197] width 26 height 11
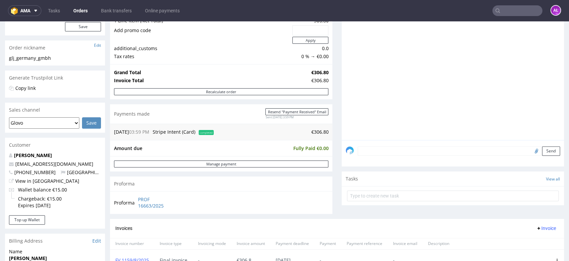
scroll to position [222, 0]
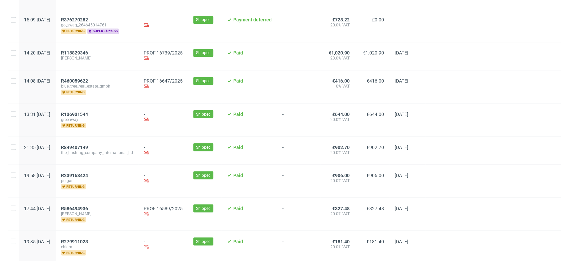
scroll to position [769, 0]
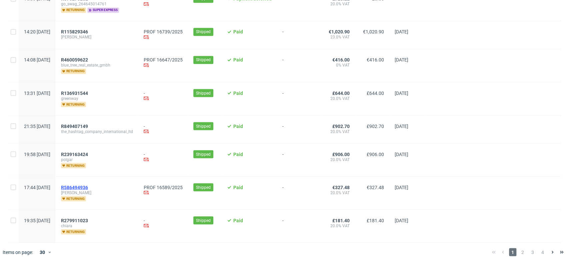
click at [88, 184] on span "R586494936" at bounding box center [74, 186] width 27 height 5
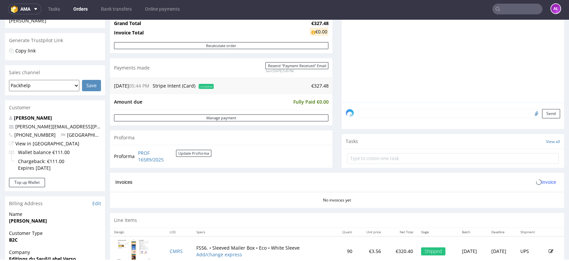
scroll to position [185, 0]
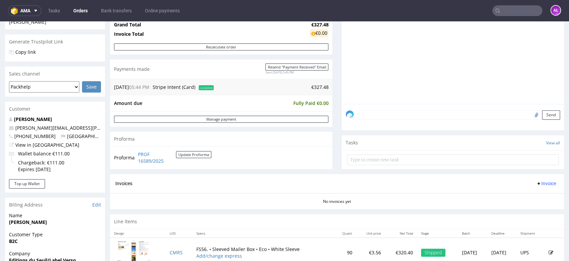
scroll to position [185, 0]
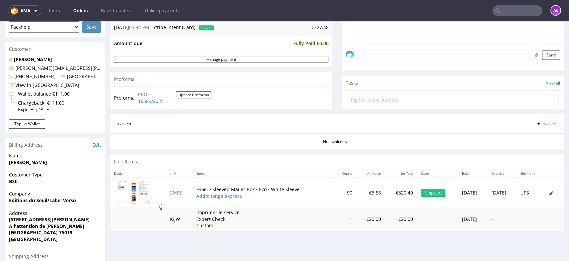
click at [536, 124] on span "Invoice" at bounding box center [546, 123] width 20 height 5
click at [538, 136] on span "Generate" at bounding box center [535, 137] width 32 height 7
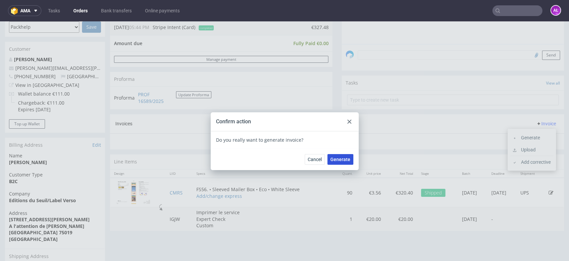
drag, startPoint x: 349, startPoint y: 161, endPoint x: 344, endPoint y: 159, distance: 5.3
click at [349, 161] on button "Generate" at bounding box center [341, 159] width 26 height 11
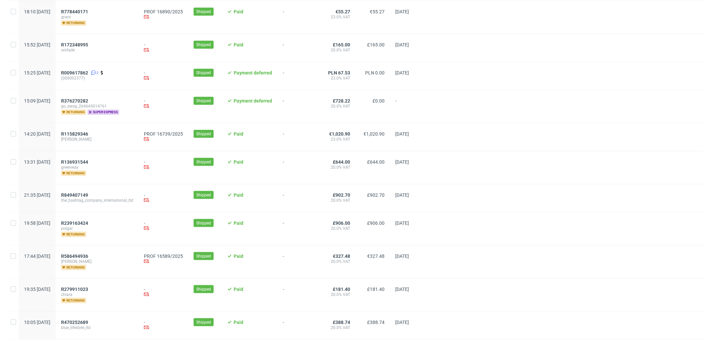
scroll to position [687, 0]
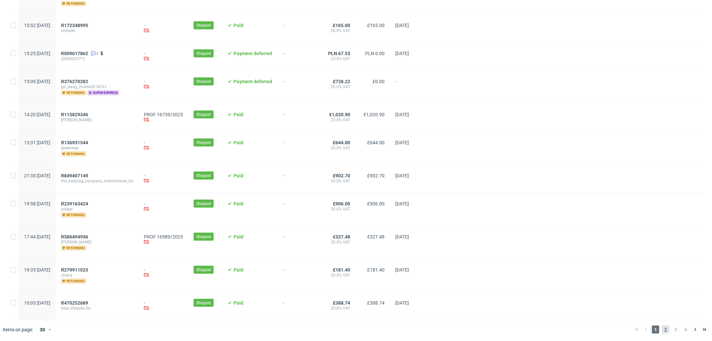
click at [662, 328] on span "2" at bounding box center [665, 329] width 7 height 8
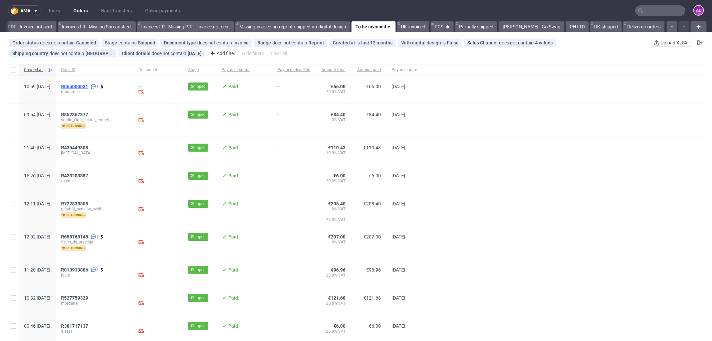
click at [88, 84] on span "R065000031" at bounding box center [74, 86] width 27 height 5
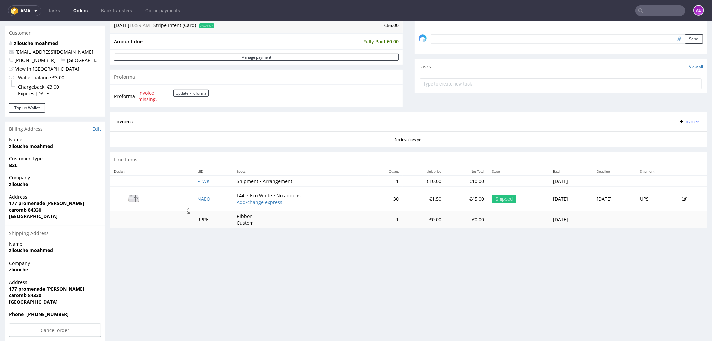
scroll to position [209, 0]
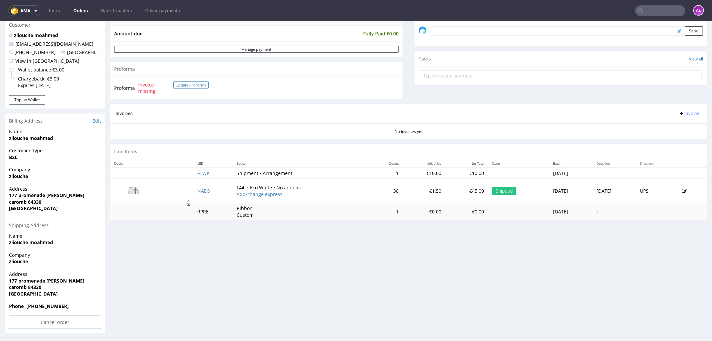
click at [185, 82] on button "Update Proforma" at bounding box center [190, 84] width 35 height 7
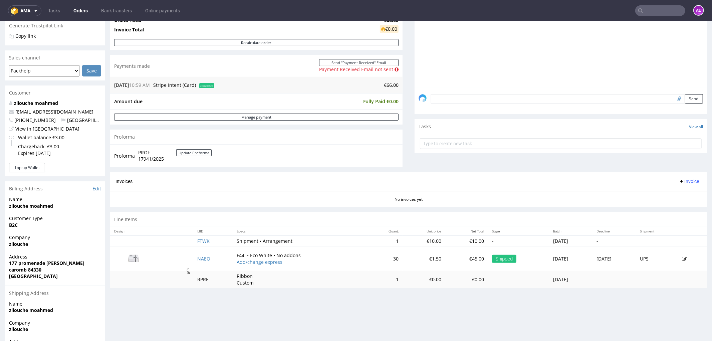
scroll to position [148, 0]
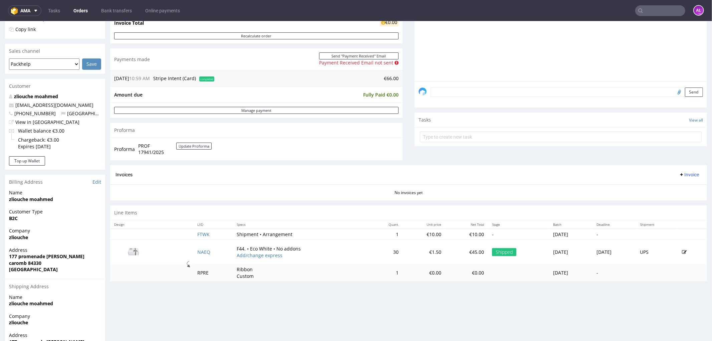
click at [682, 173] on span "Invoice" at bounding box center [689, 173] width 20 height 5
drag, startPoint x: 682, startPoint y: 178, endPoint x: 680, endPoint y: 186, distance: 8.3
click at [680, 186] on span "Generate" at bounding box center [677, 188] width 32 height 7
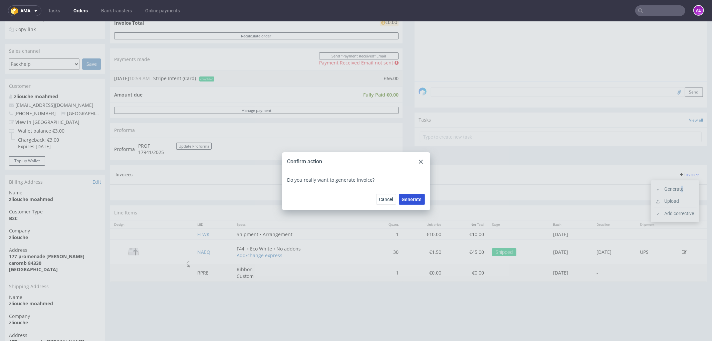
drag, startPoint x: 414, startPoint y: 197, endPoint x: 699, endPoint y: 132, distance: 292.5
click at [415, 197] on span "Generate" at bounding box center [412, 199] width 20 height 5
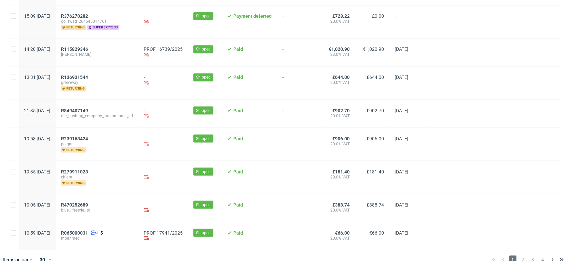
scroll to position [760, 0]
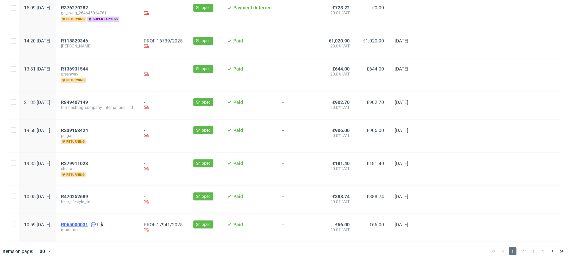
click at [88, 221] on span "R065000031" at bounding box center [74, 223] width 27 height 5
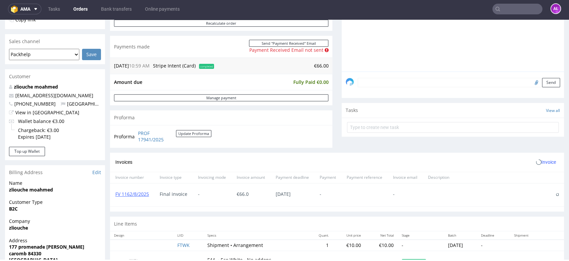
scroll to position [185, 0]
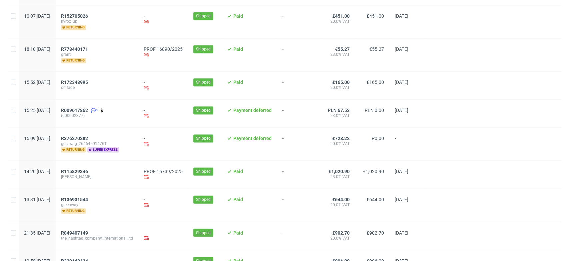
scroll to position [765, 0]
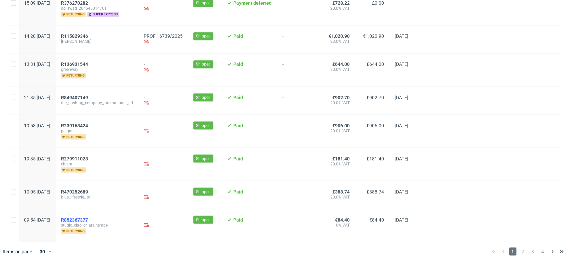
click at [88, 217] on span "R852367377" at bounding box center [74, 219] width 27 height 5
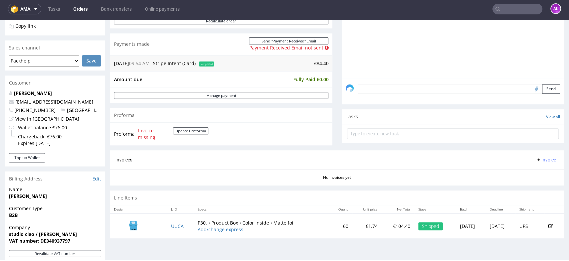
scroll to position [259, 0]
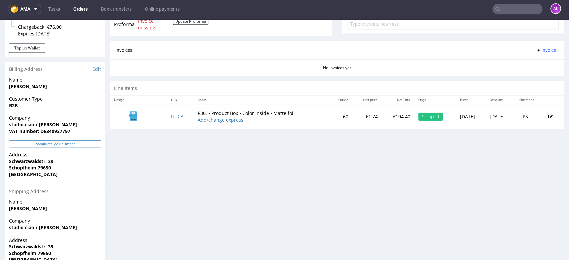
click at [89, 141] on button "Revalidate VAT number" at bounding box center [55, 143] width 92 height 7
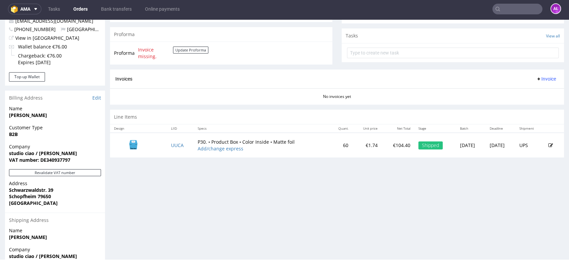
scroll to position [151, 0]
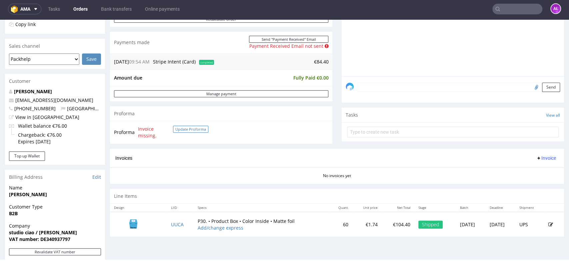
click at [199, 131] on button "Update Proforma" at bounding box center [190, 128] width 35 height 7
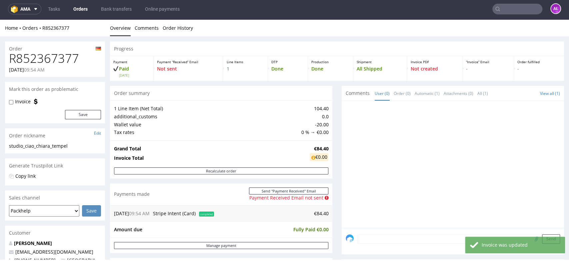
scroll to position [185, 0]
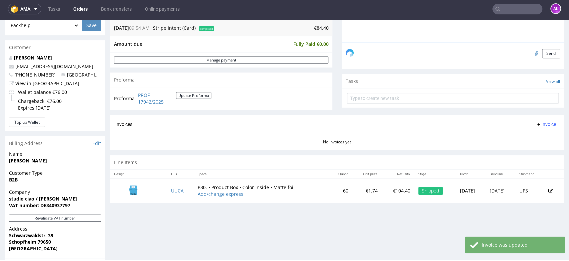
click at [536, 126] on span "Invoice" at bounding box center [546, 123] width 20 height 5
drag, startPoint x: 533, startPoint y: 127, endPoint x: 534, endPoint y: 138, distance: 11.1
click at [534, 138] on span "Generate" at bounding box center [535, 138] width 32 height 7
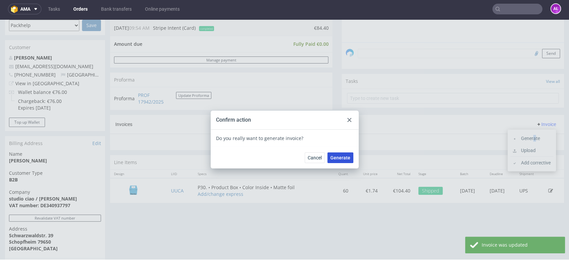
click at [350, 156] on button "Generate" at bounding box center [341, 157] width 26 height 11
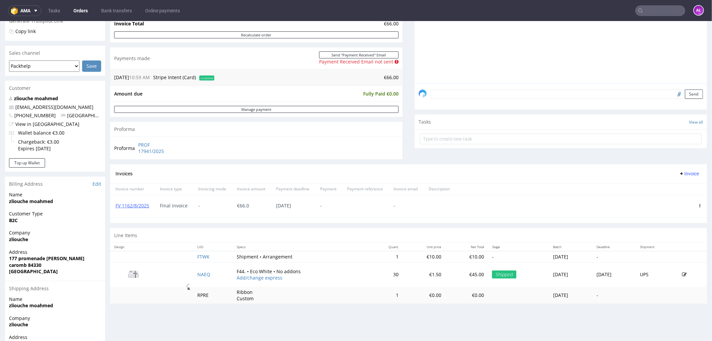
scroll to position [209, 0]
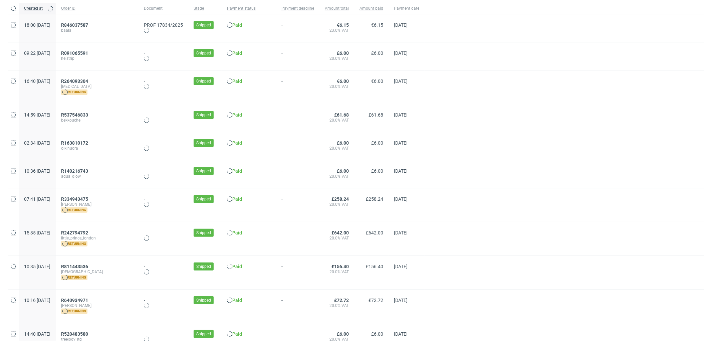
scroll to position [0, 1000]
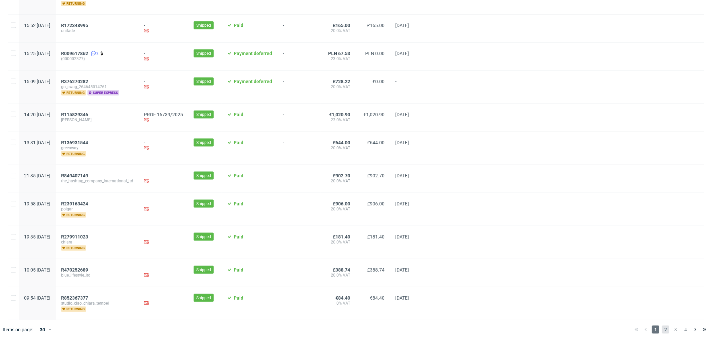
click at [662, 325] on span "2" at bounding box center [665, 329] width 7 height 8
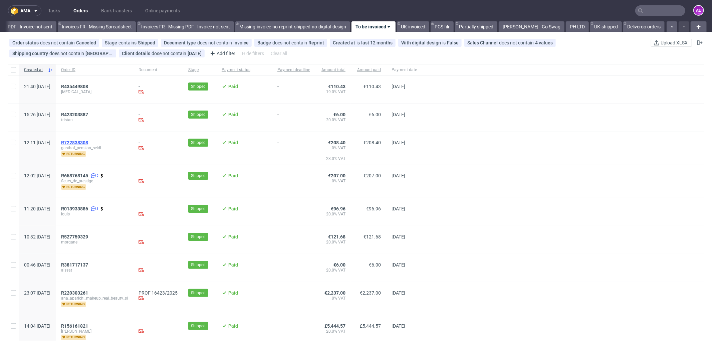
click at [88, 142] on span "R722838308" at bounding box center [74, 142] width 27 height 5
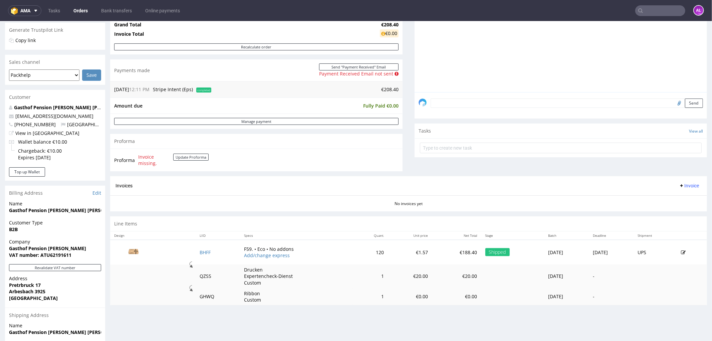
scroll to position [227, 0]
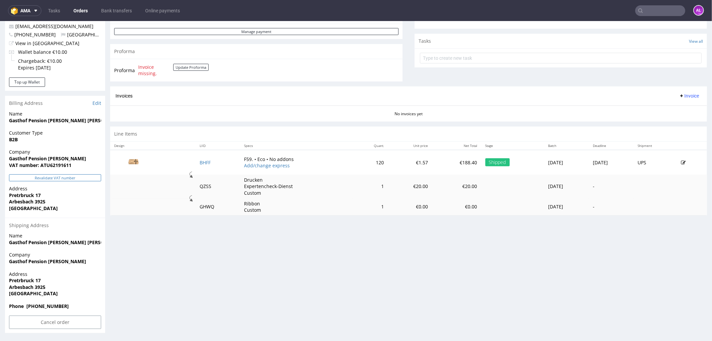
click at [72, 177] on button "Revalidate VAT number" at bounding box center [55, 177] width 92 height 7
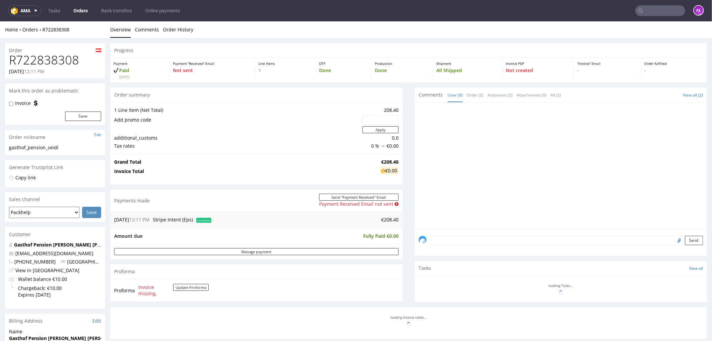
scroll to position [220, 0]
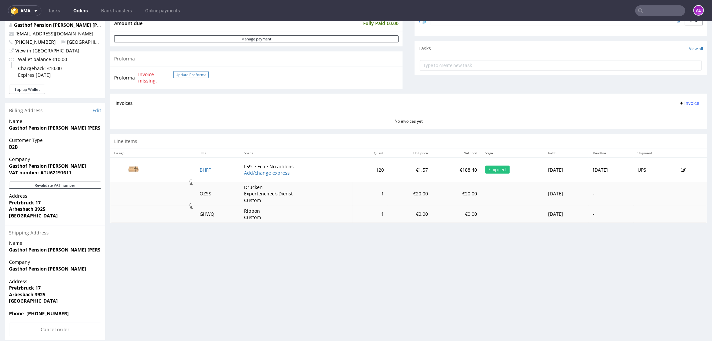
click at [192, 74] on button "Update Proforma" at bounding box center [190, 74] width 35 height 7
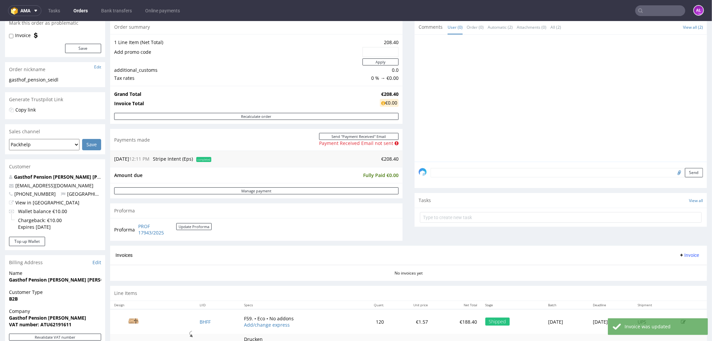
scroll to position [185, 0]
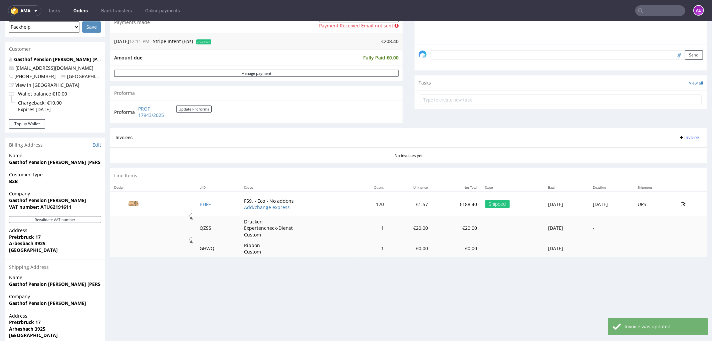
click at [679, 135] on span "Invoice" at bounding box center [689, 136] width 20 height 5
click at [678, 149] on span "Generate" at bounding box center [677, 151] width 32 height 7
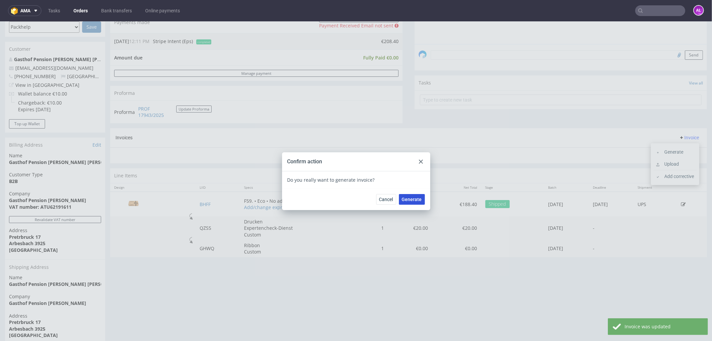
click at [419, 197] on button "Generate" at bounding box center [412, 198] width 26 height 11
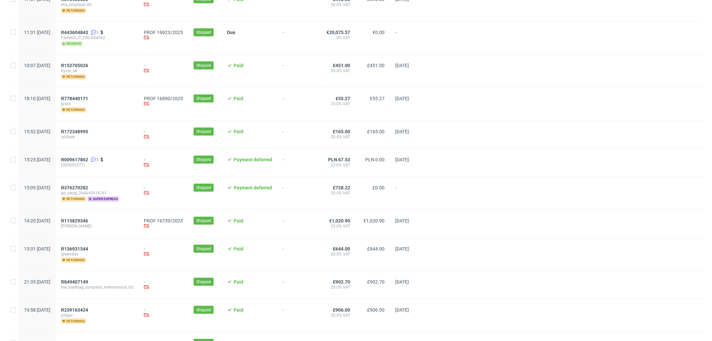
scroll to position [682, 0]
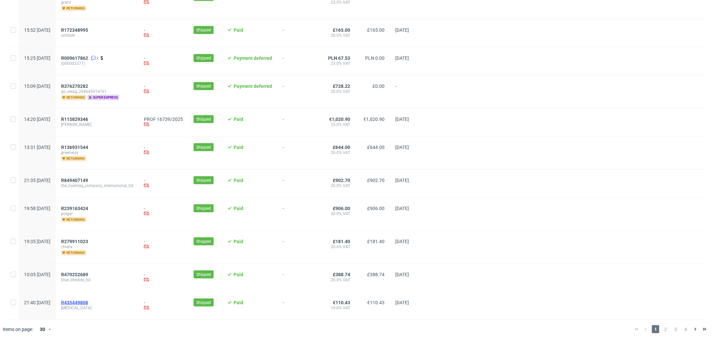
click at [88, 302] on span "R435449808" at bounding box center [74, 302] width 27 height 5
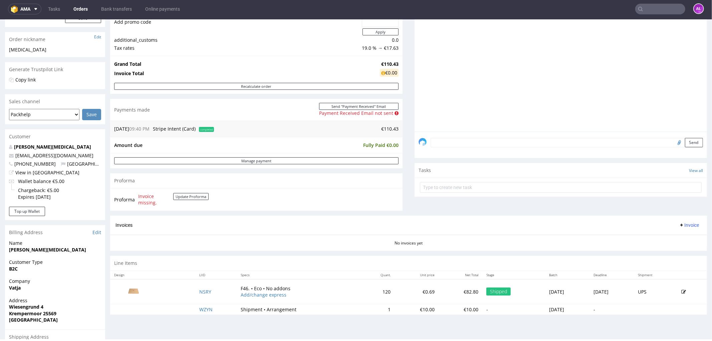
scroll to position [209, 0]
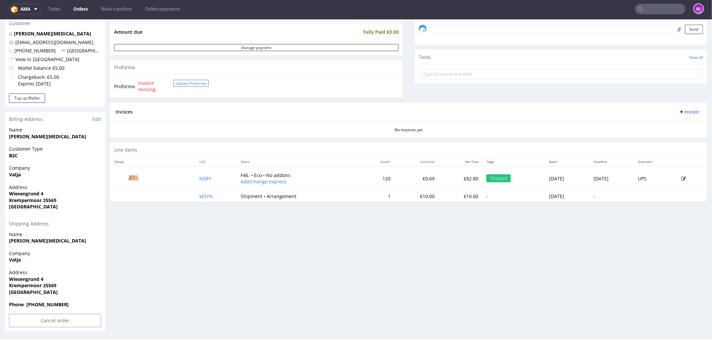
click at [191, 82] on button "Update Proforma" at bounding box center [190, 82] width 35 height 7
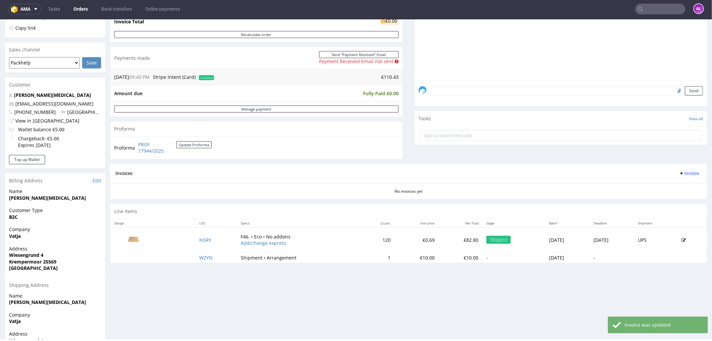
scroll to position [148, 0]
click at [682, 174] on span "Invoice" at bounding box center [689, 172] width 20 height 5
click at [680, 186] on span "Generate" at bounding box center [677, 186] width 32 height 7
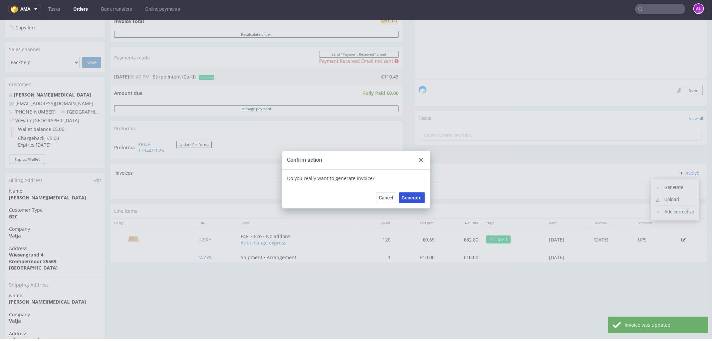
click at [405, 197] on span "Generate" at bounding box center [412, 197] width 20 height 5
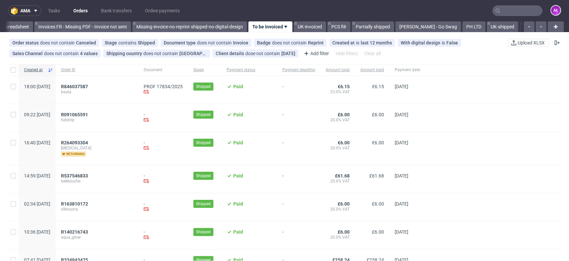
scroll to position [0, 1118]
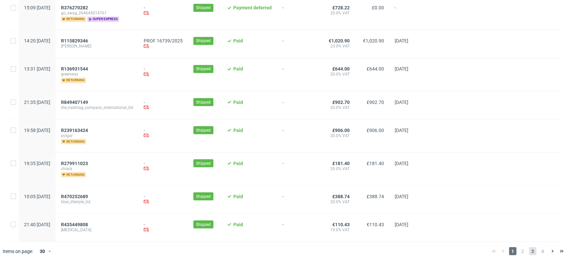
click at [529, 248] on span "3" at bounding box center [532, 251] width 7 height 8
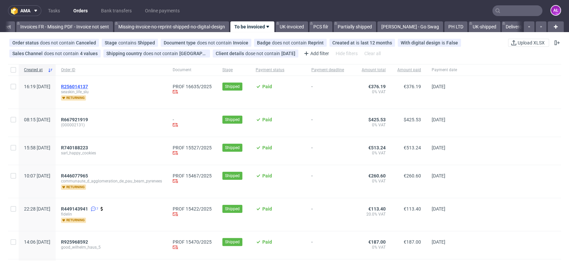
click at [88, 85] on span "R256014137" at bounding box center [74, 86] width 27 height 5
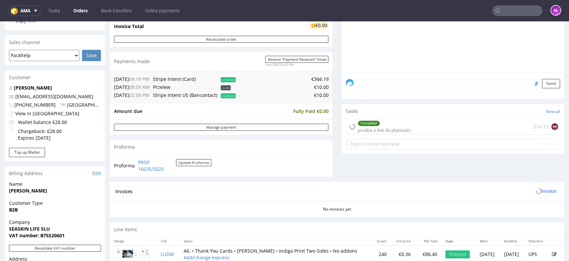
scroll to position [222, 0]
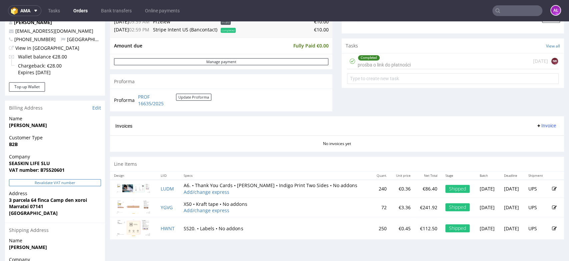
click at [82, 184] on button "Revalidate VAT number" at bounding box center [55, 182] width 92 height 7
drag, startPoint x: 531, startPoint y: 125, endPoint x: 533, endPoint y: 130, distance: 5.3
click at [536, 125] on span "Invoice" at bounding box center [546, 125] width 20 height 5
click at [536, 136] on li "Generate" at bounding box center [532, 140] width 43 height 12
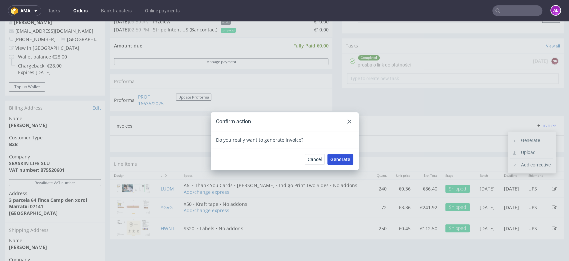
click at [338, 159] on span "Generate" at bounding box center [341, 159] width 20 height 5
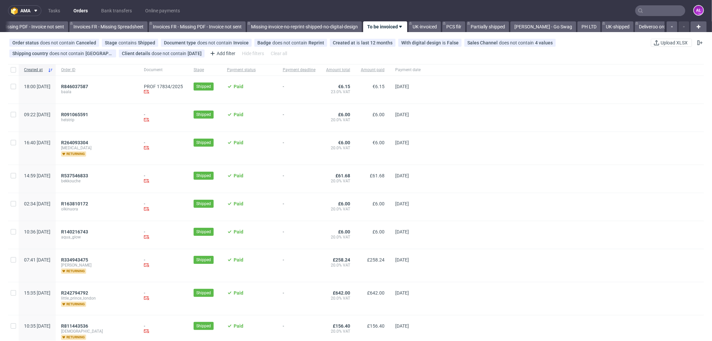
scroll to position [0, 1000]
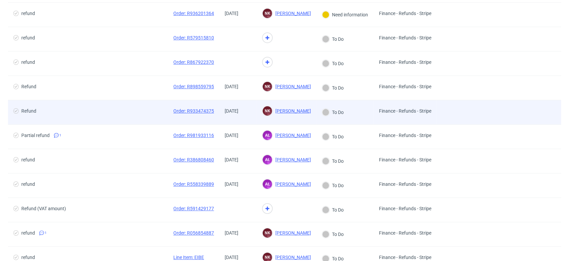
scroll to position [148, 0]
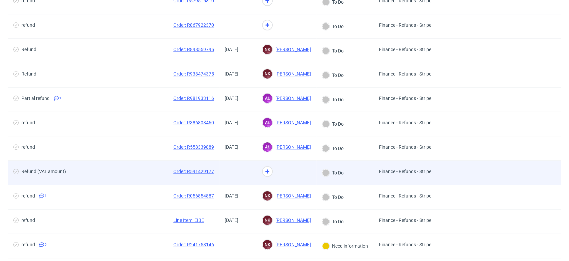
click at [245, 169] on span at bounding box center [238, 172] width 27 height 8
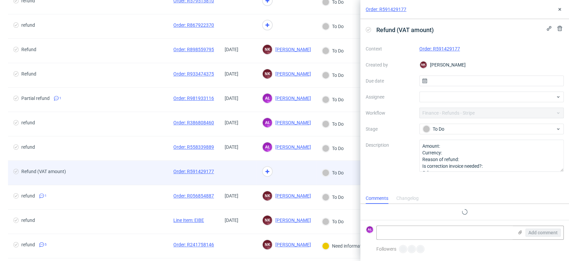
scroll to position [5, 0]
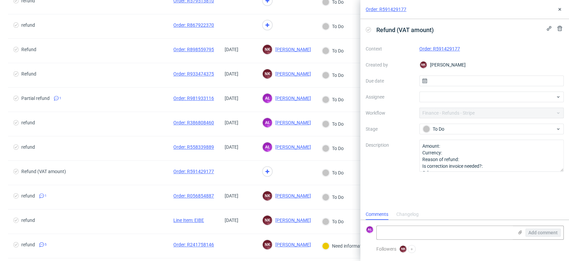
click at [433, 49] on link "Order: R591429177" at bounding box center [440, 48] width 41 height 5
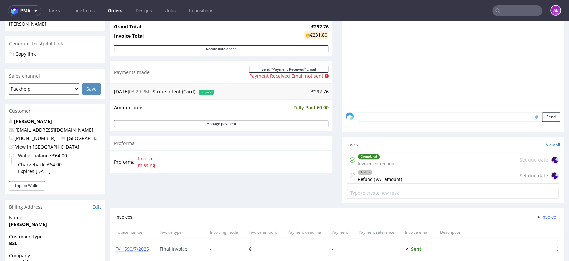
scroll to position [111, 0]
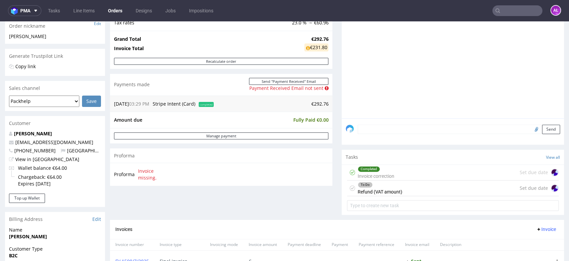
click at [392, 189] on div "To Do Refund (VAT amount)" at bounding box center [380, 187] width 45 height 15
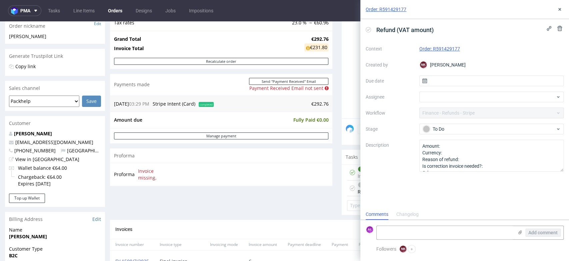
scroll to position [5, 0]
drag, startPoint x: 469, startPoint y: 49, endPoint x: 433, endPoint y: 48, distance: 36.4
click at [433, 48] on div "Order: R591429177" at bounding box center [492, 49] width 145 height 8
copy link "R591429177"
click at [417, 232] on textarea at bounding box center [445, 232] width 137 height 13
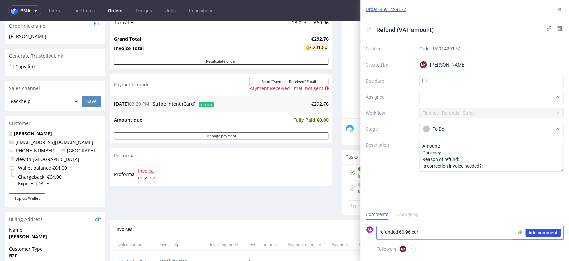
type textarea "refunded 60,96 eur"
click at [537, 232] on span "Add comment" at bounding box center [543, 232] width 29 height 5
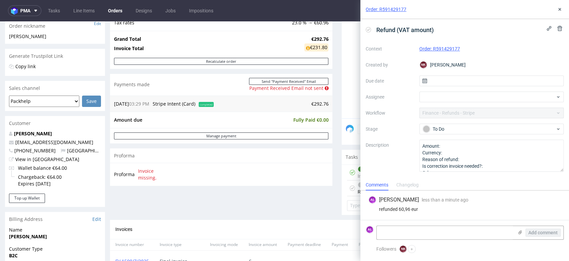
drag, startPoint x: 366, startPoint y: 28, endPoint x: 521, endPoint y: 7, distance: 155.8
click at [367, 27] on icon at bounding box center [368, 29] width 5 height 5
drag, startPoint x: 558, startPoint y: 8, endPoint x: 537, endPoint y: 7, distance: 21.7
click at [556, 8] on button at bounding box center [560, 9] width 8 height 8
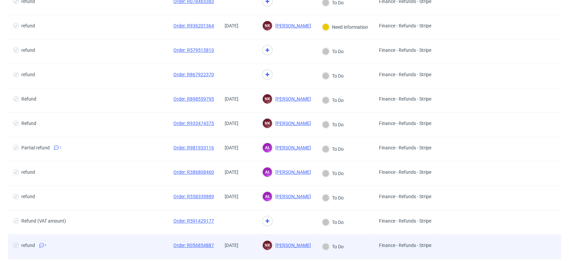
scroll to position [111, 0]
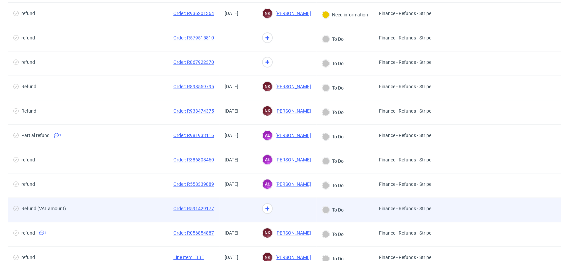
click at [237, 213] on div at bounding box center [238, 210] width 37 height 24
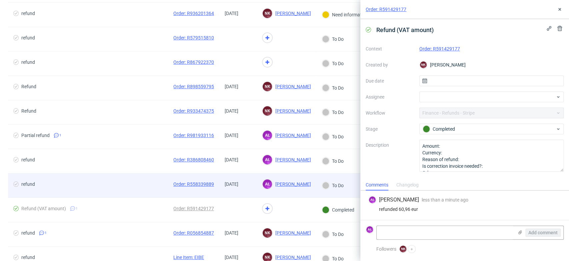
click at [237, 191] on div "20/08/2025" at bounding box center [238, 185] width 37 height 24
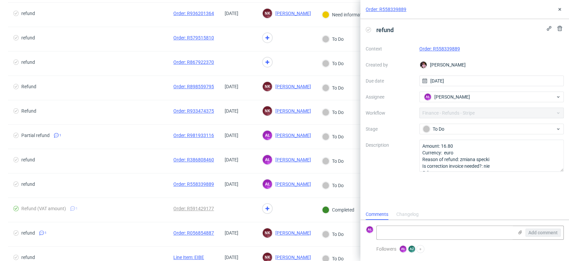
scroll to position [5, 0]
click at [433, 48] on link "Order: R558339889" at bounding box center [440, 48] width 41 height 5
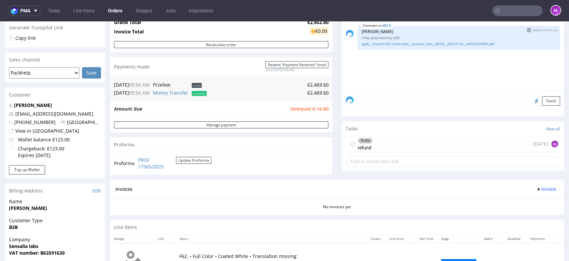
scroll to position [148, 0]
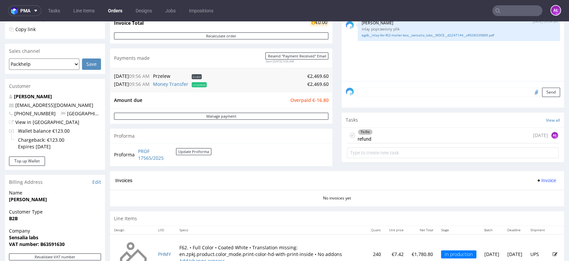
click at [371, 129] on div "To Do refund 5 days ago AŁ" at bounding box center [453, 135] width 212 height 16
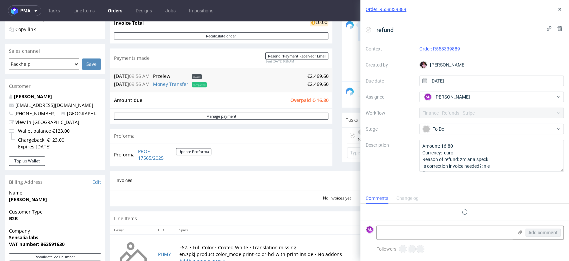
scroll to position [5, 0]
drag, startPoint x: 474, startPoint y: 51, endPoint x: 434, endPoint y: 50, distance: 39.7
click at [434, 50] on div "Order: R558339889" at bounding box center [492, 49] width 145 height 8
copy link "R558339889"
click at [459, 232] on textarea at bounding box center [445, 232] width 137 height 13
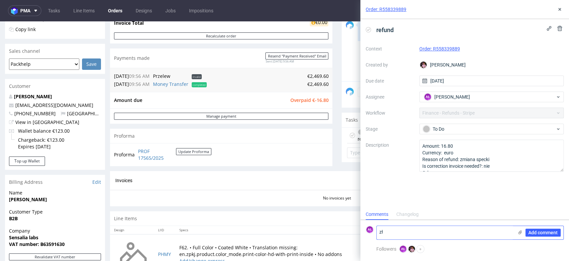
type textarea "z"
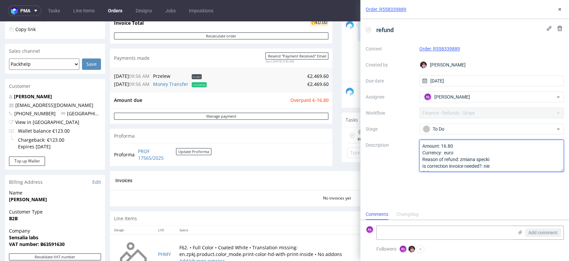
scroll to position [7, 0]
drag, startPoint x: 422, startPoint y: 144, endPoint x: 480, endPoint y: 182, distance: 69.8
click at [480, 182] on div "refund Context Order: R558339889 Created by Aleks Ziemkowski Due date 20/08/202…" at bounding box center [465, 113] width 209 height 189
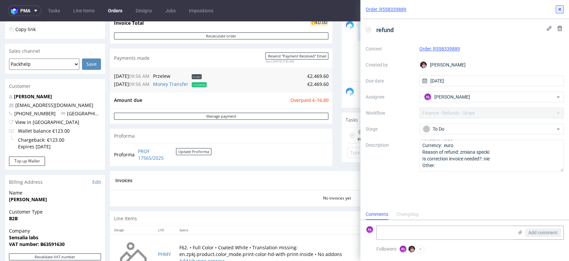
drag, startPoint x: 562, startPoint y: 8, endPoint x: 556, endPoint y: 12, distance: 6.7
click at [561, 9] on icon at bounding box center [559, 9] width 5 height 5
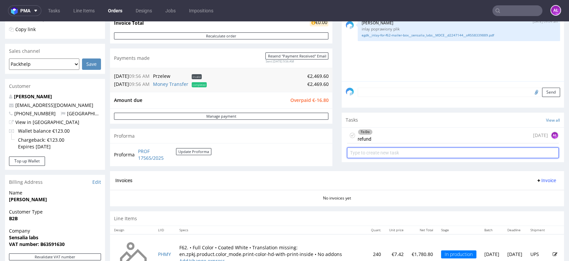
click at [382, 151] on input "text" at bounding box center [453, 152] width 212 height 11
type input "refund"
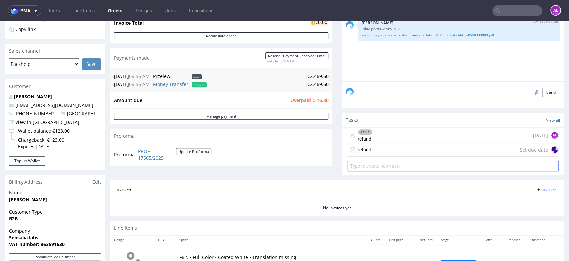
click at [382, 151] on div "refund Set due date" at bounding box center [453, 149] width 212 height 13
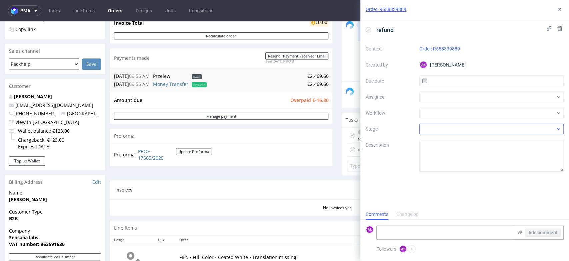
scroll to position [5, 0]
click at [468, 111] on div at bounding box center [492, 112] width 145 height 11
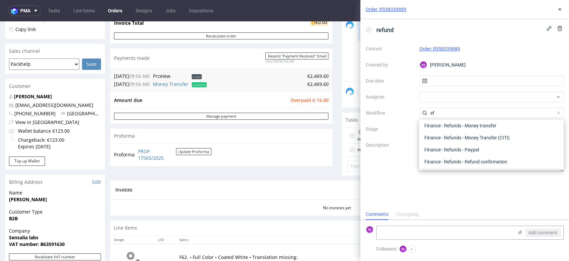
scroll to position [0, 0]
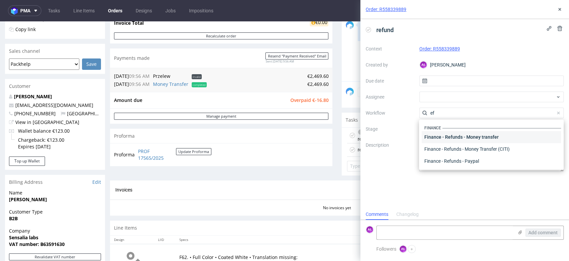
type input "ef"
drag, startPoint x: 475, startPoint y: 138, endPoint x: 465, endPoint y: 139, distance: 10.0
click at [475, 138] on div "Finance - Refunds - Money transfer" at bounding box center [491, 137] width 139 height 12
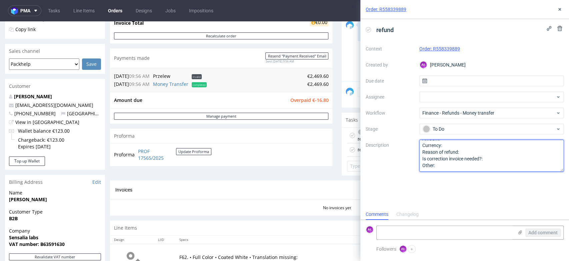
drag, startPoint x: 421, startPoint y: 146, endPoint x: 465, endPoint y: 186, distance: 59.7
click at [465, 186] on div "refund Context Order: R558339889 Created by AŁ Aleksandra Łętowska Due date Ass…" at bounding box center [465, 113] width 209 height 189
paste textarea "16.80 Currency: euro Reason of refund: zmiana specki Is correction invoice need…"
type textarea "Amount: 16.80 Currency: euro Reason of refund: zmiana specki Is correction invo…"
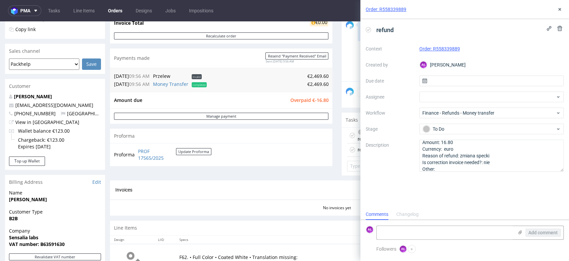
drag, startPoint x: 466, startPoint y: 199, endPoint x: 467, endPoint y: 195, distance: 3.7
click at [466, 199] on div "refund Context Order: R558339889 Created by AŁ Aleksandra Łętowska Due date Ass…" at bounding box center [465, 113] width 209 height 189
click at [558, 7] on icon at bounding box center [559, 9] width 5 height 5
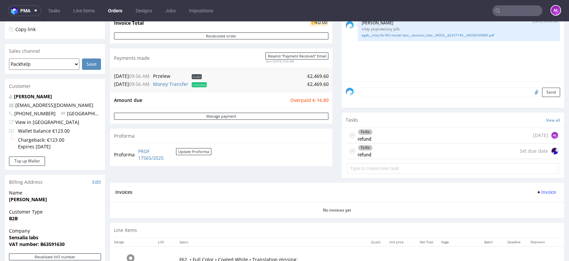
click at [444, 134] on div "To Do refund 5 days ago AŁ" at bounding box center [453, 135] width 212 height 16
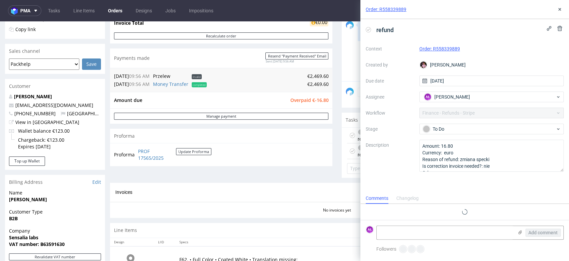
scroll to position [5, 0]
click at [561, 27] on use at bounding box center [560, 28] width 5 height 5
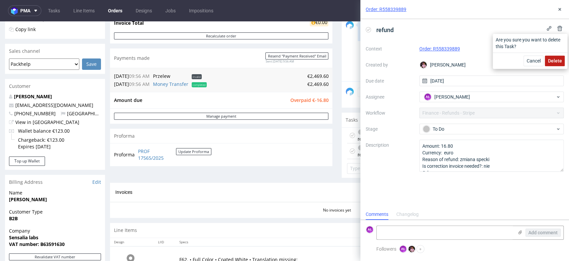
click at [555, 58] on span "Delete" at bounding box center [555, 60] width 14 height 5
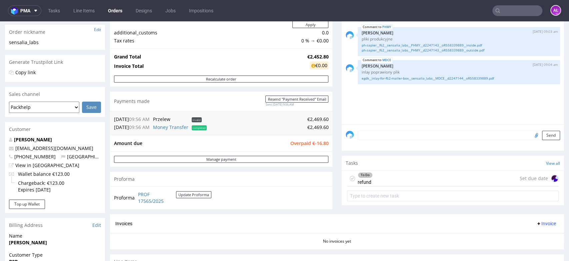
scroll to position [111, 0]
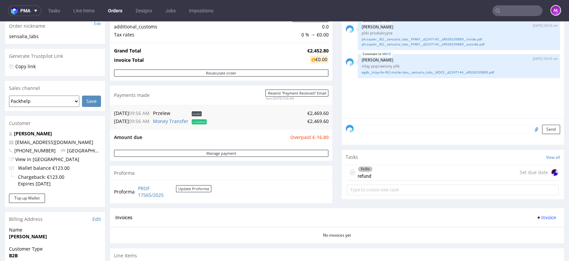
click at [374, 170] on div "To Do refund Set due date" at bounding box center [453, 172] width 212 height 16
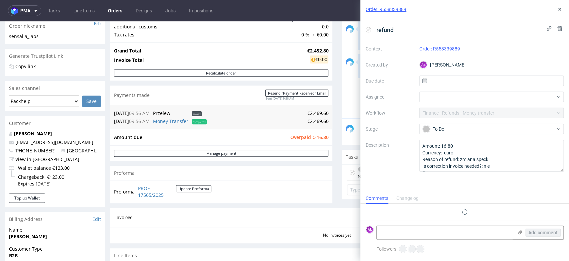
scroll to position [5, 0]
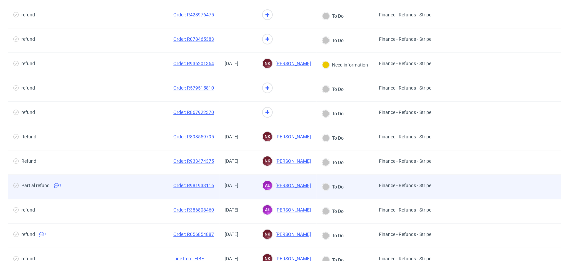
scroll to position [74, 0]
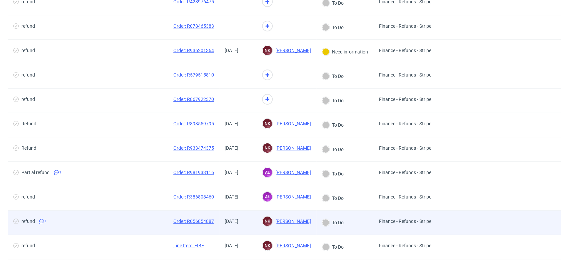
click at [243, 211] on div "[DATE]" at bounding box center [238, 222] width 37 height 24
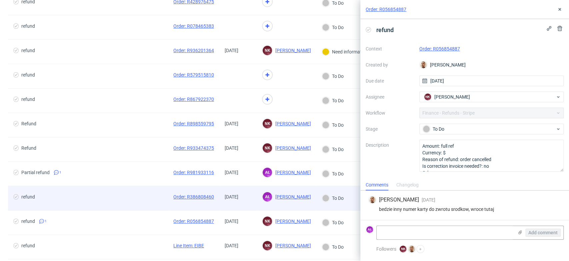
click at [243, 203] on div "[DATE]" at bounding box center [238, 198] width 37 height 24
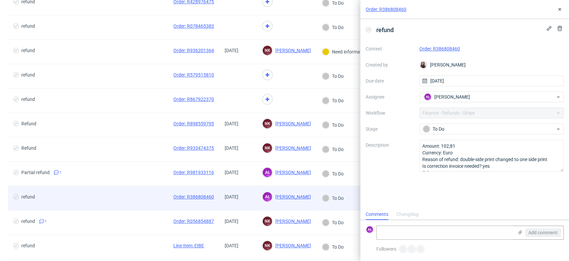
scroll to position [5, 0]
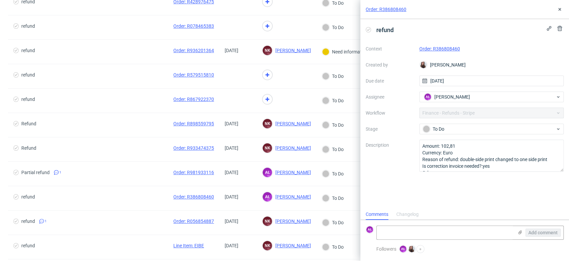
click at [453, 46] on link "Order: R386808460" at bounding box center [440, 48] width 41 height 5
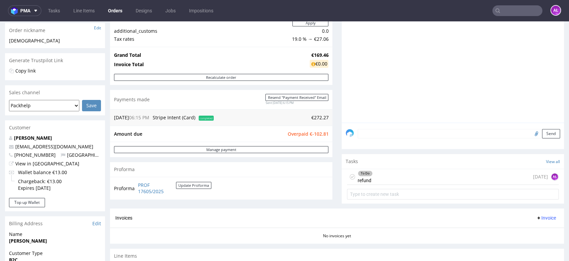
scroll to position [111, 0]
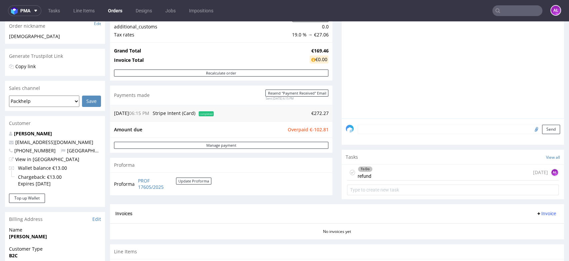
click at [373, 171] on div "To Do refund 5 days ago AŁ" at bounding box center [453, 172] width 212 height 16
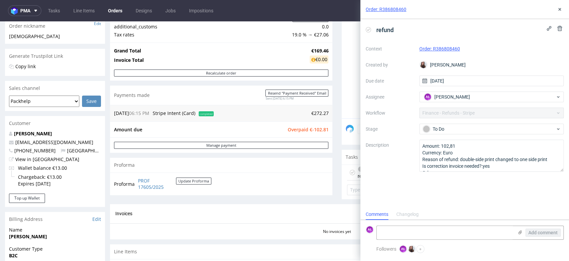
scroll to position [5, 0]
drag, startPoint x: 465, startPoint y: 49, endPoint x: 432, endPoint y: 52, distance: 33.1
click at [432, 52] on div "Order: R386808460" at bounding box center [492, 49] width 145 height 8
copy link "R386808460"
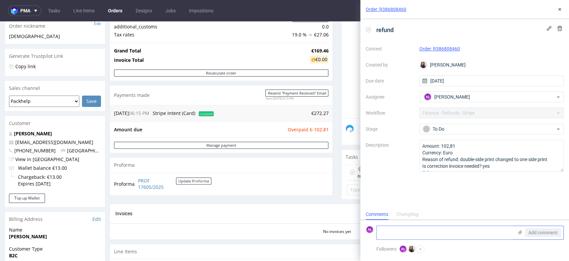
click at [416, 230] on textarea at bounding box center [445, 232] width 137 height 13
click at [326, 128] on div "Amount due Overpaid €-102.81" at bounding box center [221, 129] width 223 height 16
copy tbody "Amount due Overpaid"
click at [431, 236] on textarea "refunded" at bounding box center [445, 232] width 137 height 13
paste textarea "€-102.81"
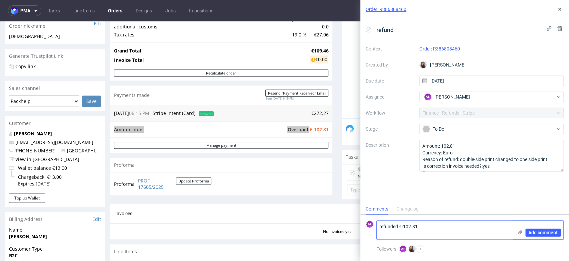
scroll to position [0, 0]
type textarea "refunded €-102.81"
drag, startPoint x: 540, startPoint y: 235, endPoint x: 504, endPoint y: 191, distance: 56.1
click at [540, 234] on span "Add comment" at bounding box center [543, 232] width 29 height 5
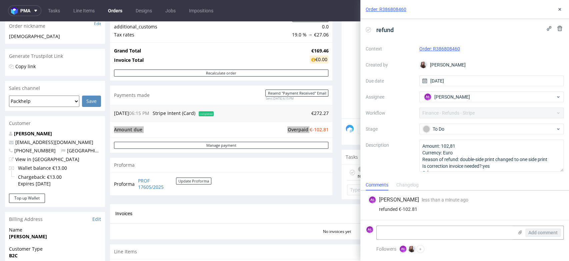
click at [369, 29] on use at bounding box center [368, 29] width 3 height 2
click at [560, 7] on icon at bounding box center [559, 9] width 5 height 5
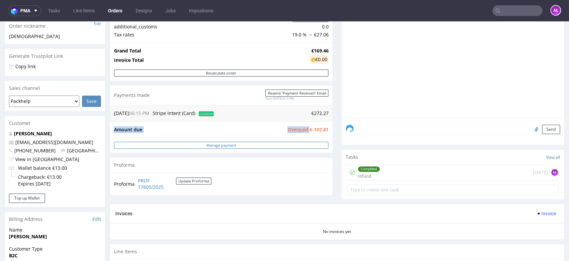
click at [301, 142] on link "Manage payment" at bounding box center [221, 144] width 215 height 7
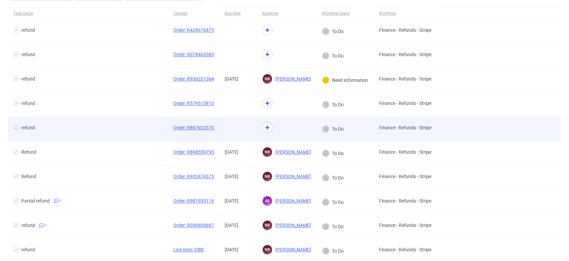
scroll to position [74, 0]
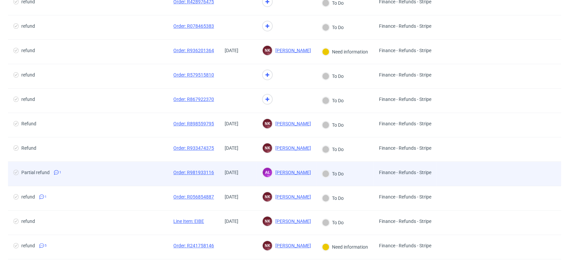
click at [244, 182] on div "[DATE]" at bounding box center [238, 173] width 37 height 24
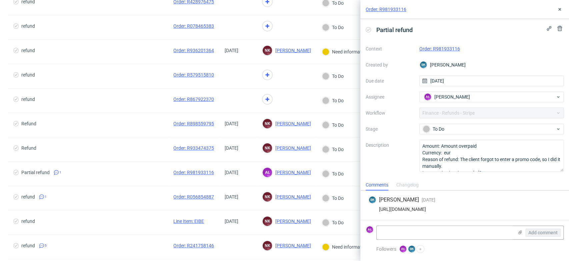
click at [446, 49] on link "Order: R981933116" at bounding box center [440, 48] width 41 height 5
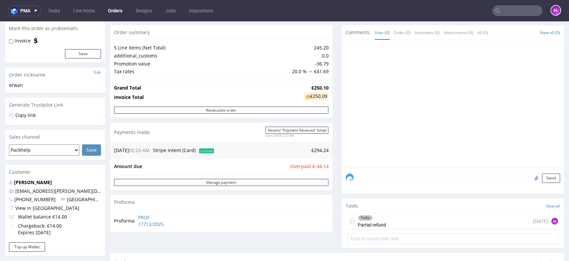
scroll to position [148, 0]
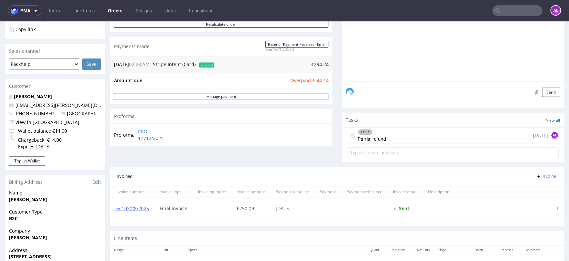
click at [364, 133] on div "To Do" at bounding box center [365, 131] width 14 height 5
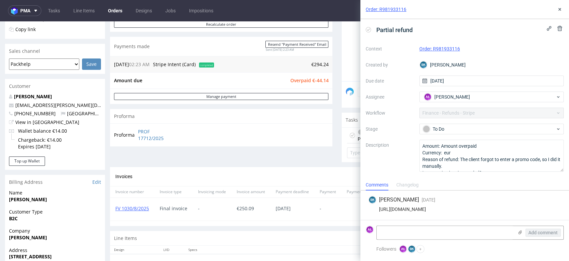
click at [140, 212] on div "FV 1030/8/2025" at bounding box center [132, 209] width 44 height 23
click at [140, 208] on link "FV 1030/8/2025" at bounding box center [132, 208] width 34 height 6
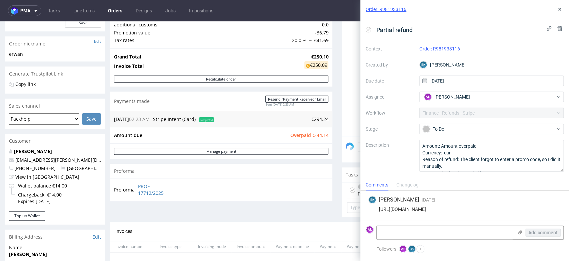
scroll to position [74, 0]
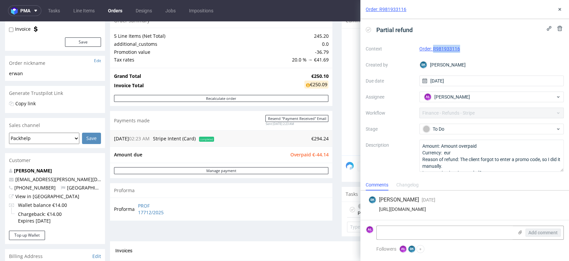
drag, startPoint x: 465, startPoint y: 49, endPoint x: 434, endPoint y: 54, distance: 31.3
click at [434, 54] on div "Context Order: R981933116 Created by BK Bogna Krystian Due date 21/08/2025 Assi…" at bounding box center [465, 107] width 198 height 128
copy link "R981933116"
drag, startPoint x: 324, startPoint y: 154, endPoint x: 310, endPoint y: 156, distance: 14.8
click at [307, 155] on div "Amount due Overpaid €-44.14" at bounding box center [221, 154] width 223 height 16
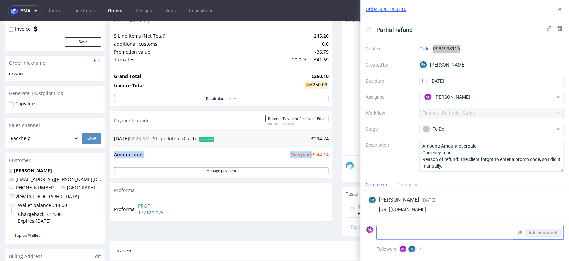
copy tbody "Amount due Overpaid"
click at [430, 229] on textarea at bounding box center [445, 232] width 137 height 13
paste textarea "€-44.14"
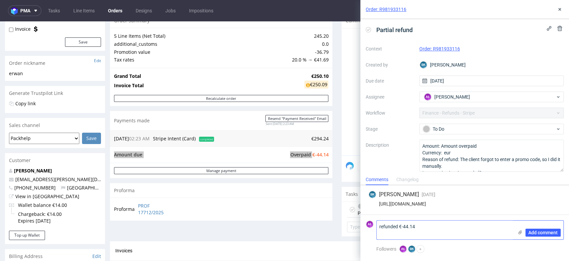
scroll to position [0, 0]
type textarea "refunded €-44.14"
click at [550, 229] on button "Add comment" at bounding box center [543, 232] width 35 height 8
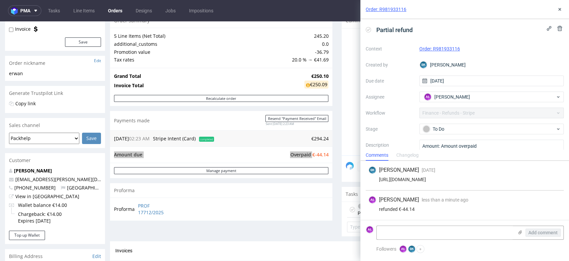
click at [369, 29] on use at bounding box center [368, 29] width 3 height 2
click at [560, 9] on use at bounding box center [560, 9] width 3 height 3
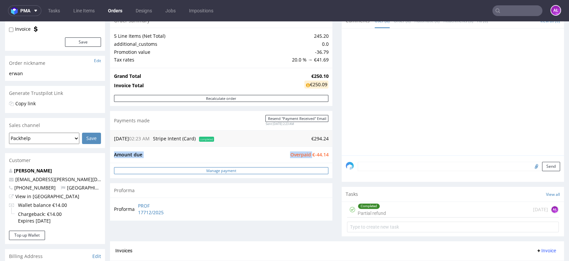
click at [294, 170] on link "Manage payment" at bounding box center [221, 170] width 215 height 7
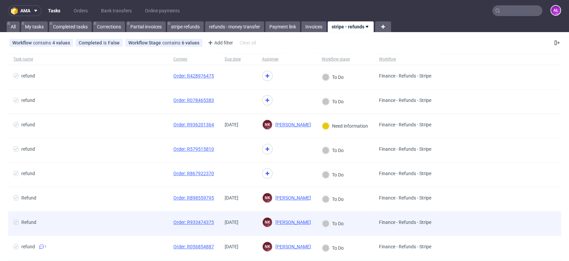
click at [245, 229] on div "[DATE]" at bounding box center [238, 223] width 37 height 24
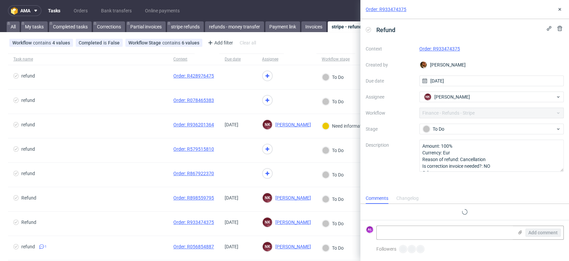
scroll to position [5, 0]
click at [440, 47] on link "Order: R933474375" at bounding box center [440, 48] width 41 height 5
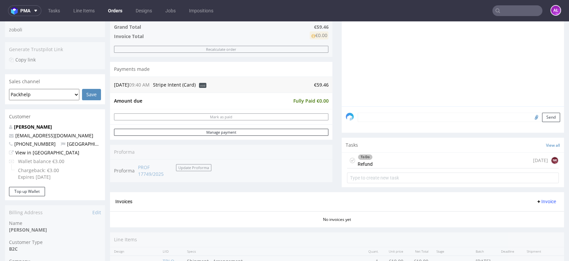
scroll to position [148, 0]
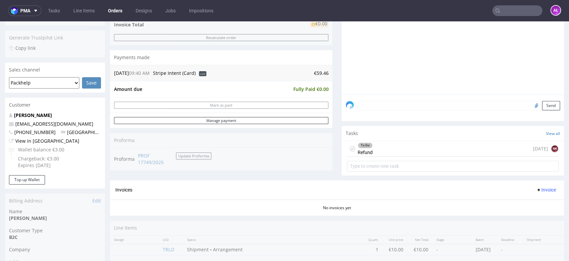
click at [380, 142] on div "To Do Refund 3 days ago NK" at bounding box center [453, 149] width 212 height 16
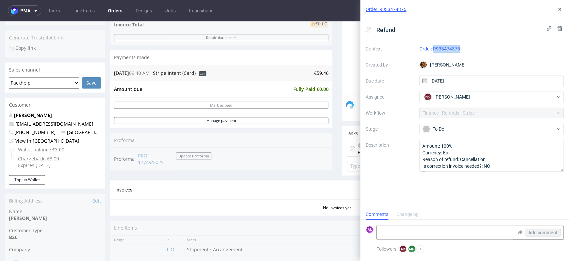
scroll to position [5, 0]
drag, startPoint x: 466, startPoint y: 46, endPoint x: 433, endPoint y: 51, distance: 33.4
click at [433, 51] on div "Order: R933474375" at bounding box center [492, 49] width 145 height 8
copy link "R933474375"
click at [410, 233] on textarea at bounding box center [445, 232] width 137 height 13
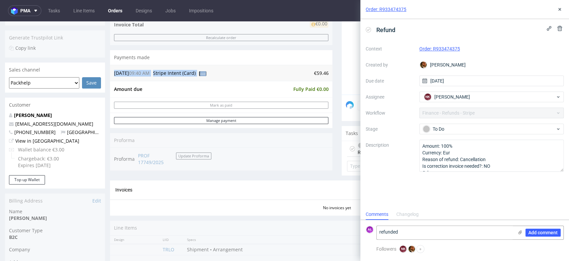
drag, startPoint x: 322, startPoint y: 73, endPoint x: 338, endPoint y: 106, distance: 36.7
click at [328, 74] on div "Progress Payment Void Payment “Received” Email - Line Items 1 DTP - Production …" at bounding box center [337, 100] width 454 height 373
copy table "22.08.25 09:40 AM Stripe Intent (Card) void"
click at [416, 231] on textarea "refunded" at bounding box center [445, 232] width 137 height 13
paste textarea "€59.46"
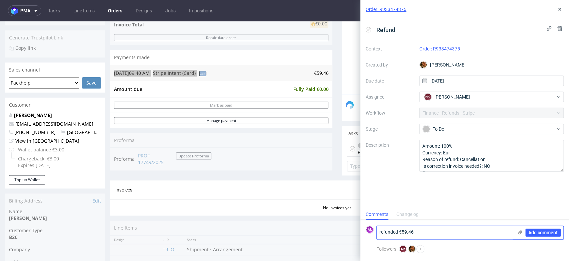
scroll to position [0, 0]
type textarea "refunded €59.46"
click at [550, 231] on span "Add comment" at bounding box center [543, 232] width 29 height 5
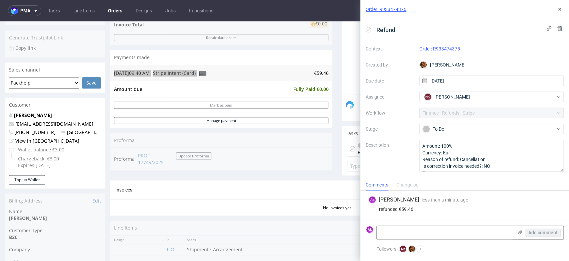
drag, startPoint x: 369, startPoint y: 29, endPoint x: 552, endPoint y: 25, distance: 183.2
click at [370, 29] on icon at bounding box center [368, 29] width 5 height 5
click at [557, 9] on icon at bounding box center [559, 9] width 5 height 5
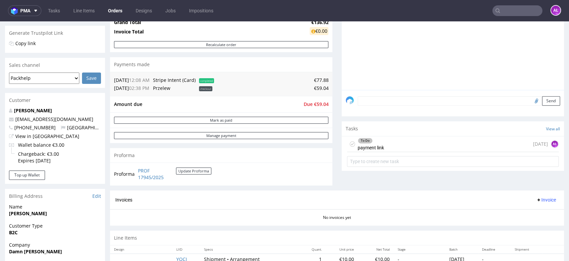
scroll to position [185, 0]
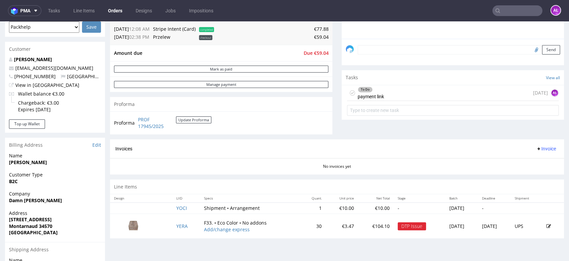
drag, startPoint x: 373, startPoint y: 97, endPoint x: 378, endPoint y: 118, distance: 21.5
click at [373, 97] on div "To Do payment link" at bounding box center [371, 92] width 26 height 15
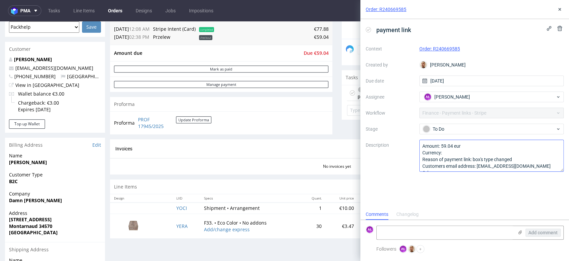
scroll to position [7, 0]
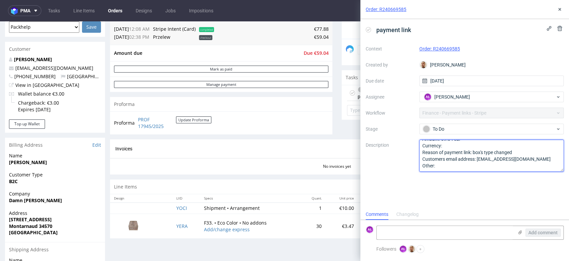
drag, startPoint x: 478, startPoint y: 160, endPoint x: 383, endPoint y: 158, distance: 95.4
click at [542, 160] on textarea "Amount: 59.04 eur Currency: Reason of payment link: box's type changed Customer…" at bounding box center [492, 155] width 145 height 32
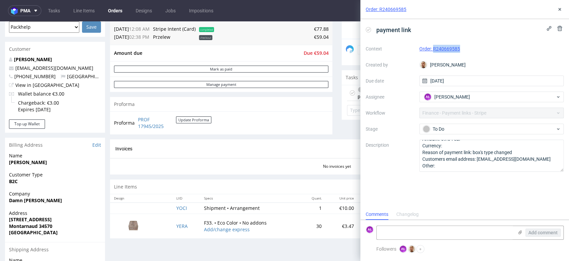
drag, startPoint x: 471, startPoint y: 50, endPoint x: 434, endPoint y: 54, distance: 36.5
click at [434, 54] on div "Context Order: R240669585 Created by Bartłomiej Leśniczuk Due date 25/08/2025 A…" at bounding box center [465, 107] width 198 height 128
copy link "R240669585"
click at [390, 227] on textarea at bounding box center [445, 232] width 137 height 13
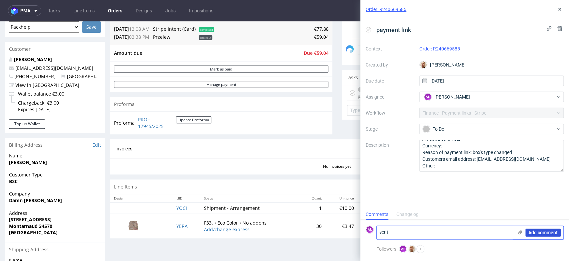
type textarea "sent"
click at [532, 230] on span "Add comment" at bounding box center [543, 232] width 29 height 5
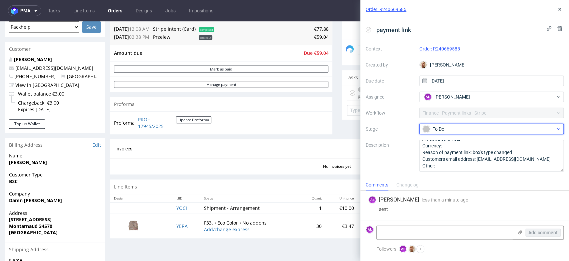
click at [459, 127] on div "To Do" at bounding box center [489, 128] width 133 height 7
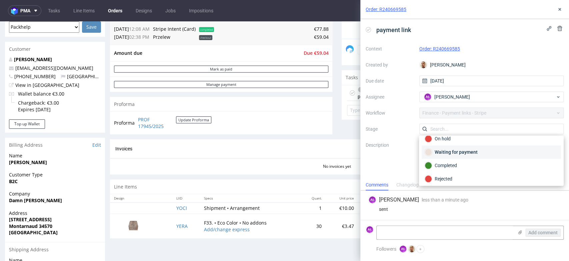
scroll to position [48, 0]
drag, startPoint x: 464, startPoint y: 151, endPoint x: 466, endPoint y: 137, distance: 13.8
click at [464, 150] on div "Waiting for payment" at bounding box center [491, 149] width 133 height 7
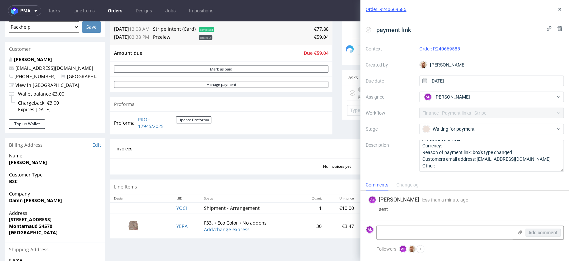
click at [565, 10] on div "Order: R240669585" at bounding box center [465, 9] width 209 height 19
click at [560, 10] on icon at bounding box center [559, 9] width 5 height 5
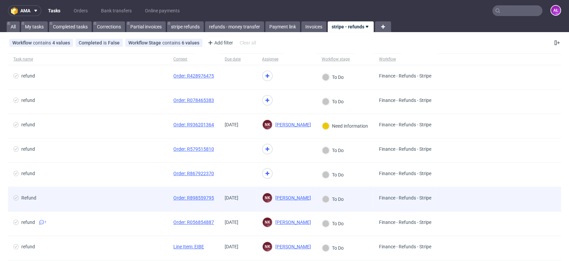
click at [230, 205] on div "[DATE]" at bounding box center [238, 199] width 37 height 24
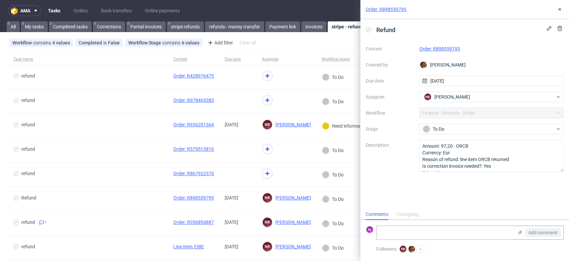
scroll to position [5, 0]
click at [445, 48] on link "Order: R898559795" at bounding box center [440, 48] width 41 height 5
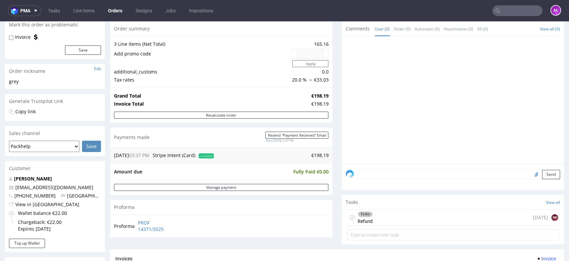
scroll to position [111, 0]
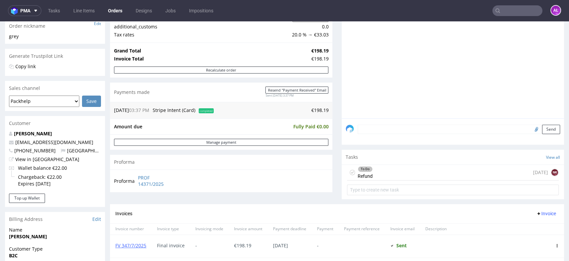
click at [379, 176] on div "To Do Refund 3 days ago NK" at bounding box center [453, 172] width 212 height 16
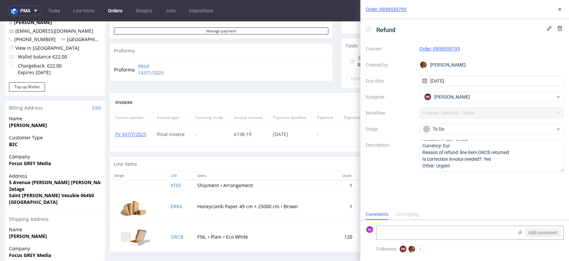
scroll to position [74, 0]
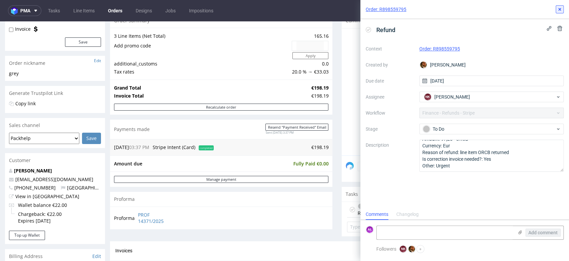
click at [557, 10] on icon at bounding box center [559, 9] width 5 height 5
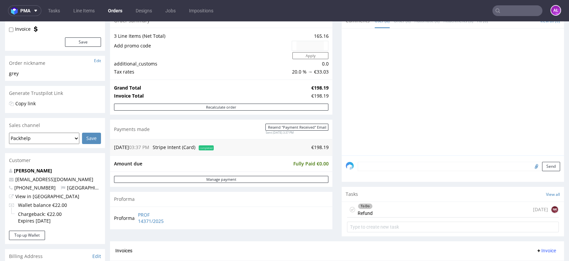
scroll to position [185, 0]
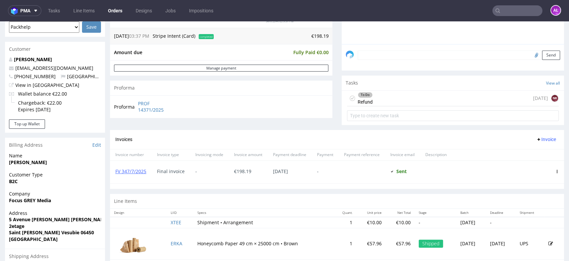
click at [376, 98] on div "To Do Refund 3 days ago NK" at bounding box center [453, 98] width 212 height 16
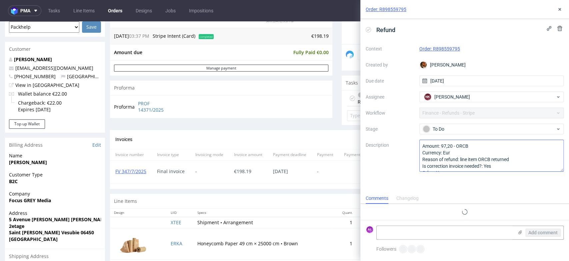
scroll to position [5, 0]
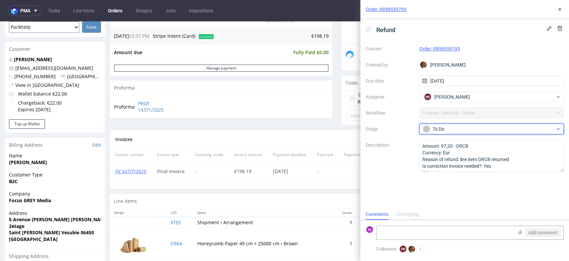
click at [471, 131] on div "To Do" at bounding box center [489, 128] width 133 height 7
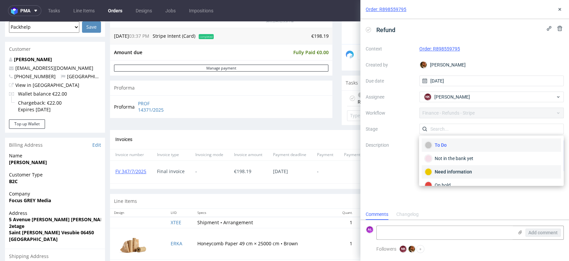
drag, startPoint x: 471, startPoint y: 171, endPoint x: 468, endPoint y: 168, distance: 4.7
click at [471, 172] on div "Need information" at bounding box center [491, 171] width 133 height 7
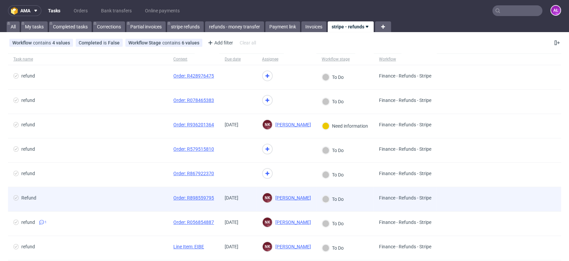
click at [258, 203] on div "NK [PERSON_NAME] [PERSON_NAME]" at bounding box center [287, 199] width 60 height 24
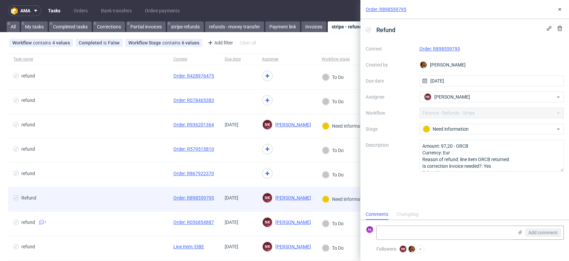
scroll to position [5, 0]
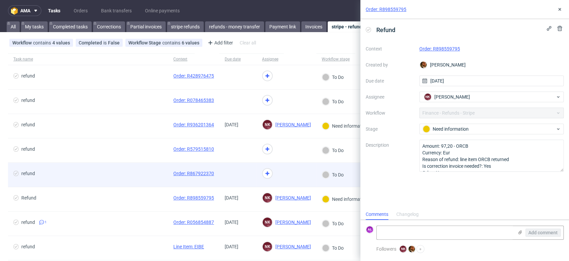
click at [247, 176] on span at bounding box center [238, 174] width 27 height 8
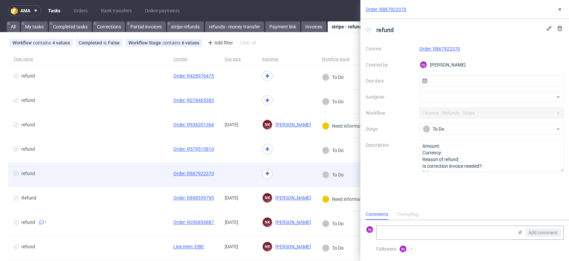
scroll to position [5, 0]
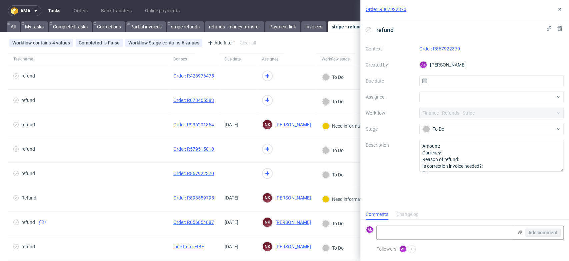
click at [435, 50] on link "Order: R867922370" at bounding box center [440, 48] width 41 height 5
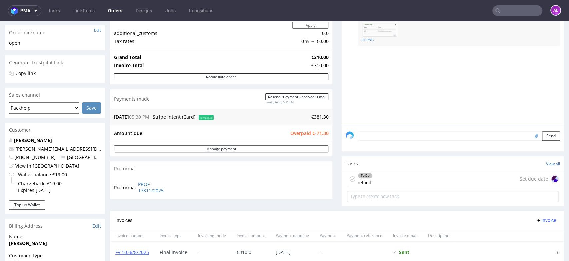
scroll to position [148, 0]
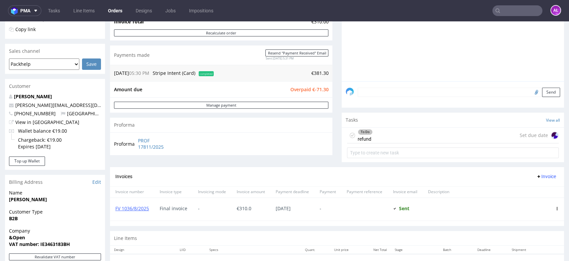
click at [407, 136] on div "To Do refund Set due date" at bounding box center [453, 135] width 212 height 16
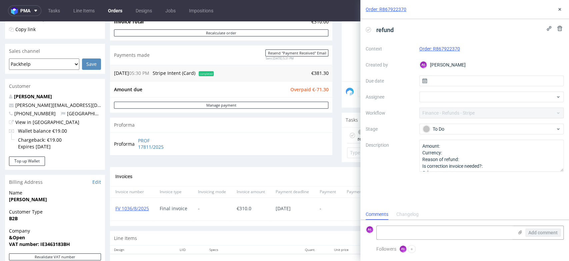
scroll to position [5, 0]
drag, startPoint x: 463, startPoint y: 48, endPoint x: 434, endPoint y: 51, distance: 29.2
click at [434, 51] on div "Order: R867922370" at bounding box center [492, 49] width 145 height 8
copy link "R867922370"
click at [433, 234] on textarea at bounding box center [445, 232] width 137 height 13
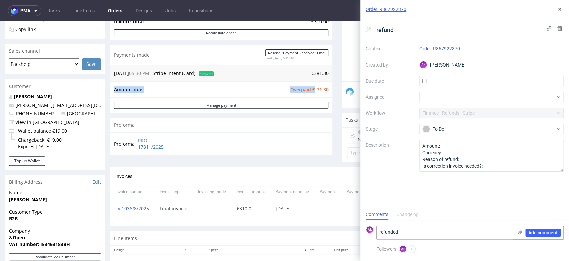
click at [326, 91] on div "Amount due Overpaid €-71.30" at bounding box center [221, 89] width 223 height 16
drag, startPoint x: 310, startPoint y: 91, endPoint x: 339, endPoint y: 129, distance: 48.0
click at [330, 93] on div "Progress Payment Owed €-71.30 Payment “Received” Email - Line Items 1 DTP - Pro…" at bounding box center [337, 91] width 454 height 393
copy tbody "Amount due Overpaid"
click at [422, 232] on textarea "refunded" at bounding box center [445, 232] width 137 height 13
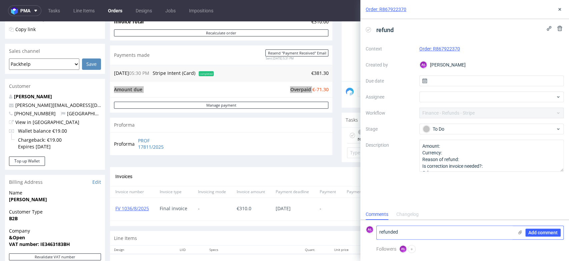
paste textarea "€-71.30"
type textarea "refunded €-71.30"
click at [542, 233] on span "Add comment" at bounding box center [543, 232] width 29 height 5
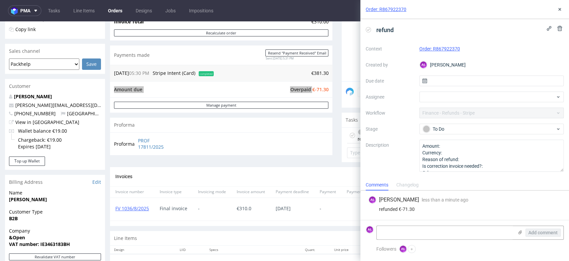
drag, startPoint x: 369, startPoint y: 28, endPoint x: 505, endPoint y: 25, distance: 135.5
click at [369, 28] on icon at bounding box center [368, 29] width 5 height 5
click at [559, 10] on use at bounding box center [560, 9] width 3 height 3
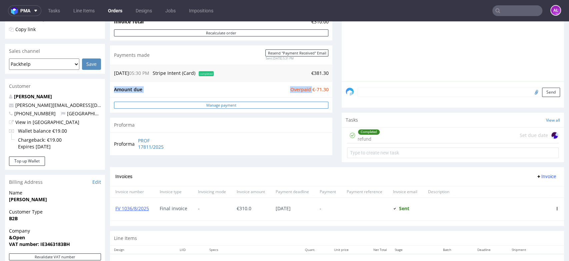
click at [311, 102] on link "Manage payment" at bounding box center [221, 104] width 215 height 7
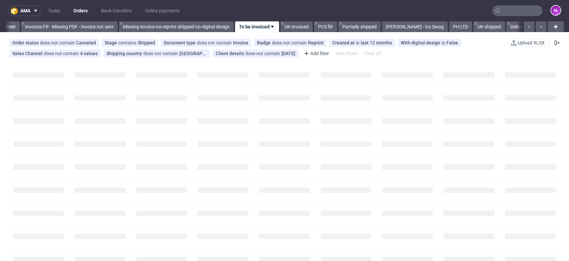
scroll to position [0, 1118]
click at [503, 9] on input "text" at bounding box center [518, 10] width 50 height 11
paste input "R867922370"
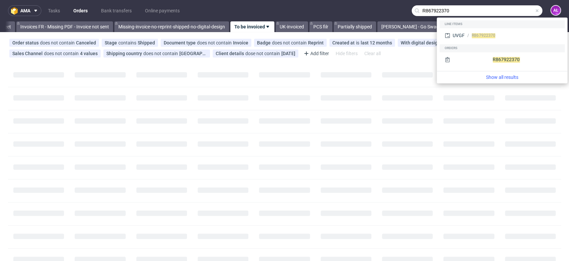
type input "R867922370"
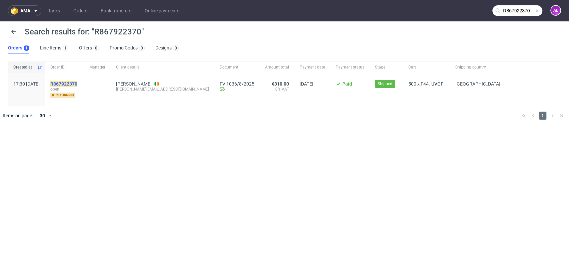
click at [77, 84] on mark "R867922370" at bounding box center [63, 83] width 27 height 5
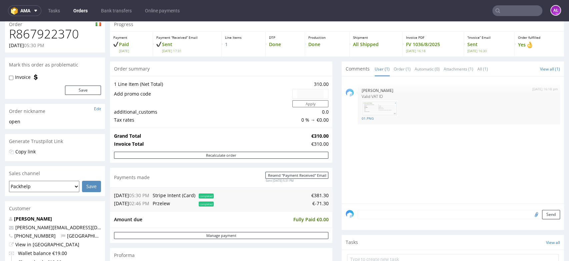
scroll to position [185, 0]
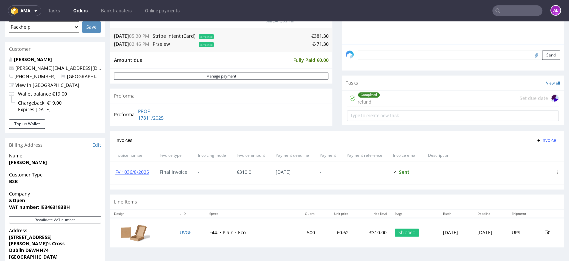
click at [384, 97] on div "Completed refund Set due date" at bounding box center [453, 98] width 212 height 16
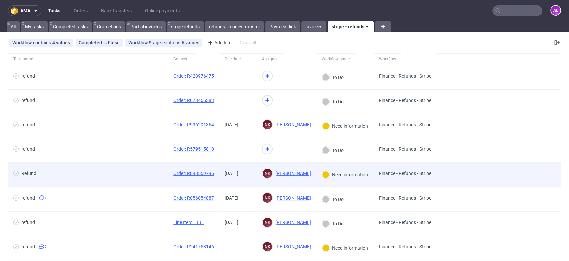
click at [245, 183] on div "[DATE]" at bounding box center [238, 174] width 37 height 24
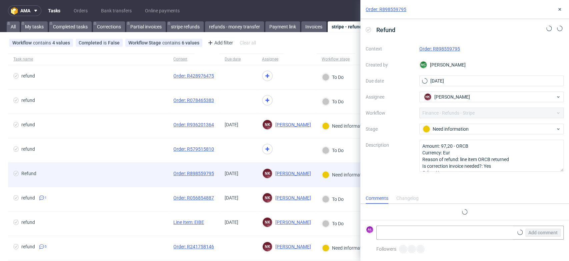
scroll to position [5, 0]
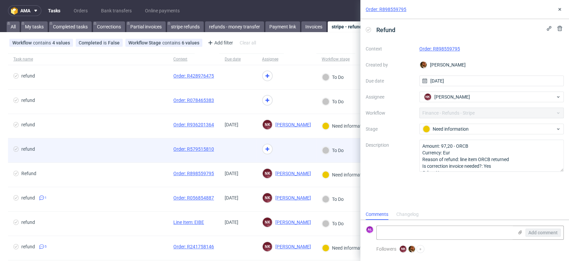
click at [246, 155] on div at bounding box center [238, 150] width 37 height 24
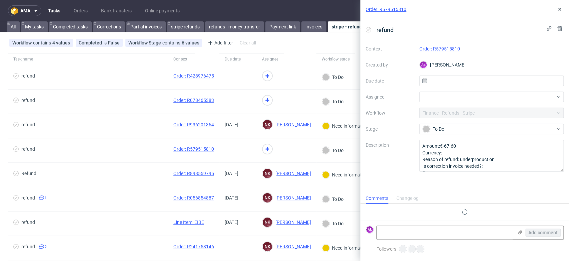
scroll to position [5, 0]
click at [438, 47] on link "Order: R579515810" at bounding box center [440, 48] width 41 height 5
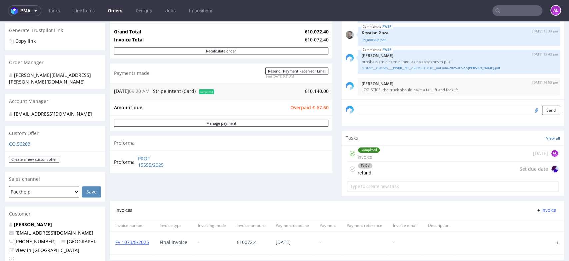
scroll to position [148, 0]
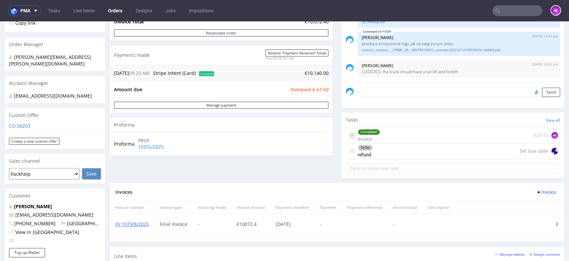
click at [375, 150] on div "To Do refund Set due date" at bounding box center [453, 151] width 212 height 16
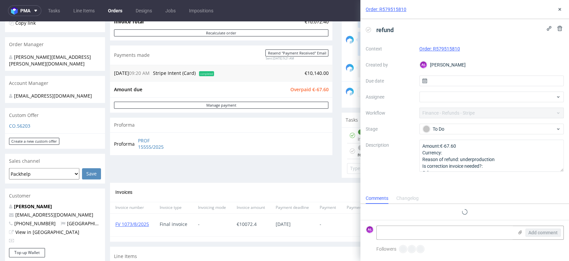
scroll to position [5, 0]
drag, startPoint x: 464, startPoint y: 53, endPoint x: 433, endPoint y: 53, distance: 31.0
click at [433, 53] on div "Context Order: R579515810 Created by AŁ Aleksandra Łętowska Due date Assignee W…" at bounding box center [465, 107] width 198 height 128
copy link "R579515810"
drag, startPoint x: 307, startPoint y: 91, endPoint x: 323, endPoint y: 89, distance: 16.1
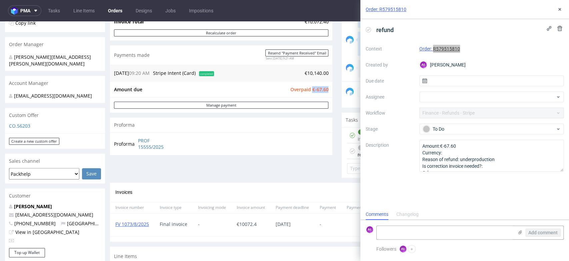
click at [323, 89] on span "Overpaid €-67.60" at bounding box center [309, 89] width 38 height 6
copy span "€-67.60"
click at [425, 232] on textarea at bounding box center [445, 232] width 137 height 13
paste textarea "€-67.60"
type textarea "refunded €-67.60"
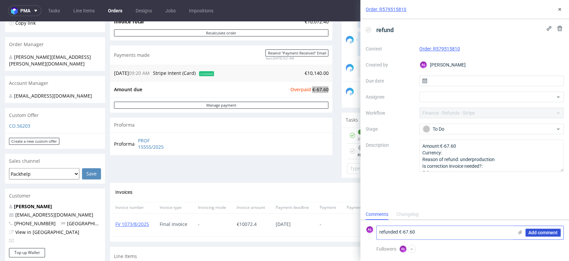
click at [554, 232] on span "Add comment" at bounding box center [543, 232] width 29 height 5
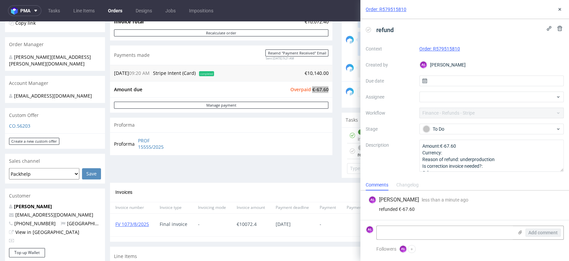
drag, startPoint x: 366, startPoint y: 28, endPoint x: 500, endPoint y: 14, distance: 134.2
click at [367, 28] on icon at bounding box center [368, 29] width 5 height 5
click at [562, 7] on icon at bounding box center [559, 9] width 5 height 5
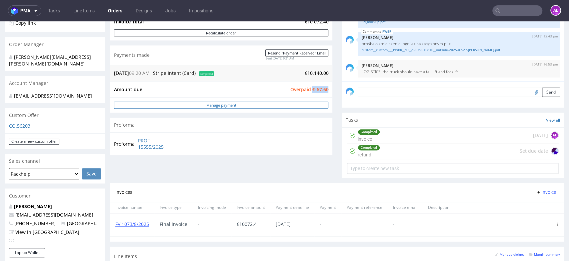
click at [271, 103] on link "Manage payment" at bounding box center [221, 104] width 215 height 7
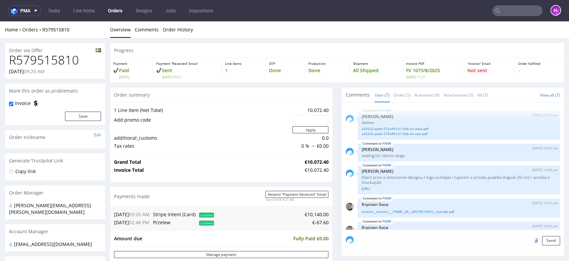
scroll to position [64, 0]
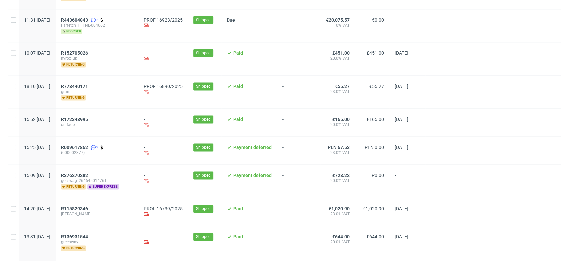
scroll to position [760, 0]
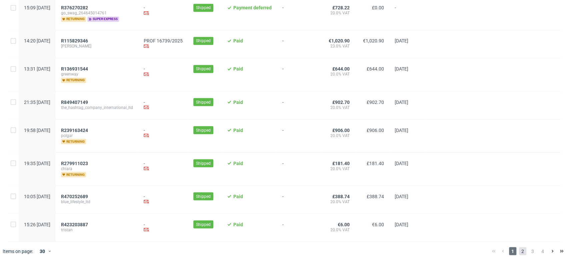
click at [519, 247] on span "2" at bounding box center [522, 251] width 7 height 8
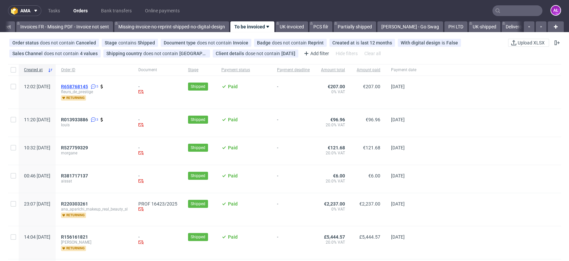
click at [88, 85] on span "R658768145" at bounding box center [74, 86] width 27 height 5
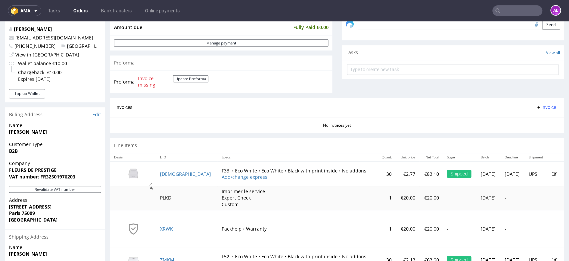
scroll to position [259, 0]
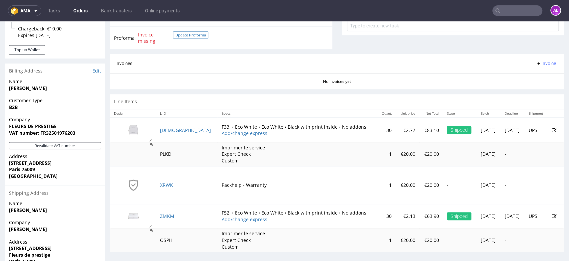
click at [189, 32] on button "Update Proforma" at bounding box center [190, 34] width 35 height 7
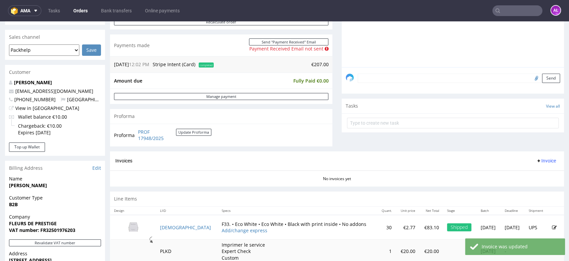
scroll to position [222, 0]
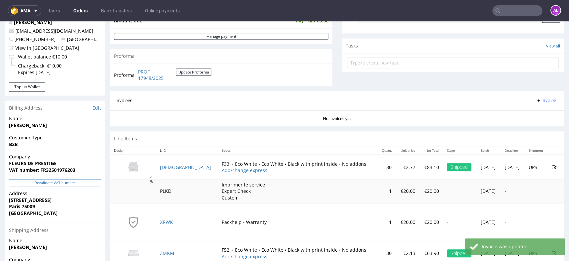
click at [92, 181] on button "Revalidate VAT number" at bounding box center [55, 182] width 92 height 7
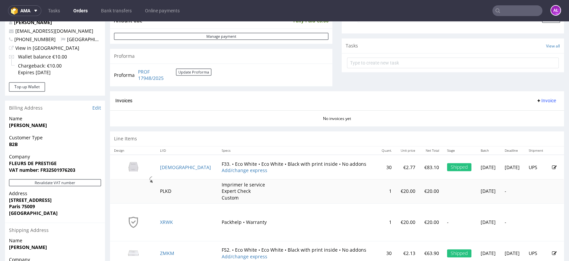
click at [543, 100] on span "Invoice" at bounding box center [546, 100] width 20 height 5
click at [539, 113] on span "Generate" at bounding box center [535, 114] width 32 height 7
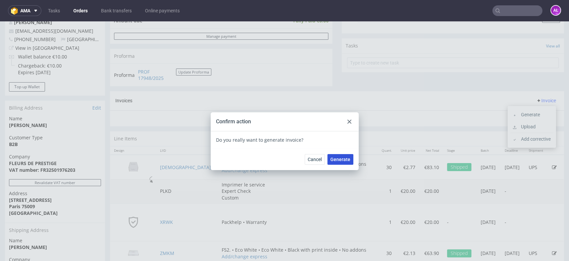
click at [337, 159] on span "Generate" at bounding box center [341, 159] width 20 height 5
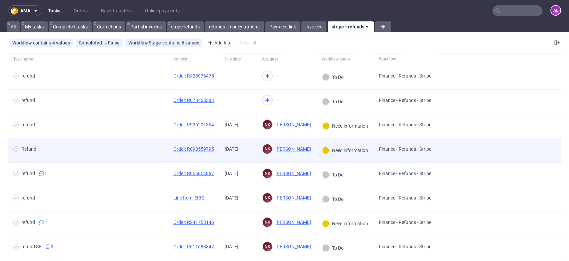
click at [242, 152] on span "[DATE]" at bounding box center [238, 150] width 27 height 8
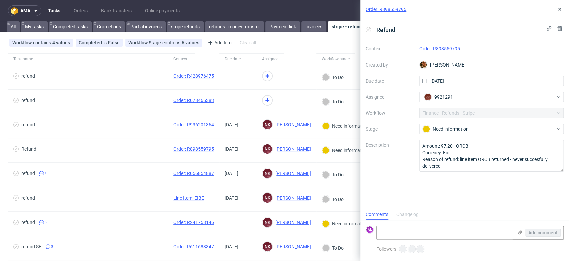
scroll to position [5, 0]
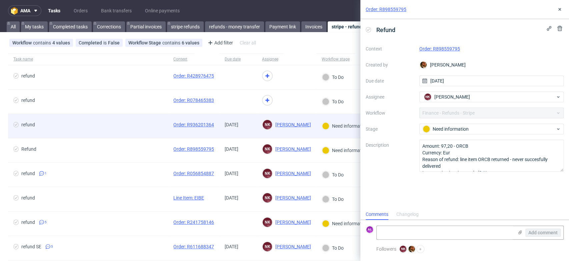
click at [246, 132] on div "25/08/2025" at bounding box center [238, 126] width 37 height 24
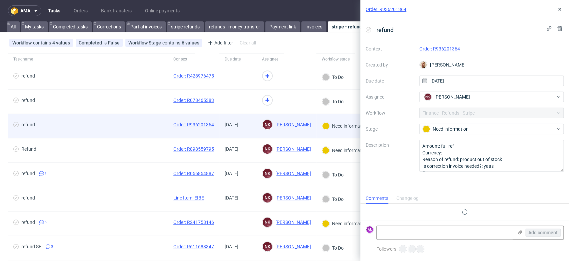
scroll to position [5, 0]
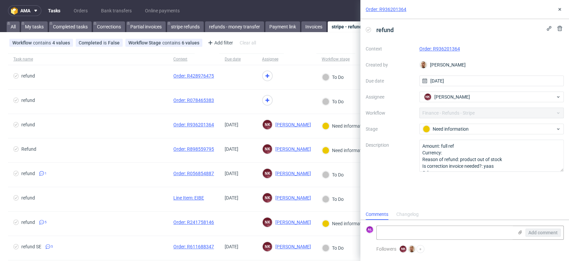
click at [451, 49] on link "Order: R936201364" at bounding box center [440, 48] width 41 height 5
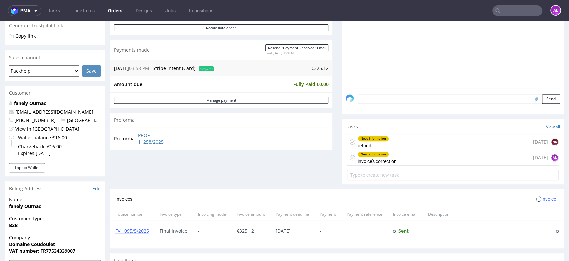
scroll to position [185, 0]
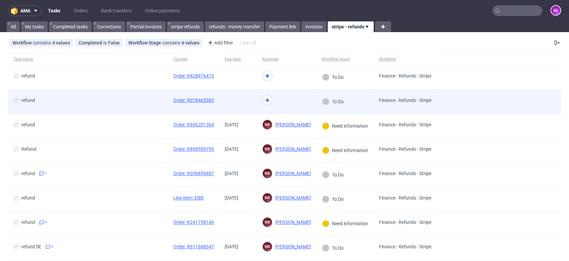
click at [242, 105] on span at bounding box center [238, 101] width 27 height 8
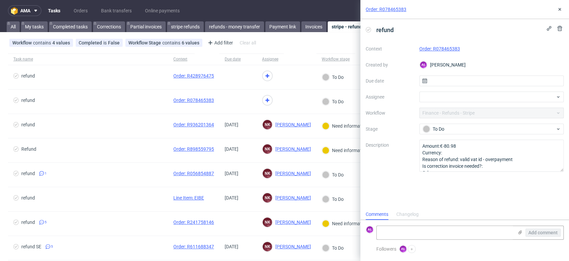
scroll to position [5, 0]
click at [427, 47] on link "Order: R078465383" at bounding box center [440, 48] width 41 height 5
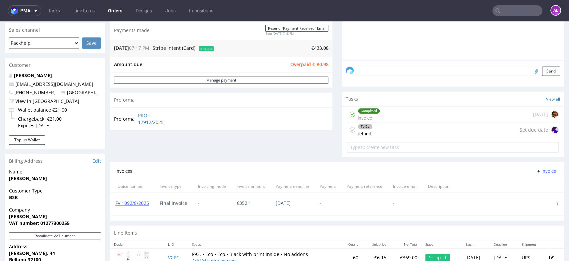
scroll to position [185, 0]
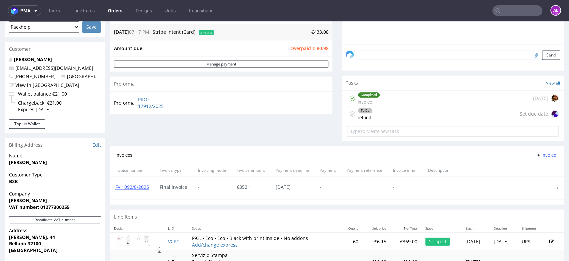
click at [378, 115] on div "To Do refund Set due date" at bounding box center [453, 114] width 212 height 16
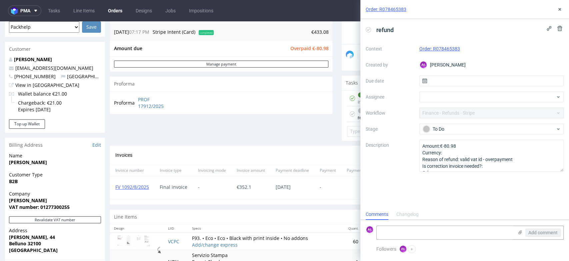
scroll to position [5, 0]
drag, startPoint x: 466, startPoint y: 47, endPoint x: 434, endPoint y: 51, distance: 31.9
click at [434, 51] on div "Order: R078465383" at bounding box center [492, 49] width 145 height 8
copy link "R078465383"
click at [435, 233] on textarea at bounding box center [445, 232] width 137 height 13
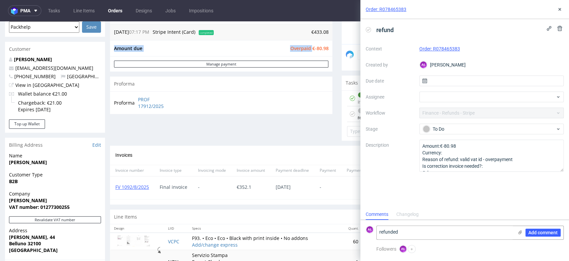
drag, startPoint x: 323, startPoint y: 52, endPoint x: 308, endPoint y: 50, distance: 15.5
click at [308, 50] on div "Amount due Overpaid €-80.98" at bounding box center [221, 48] width 223 height 16
copy tbody "Amount due Overpaid"
click at [427, 232] on textarea "refunded" at bounding box center [445, 232] width 137 height 13
paste textarea "€-80.98"
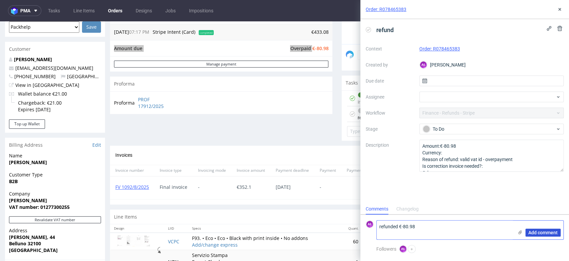
scroll to position [0, 0]
type textarea "refunded €-80.98"
click at [534, 232] on span "Add comment" at bounding box center [543, 232] width 29 height 5
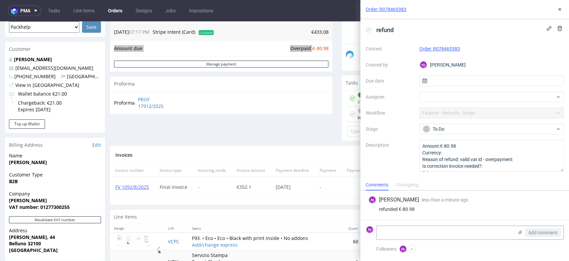
click at [370, 29] on icon at bounding box center [368, 29] width 5 height 5
drag, startPoint x: 561, startPoint y: 8, endPoint x: 483, endPoint y: 2, distance: 78.9
click at [561, 8] on icon at bounding box center [559, 9] width 5 height 5
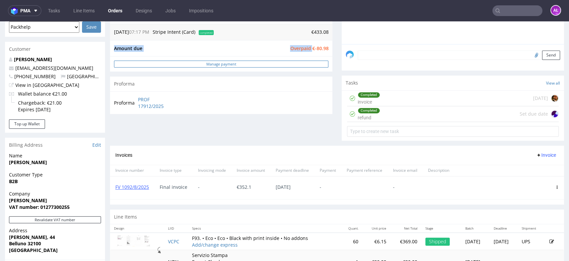
click at [265, 63] on link "Manage payment" at bounding box center [221, 63] width 215 height 7
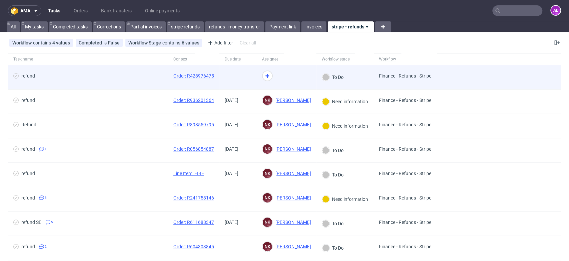
click at [250, 80] on span at bounding box center [238, 77] width 27 height 8
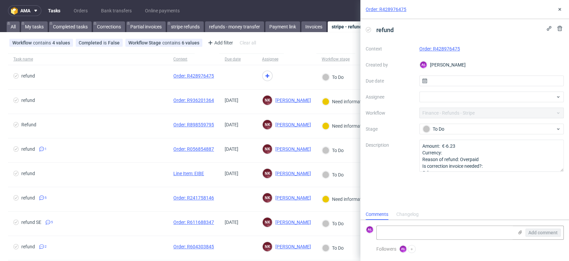
scroll to position [5, 0]
click at [450, 48] on link "Order: R428976475" at bounding box center [440, 48] width 41 height 5
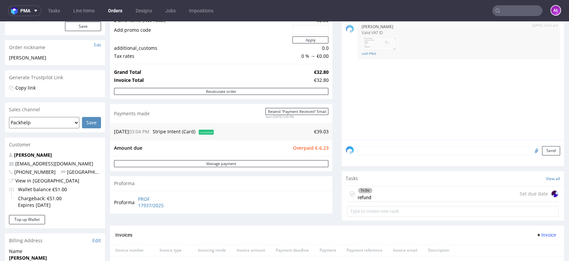
scroll to position [185, 0]
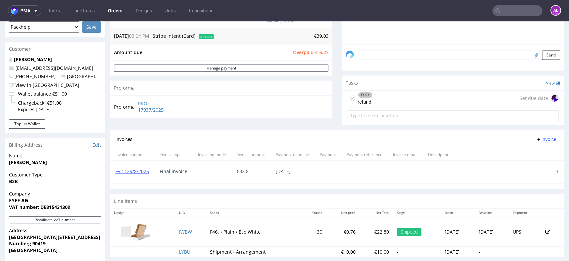
click at [376, 101] on div "To Do refund Set due date" at bounding box center [453, 98] width 212 height 16
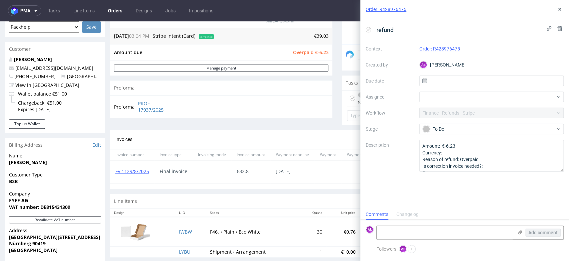
scroll to position [5, 0]
drag, startPoint x: 466, startPoint y: 50, endPoint x: 433, endPoint y: 52, distance: 32.8
click at [433, 52] on div "Order: R428976475" at bounding box center [492, 49] width 145 height 8
copy link "R428976475"
drag, startPoint x: 451, startPoint y: 48, endPoint x: 429, endPoint y: 231, distance: 183.7
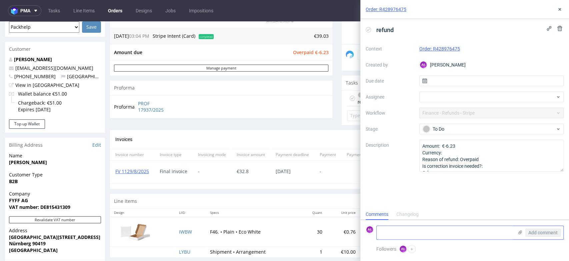
click at [429, 225] on form "AŁ Add comment" at bounding box center [465, 232] width 209 height 25
click at [429, 231] on textarea at bounding box center [445, 232] width 137 height 13
drag, startPoint x: 312, startPoint y: 55, endPoint x: 324, endPoint y: 55, distance: 12.7
click at [324, 55] on div "Amount due Overpaid €-6.23" at bounding box center [221, 52] width 223 height 16
drag, startPoint x: 310, startPoint y: 55, endPoint x: 346, endPoint y: 92, distance: 51.2
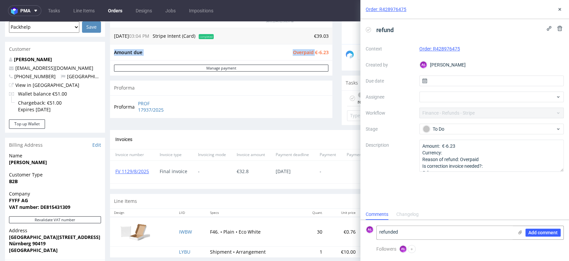
click at [325, 55] on div "Amount due Overpaid €-6.23" at bounding box center [221, 52] width 223 height 16
copy tbody "Amount due Overpaid"
click at [420, 232] on textarea "refunded" at bounding box center [445, 232] width 137 height 13
paste textarea "€-6.23"
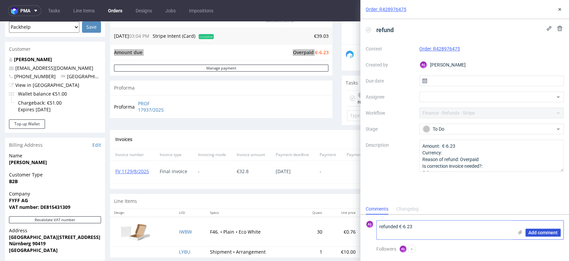
type textarea "refunded €-6.23"
click at [531, 229] on button "Add comment" at bounding box center [543, 232] width 35 height 8
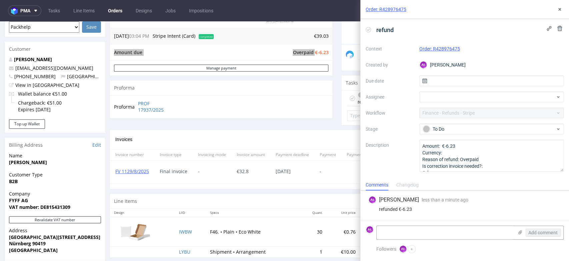
click at [367, 29] on icon at bounding box center [368, 29] width 5 height 5
click at [559, 10] on use at bounding box center [560, 9] width 3 height 3
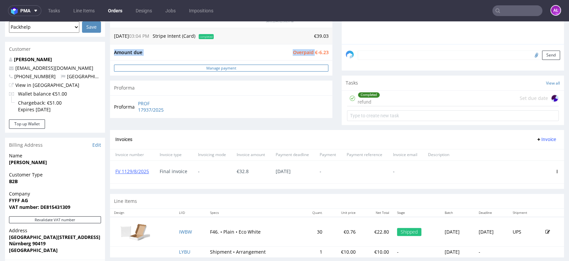
click at [316, 66] on link "Manage payment" at bounding box center [221, 67] width 215 height 7
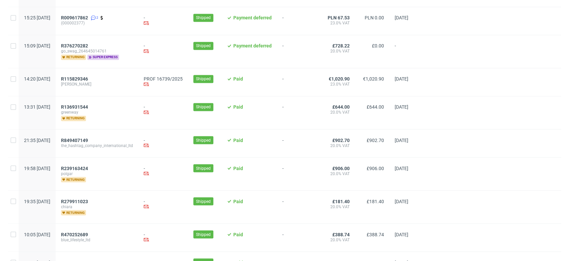
scroll to position [760, 0]
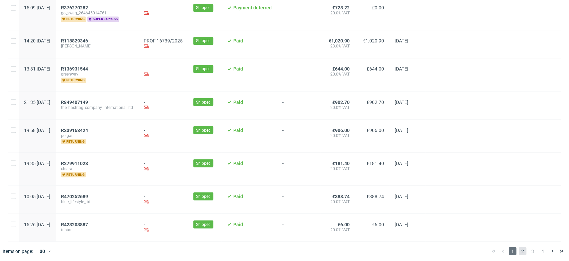
click at [519, 248] on span "2" at bounding box center [522, 251] width 7 height 8
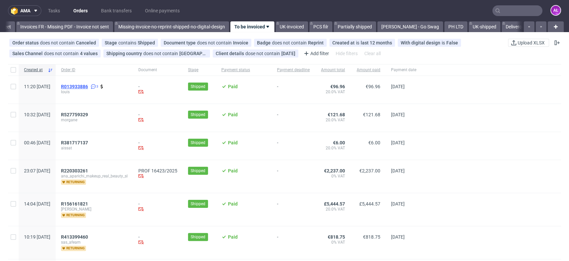
click at [88, 86] on span "R013933886" at bounding box center [74, 86] width 27 height 5
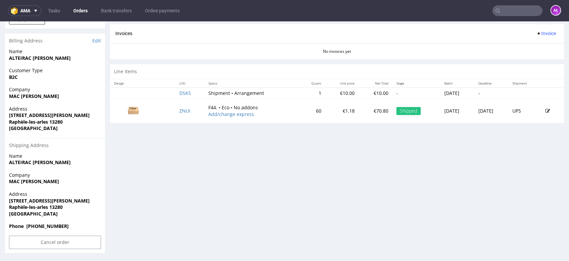
scroll to position [215, 0]
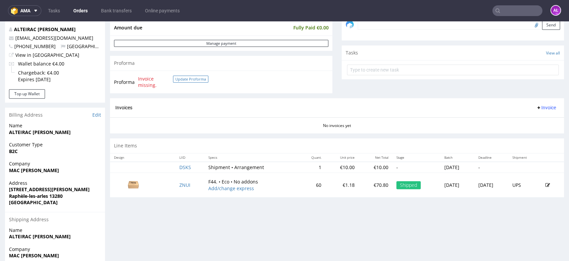
click at [198, 78] on button "Update Proforma" at bounding box center [190, 78] width 35 height 7
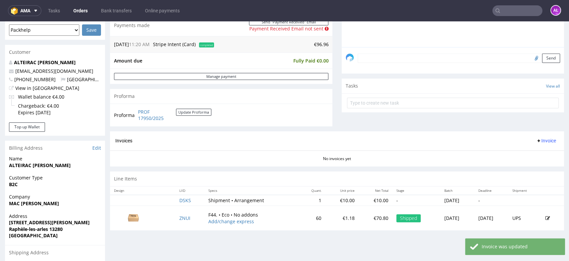
scroll to position [222, 0]
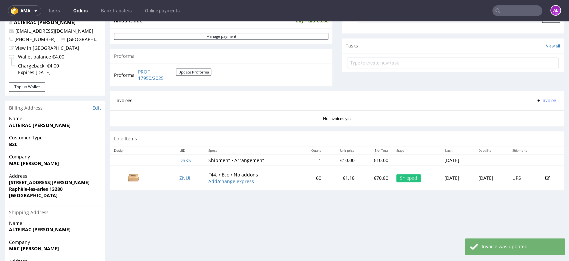
click at [537, 102] on span "Invoice" at bounding box center [546, 100] width 20 height 5
click at [541, 113] on span "Generate" at bounding box center [535, 114] width 32 height 7
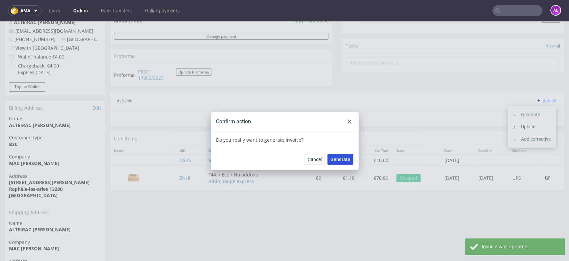
click at [340, 158] on span "Generate" at bounding box center [341, 159] width 20 height 5
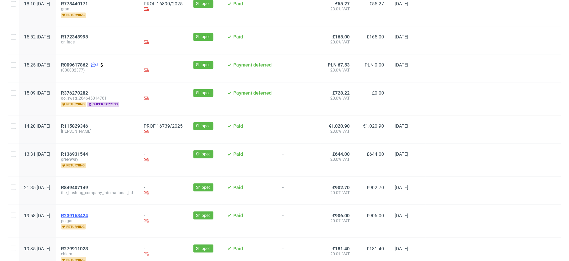
scroll to position [760, 0]
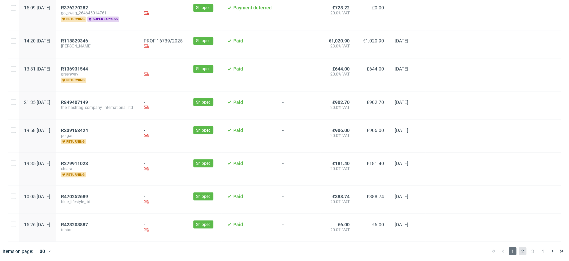
click at [519, 247] on span "2" at bounding box center [522, 251] width 7 height 8
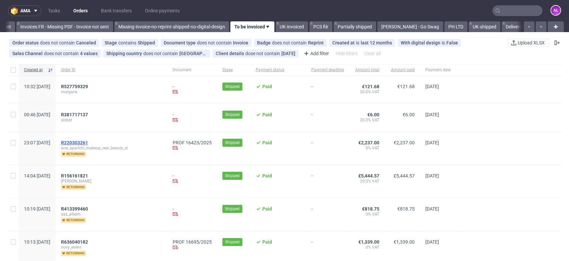
click at [88, 141] on span "R220303261" at bounding box center [74, 142] width 27 height 5
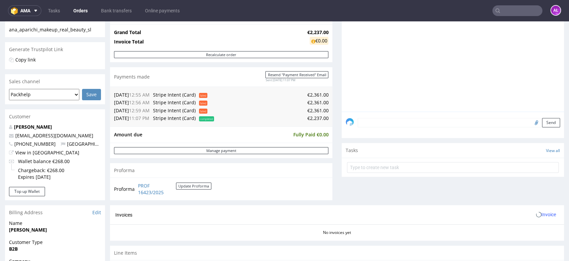
scroll to position [222, 0]
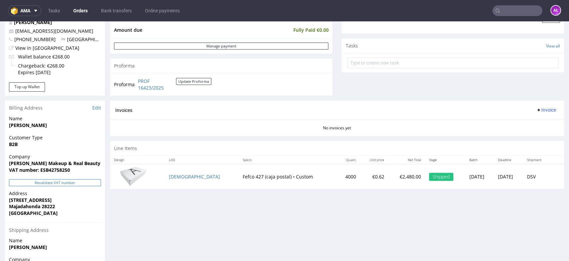
click at [78, 181] on button "Revalidate VAT number" at bounding box center [55, 182] width 92 height 7
click at [536, 110] on span "Invoice" at bounding box center [546, 109] width 20 height 5
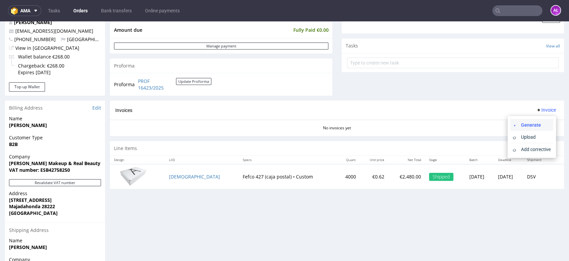
click at [536, 123] on span "Generate" at bounding box center [535, 124] width 32 height 7
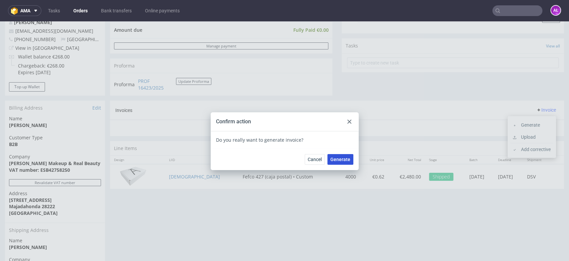
click at [336, 158] on span "Generate" at bounding box center [341, 159] width 20 height 5
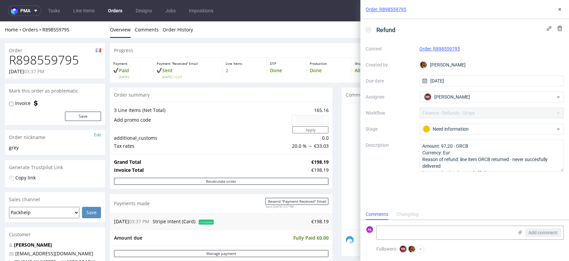
scroll to position [185, 0]
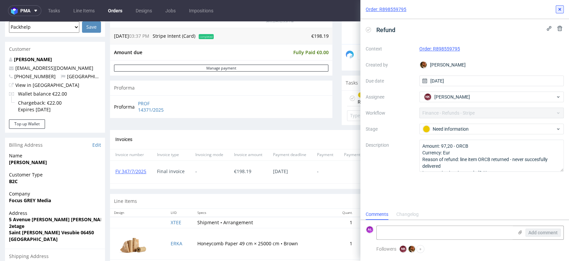
click at [560, 8] on icon at bounding box center [559, 9] width 5 height 5
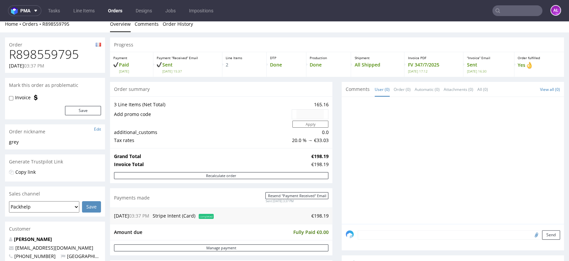
scroll to position [148, 0]
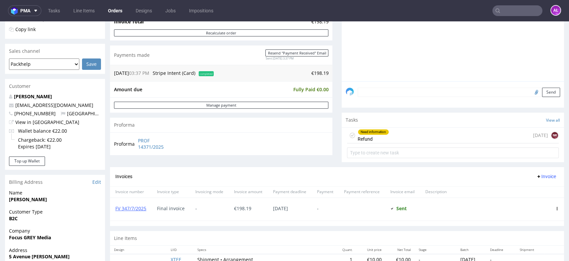
click at [381, 139] on div "Need information Refund" at bounding box center [373, 134] width 31 height 15
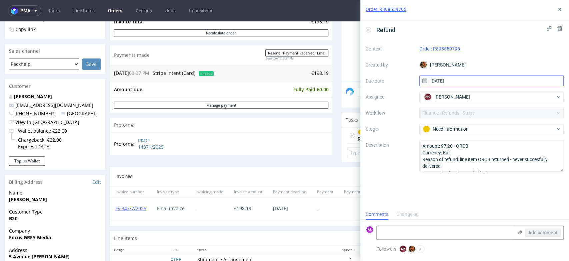
scroll to position [5, 0]
click at [559, 10] on use at bounding box center [560, 9] width 3 height 3
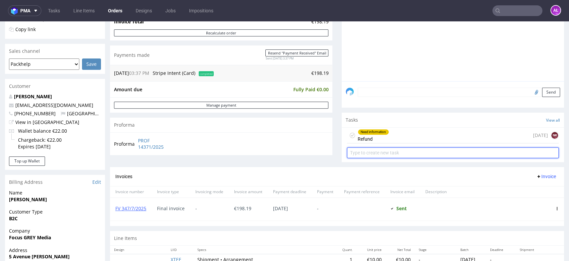
click at [411, 150] on input "text" at bounding box center [453, 152] width 212 height 11
type input "correction"
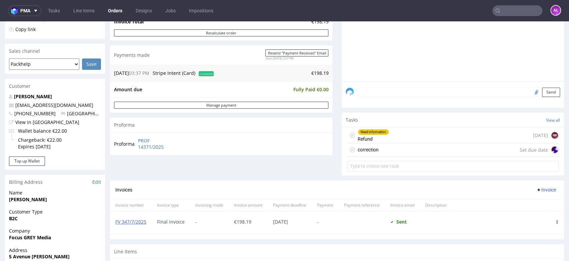
click at [407, 135] on div "Need information Refund [DATE] NK" at bounding box center [453, 135] width 212 height 16
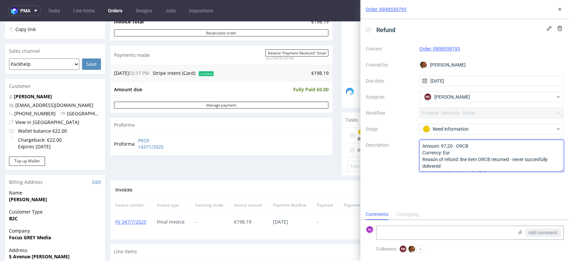
scroll to position [14, 0]
drag, startPoint x: 437, startPoint y: 160, endPoint x: 474, endPoint y: 189, distance: 46.6
click at [474, 189] on div "Refund Context Order: R898559795 Created by Matteo Corsico Due date 22/08/2025 …" at bounding box center [465, 113] width 209 height 189
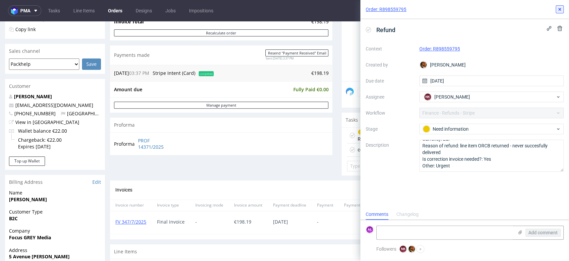
click at [563, 6] on button at bounding box center [560, 9] width 8 height 8
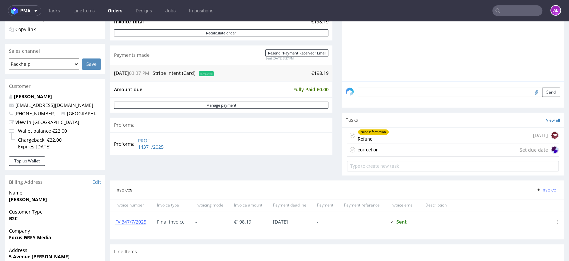
click at [387, 149] on div "correction Set due date" at bounding box center [453, 149] width 212 height 13
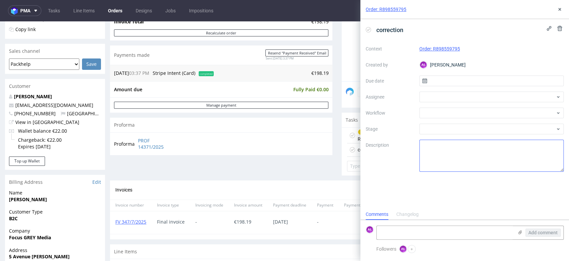
scroll to position [5, 0]
click at [450, 110] on div at bounding box center [492, 112] width 145 height 11
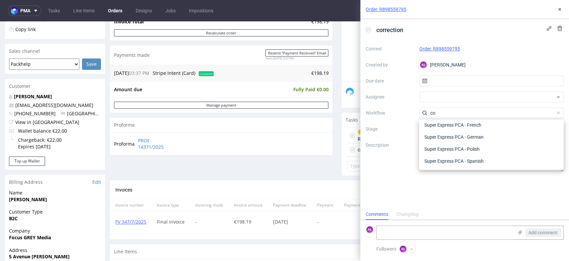
scroll to position [0, 0]
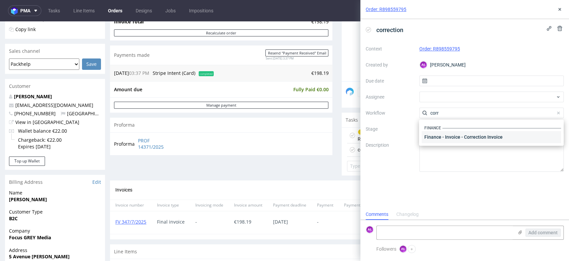
type input "corr"
click at [474, 135] on div "Finance - Invoice - Correction Invoice" at bounding box center [491, 137] width 139 height 12
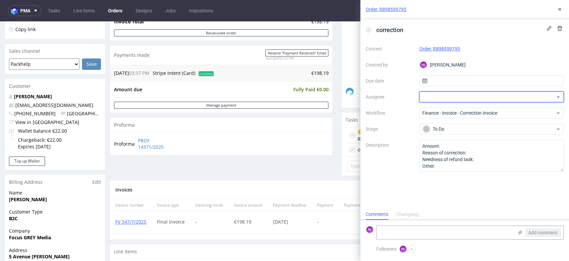
click at [440, 97] on div at bounding box center [492, 96] width 145 height 11
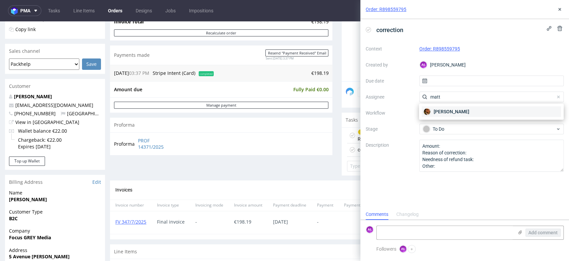
type input "matt"
click at [450, 110] on span "[PERSON_NAME]" at bounding box center [452, 111] width 36 height 7
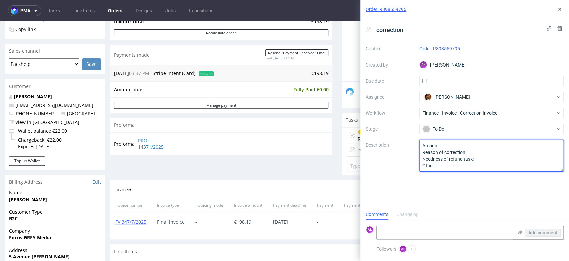
drag, startPoint x: 435, startPoint y: 163, endPoint x: 465, endPoint y: 199, distance: 46.6
click at [465, 199] on div "correction Context Order: R898559795 Created by AŁ Aleksandra Łętowska Due date…" at bounding box center [465, 113] width 209 height 189
paste textarea "97,20 - ORCB Currency: Eur Reason of refund: line item ORCB returned - never su…"
type textarea "Amount: 97,20 - ORCB Currency: Eur Reason of refund: line item ORCB returned - …"
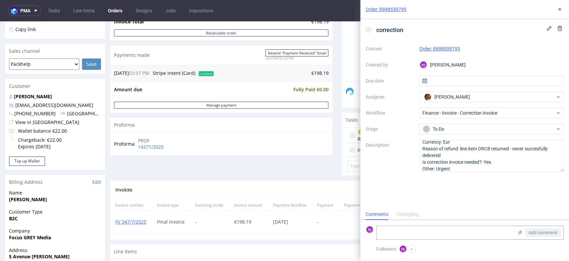
click at [443, 202] on div "correction Context Order: R898559795 Created by AŁ Aleksandra Łętowska Due date…" at bounding box center [465, 113] width 209 height 189
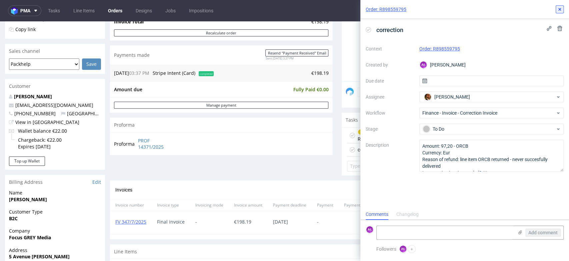
click at [560, 9] on use at bounding box center [560, 9] width 3 height 3
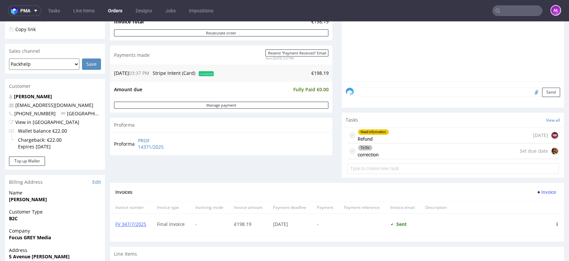
click at [386, 152] on div "To Do correction Set due date" at bounding box center [453, 151] width 212 height 16
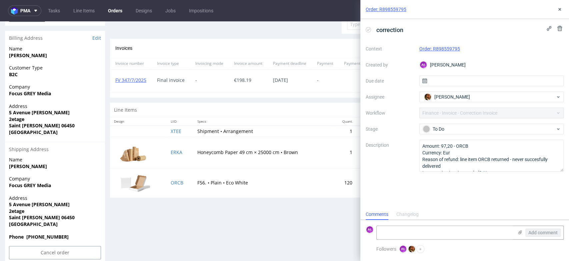
scroll to position [296, 0]
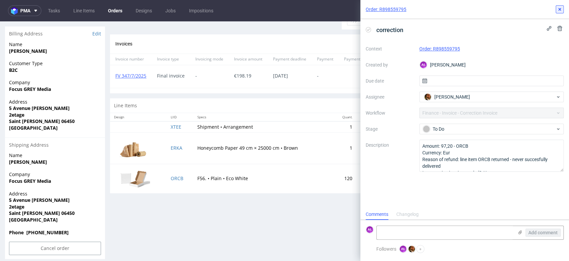
click at [559, 8] on use at bounding box center [560, 9] width 3 height 3
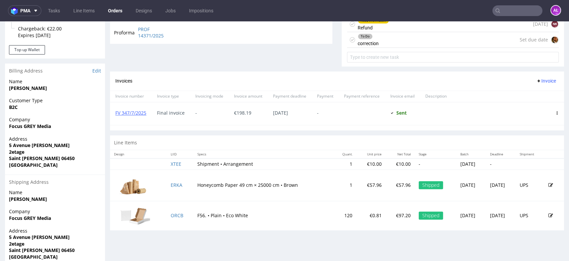
scroll to position [148, 0]
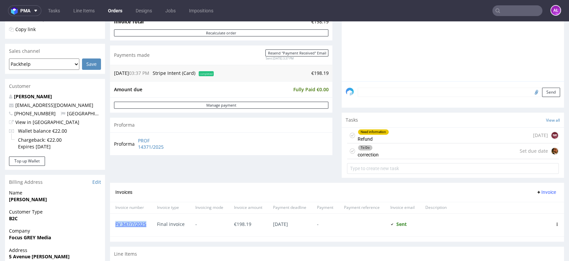
drag, startPoint x: 148, startPoint y: 225, endPoint x: 113, endPoint y: 226, distance: 35.0
click at [113, 226] on div "FV 347/7/2025" at bounding box center [131, 224] width 42 height 23
copy link "FV 347/7/2025"
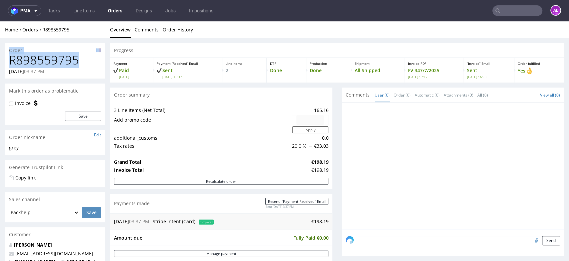
drag, startPoint x: 61, startPoint y: 58, endPoint x: 4, endPoint y: 48, distance: 58.6
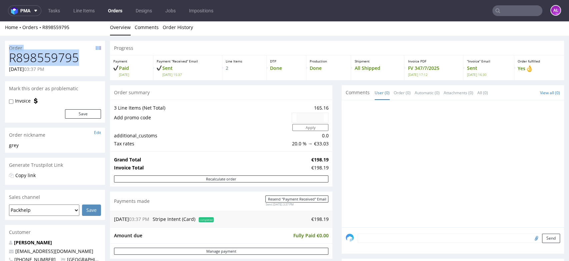
scroll to position [185, 0]
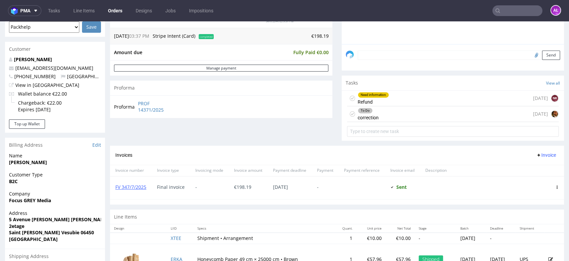
click at [381, 100] on div "Need information Refund" at bounding box center [373, 97] width 31 height 15
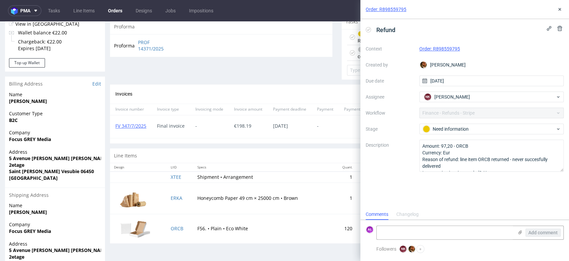
scroll to position [259, 0]
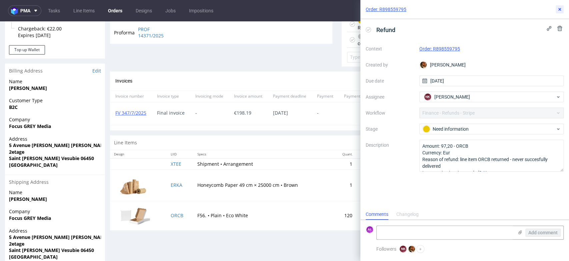
drag, startPoint x: 560, startPoint y: 10, endPoint x: 529, endPoint y: 19, distance: 32.4
click at [560, 9] on use at bounding box center [560, 9] width 3 height 3
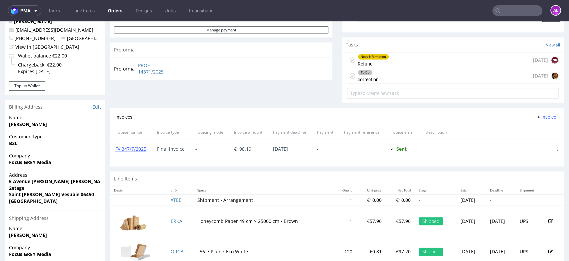
scroll to position [185, 0]
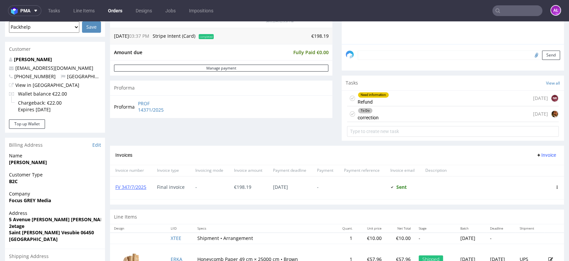
click at [398, 99] on div "Need information Refund 3 days ago NK" at bounding box center [453, 98] width 212 height 16
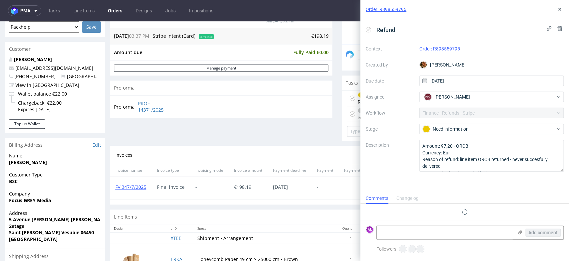
scroll to position [5, 0]
click at [367, 29] on icon at bounding box center [368, 29] width 5 height 5
click at [559, 12] on button at bounding box center [560, 9] width 8 height 8
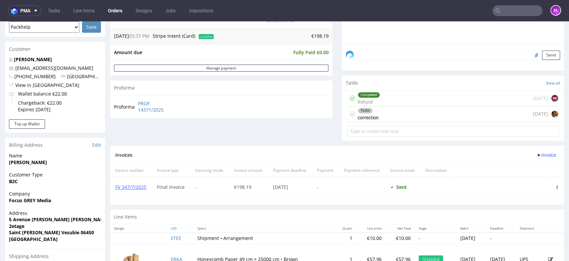
click at [536, 153] on span "Invoice" at bounding box center [546, 154] width 20 height 5
click at [531, 179] on span "Add corrective" at bounding box center [535, 180] width 33 height 7
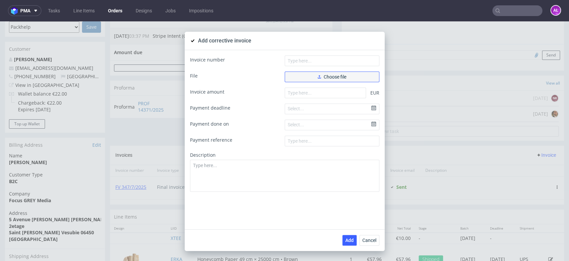
click at [300, 79] on button "Choose file" at bounding box center [332, 76] width 95 height 11
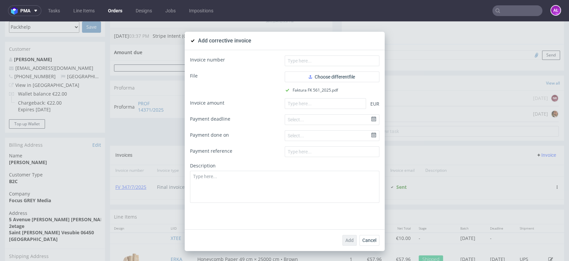
click at [324, 54] on div "Invoice number File Choose different file Faktura FK 561_2025.pdf Invoice amoun…" at bounding box center [285, 139] width 200 height 179
paste input "FK 561/2025"
drag, startPoint x: 307, startPoint y: 60, endPoint x: 279, endPoint y: 26, distance: 44.1
click at [306, 60] on input "text" at bounding box center [332, 60] width 95 height 11
type input "FK 561/2025"
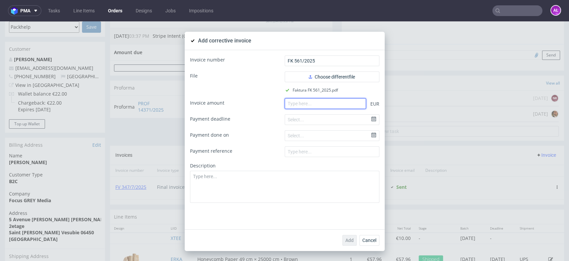
click at [309, 105] on input "number" at bounding box center [325, 103] width 81 height 11
paste input "-116.64"
type input "-116.64"
click at [368, 244] on button "Cancel" at bounding box center [370, 240] width 20 height 11
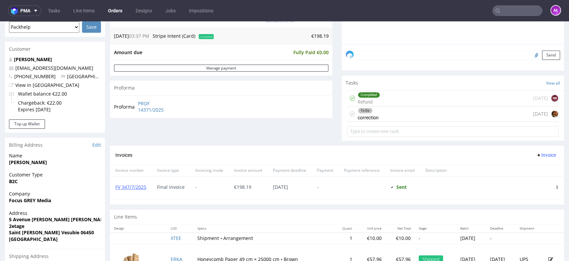
click at [380, 109] on div "To Do correction today" at bounding box center [453, 114] width 212 height 16
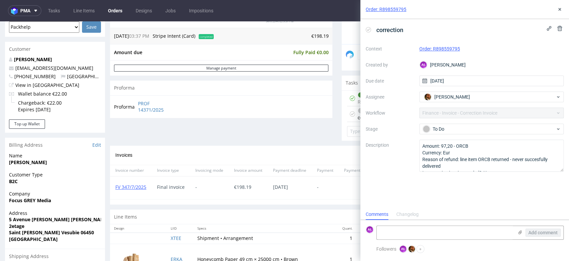
scroll to position [5, 0]
click at [561, 8] on icon at bounding box center [559, 9] width 5 height 5
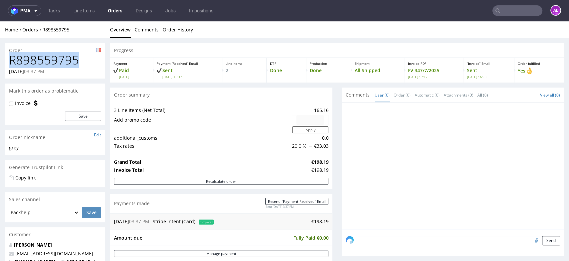
drag, startPoint x: 79, startPoint y: 58, endPoint x: 0, endPoint y: 62, distance: 79.2
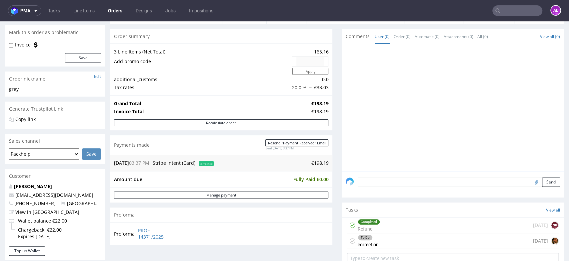
scroll to position [185, 0]
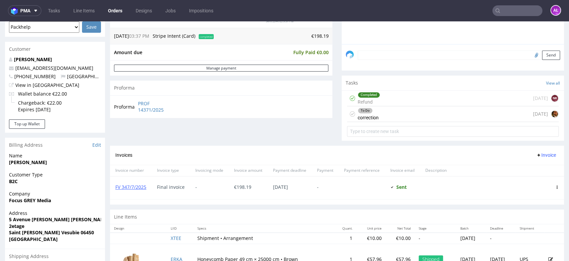
drag, startPoint x: 400, startPoint y: 113, endPoint x: 401, endPoint y: 128, distance: 15.4
click at [400, 113] on div "To Do correction today" at bounding box center [453, 114] width 212 height 16
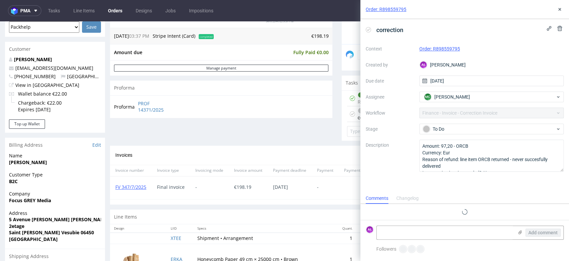
scroll to position [5, 0]
click at [371, 29] on div "correction" at bounding box center [386, 29] width 40 height 11
drag, startPoint x: 368, startPoint y: 30, endPoint x: 460, endPoint y: 14, distance: 92.7
click at [368, 30] on use at bounding box center [368, 29] width 3 height 2
click at [559, 7] on icon at bounding box center [559, 9] width 5 height 5
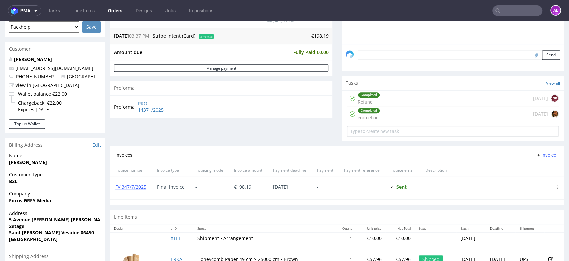
click at [536, 156] on span "Invoice" at bounding box center [546, 154] width 20 height 5
click at [537, 177] on span "Add corrective" at bounding box center [535, 180] width 33 height 7
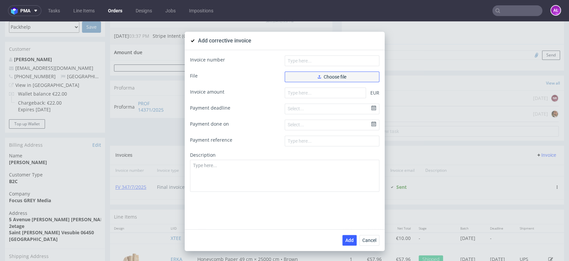
click at [336, 75] on span "Choose file" at bounding box center [332, 76] width 29 height 5
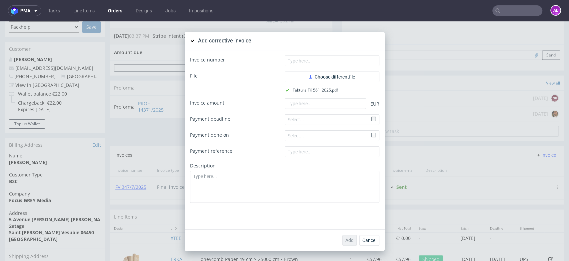
drag, startPoint x: 303, startPoint y: 66, endPoint x: 291, endPoint y: 65, distance: 12.1
click at [303, 66] on form "Invoice number File Choose different file Faktura FK 561_2025.pdf Invoice amoun…" at bounding box center [284, 128] width 189 height 147
click at [292, 63] on input "text" at bounding box center [332, 60] width 95 height 11
paste input "FK 561/20"
click at [287, 63] on input "FK 561/20" at bounding box center [332, 60] width 95 height 11
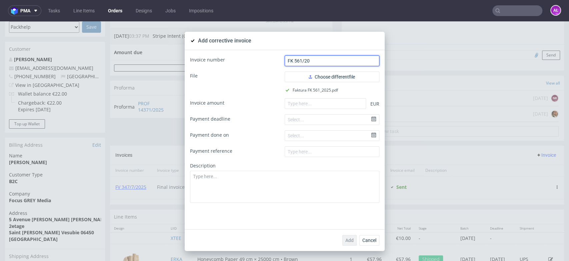
click at [316, 60] on input "FK 561/20" at bounding box center [332, 60] width 95 height 11
type input "FK 561/2025"
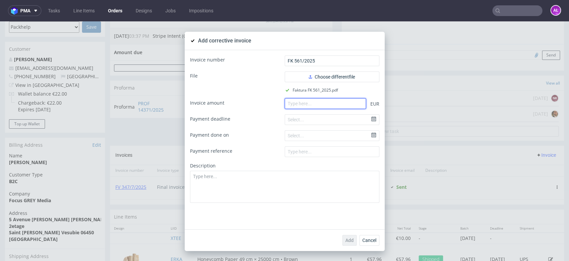
click at [346, 99] on input "number" at bounding box center [325, 103] width 81 height 11
paste input "-116.6"
type input "-116.6"
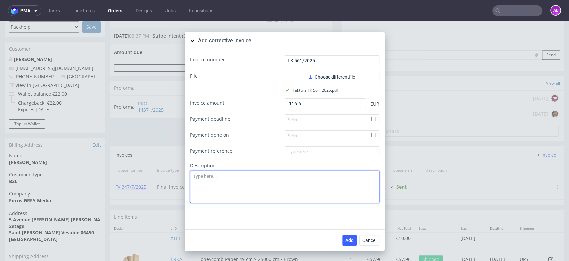
click at [289, 202] on textarea at bounding box center [284, 186] width 189 height 32
paste textarea "Lost package."
type textarea "Lost package."
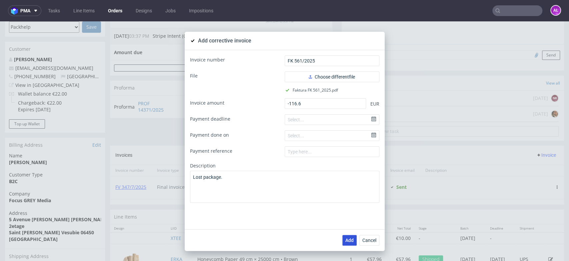
click at [348, 235] on button "Add" at bounding box center [350, 240] width 14 height 11
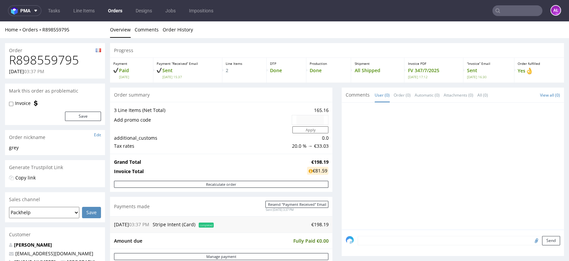
scroll to position [185, 0]
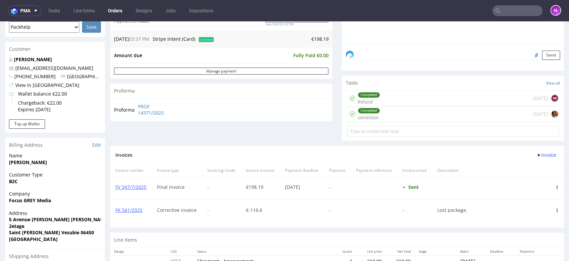
drag, startPoint x: 363, startPoint y: 98, endPoint x: 354, endPoint y: 85, distance: 16.0
click at [363, 98] on div "Completed Refund" at bounding box center [369, 97] width 22 height 15
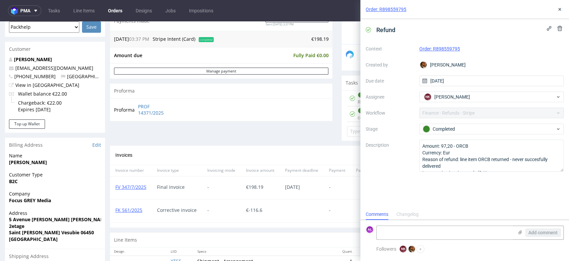
scroll to position [5, 0]
drag, startPoint x: 468, startPoint y: 49, endPoint x: 434, endPoint y: 53, distance: 33.5
click at [434, 53] on div "Context Order: R898559795 Created by Matteo Corsico Due date 22/08/2025 Assigne…" at bounding box center [465, 107] width 198 height 128
copy link "R898559795"
drag, startPoint x: 268, startPoint y: 210, endPoint x: 246, endPoint y: 211, distance: 21.4
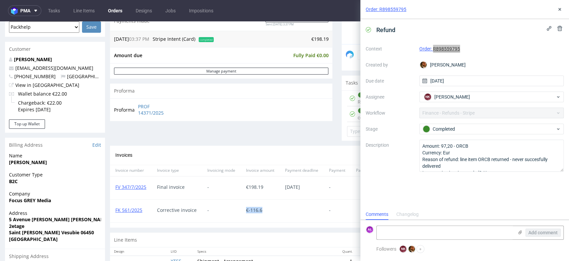
click at [246, 211] on span "€ -116.6" at bounding box center [260, 209] width 28 height 5
copy span "€ -116.6"
click at [406, 233] on textarea at bounding box center [445, 232] width 137 height 13
paste textarea "€-116.6"
click at [405, 234] on textarea "97,2- netto - €-116.6 brutto" at bounding box center [445, 232] width 137 height 13
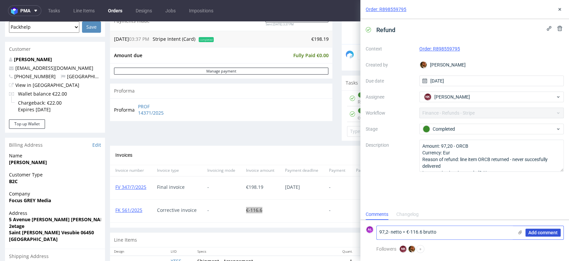
type textarea "97,2- netto = €-116.6 brutto"
click at [538, 230] on span "Add comment" at bounding box center [543, 232] width 29 height 5
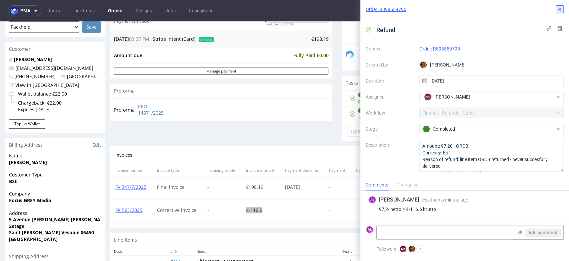
click at [559, 12] on button at bounding box center [560, 9] width 8 height 8
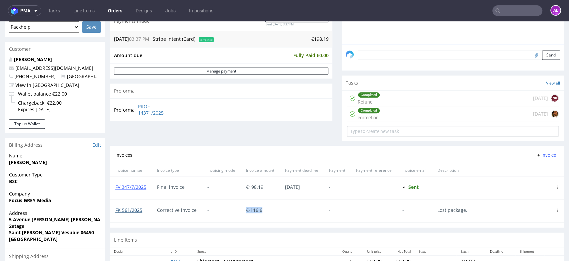
click at [137, 207] on link "FK 561/2025" at bounding box center [128, 210] width 27 height 6
click at [557, 209] on use at bounding box center [557, 209] width 1 height 3
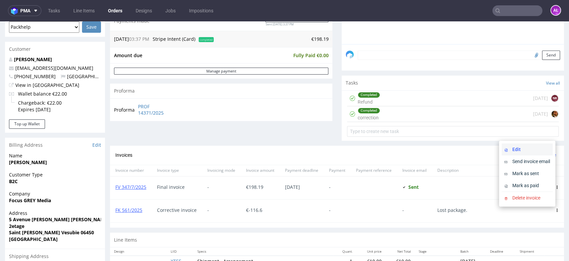
click at [534, 149] on span "Edit" at bounding box center [530, 149] width 40 height 7
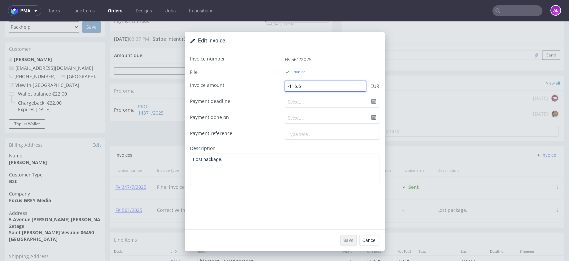
click at [311, 88] on input "-116.6" at bounding box center [325, 86] width 81 height 11
type input "-116.64"
type textarea "Lost package."
type input "-116.64"
click at [344, 240] on span "Save" at bounding box center [349, 240] width 10 height 5
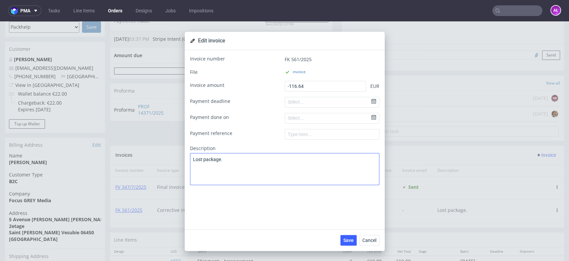
type textarea "Lost package."
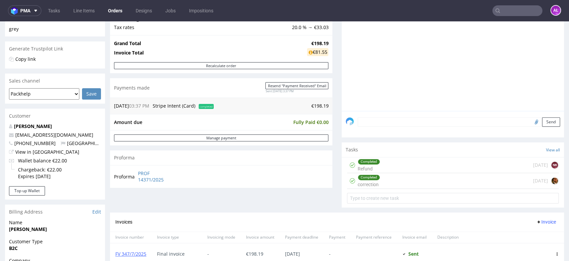
scroll to position [222, 0]
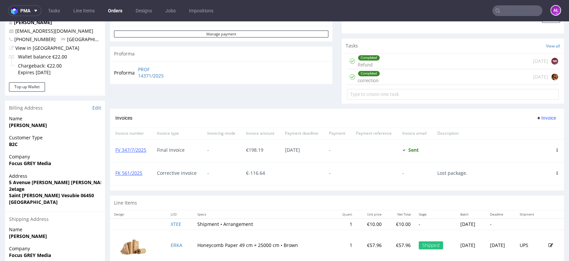
click at [376, 67] on div "Completed Refund [DATE] NK" at bounding box center [453, 61] width 212 height 16
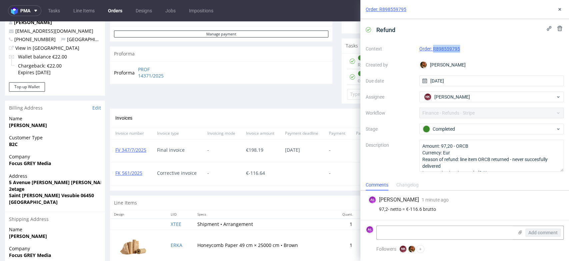
drag, startPoint x: 471, startPoint y: 49, endPoint x: 431, endPoint y: 50, distance: 39.7
click at [434, 51] on div "Order: R898559795" at bounding box center [492, 49] width 145 height 8
copy link "R898559795"
drag, startPoint x: 268, startPoint y: 177, endPoint x: 238, endPoint y: 175, distance: 30.1
click at [238, 175] on div "FK 561/2025 Corrective invoice - € -116.64 - - Lost package." at bounding box center [337, 173] width 454 height 23
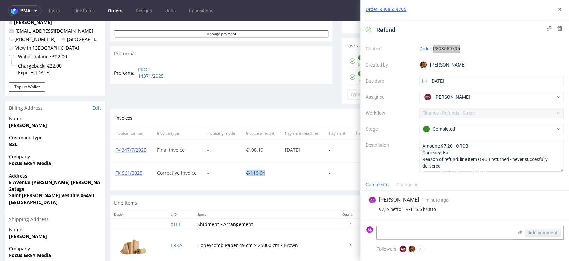
copy div "€ -116.64"
click at [432, 223] on form "AŁ Add comment" at bounding box center [465, 232] width 209 height 25
click at [435, 226] on textarea at bounding box center [445, 232] width 137 height 13
paste textarea "€-116.64"
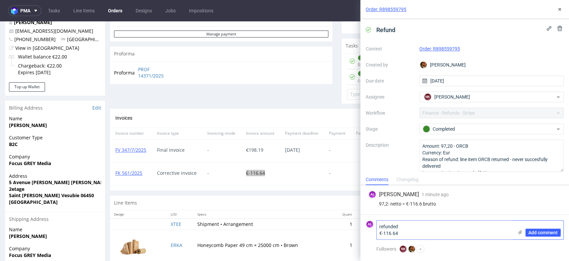
click at [380, 234] on textarea "refunded €-116.64" at bounding box center [445, 229] width 137 height 19
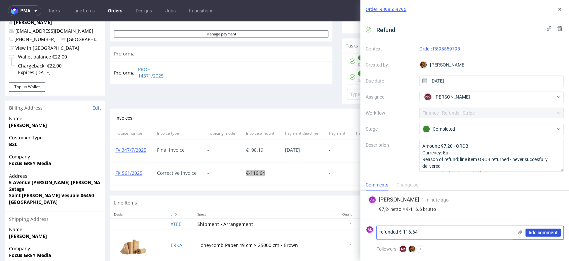
type textarea "refunded €-116.64"
click at [543, 232] on span "Add comment" at bounding box center [543, 232] width 29 height 5
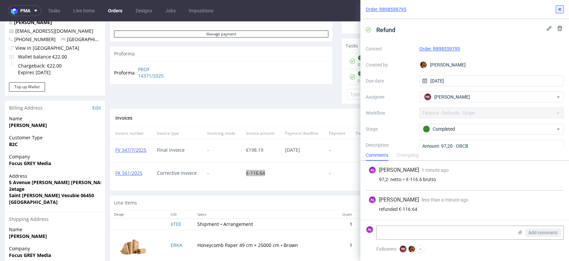
click at [560, 8] on icon at bounding box center [559, 9] width 5 height 5
